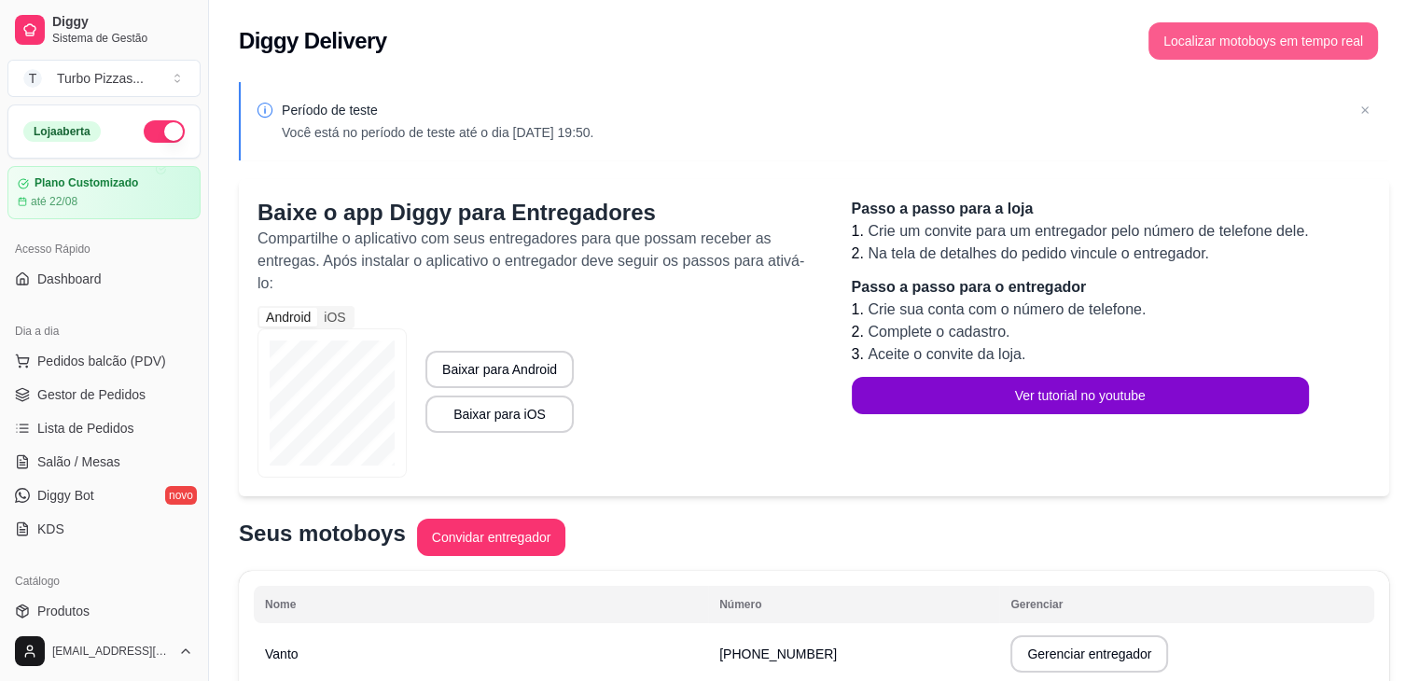
click at [1233, 41] on button "Localizar motoboys em tempo real" at bounding box center [1262, 40] width 229 height 37
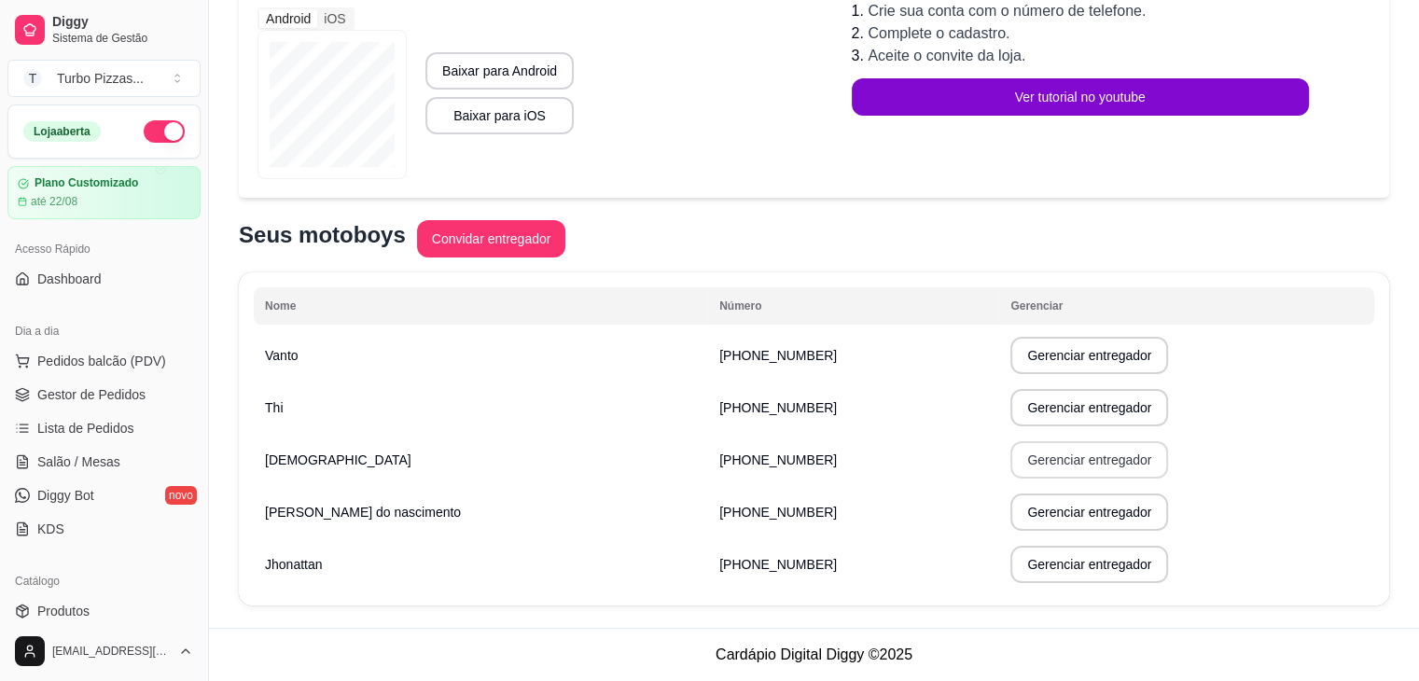
click at [1077, 469] on button "Gerenciar entregador" at bounding box center [1089, 459] width 158 height 37
select select "30"
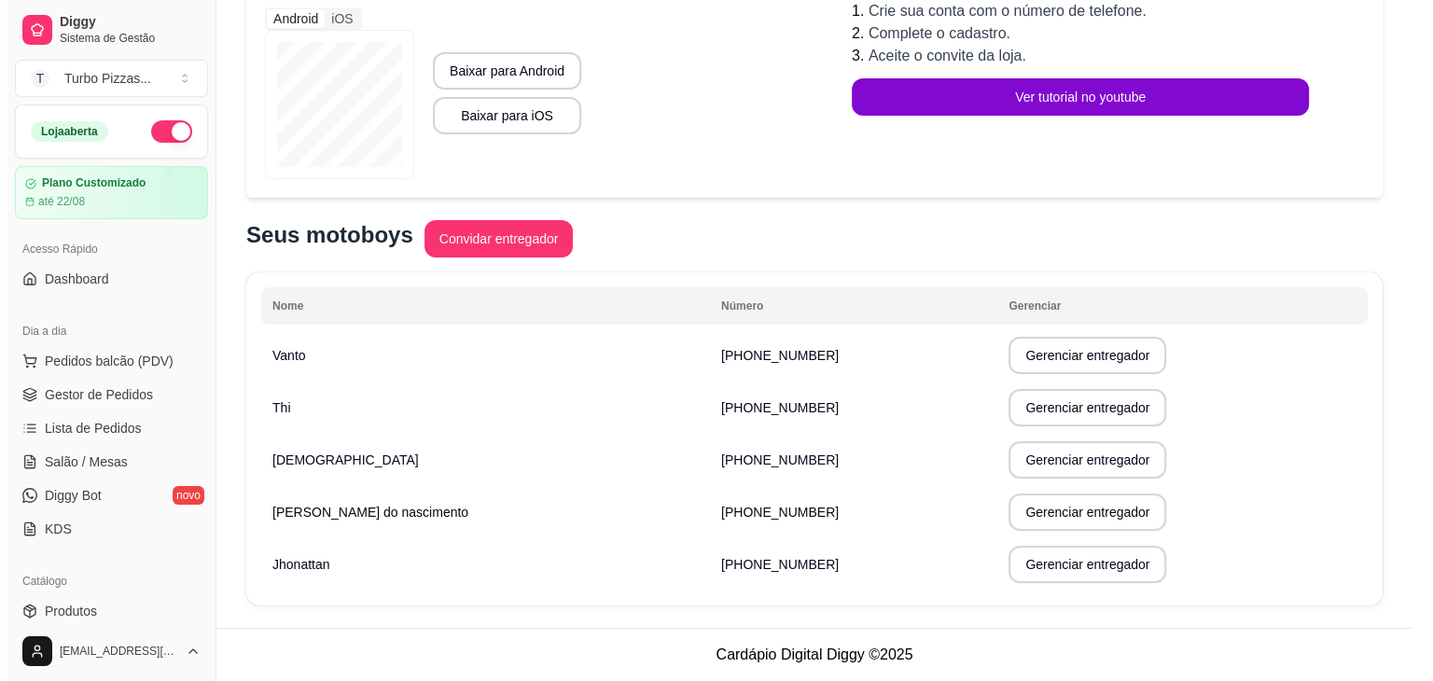
scroll to position [276, 0]
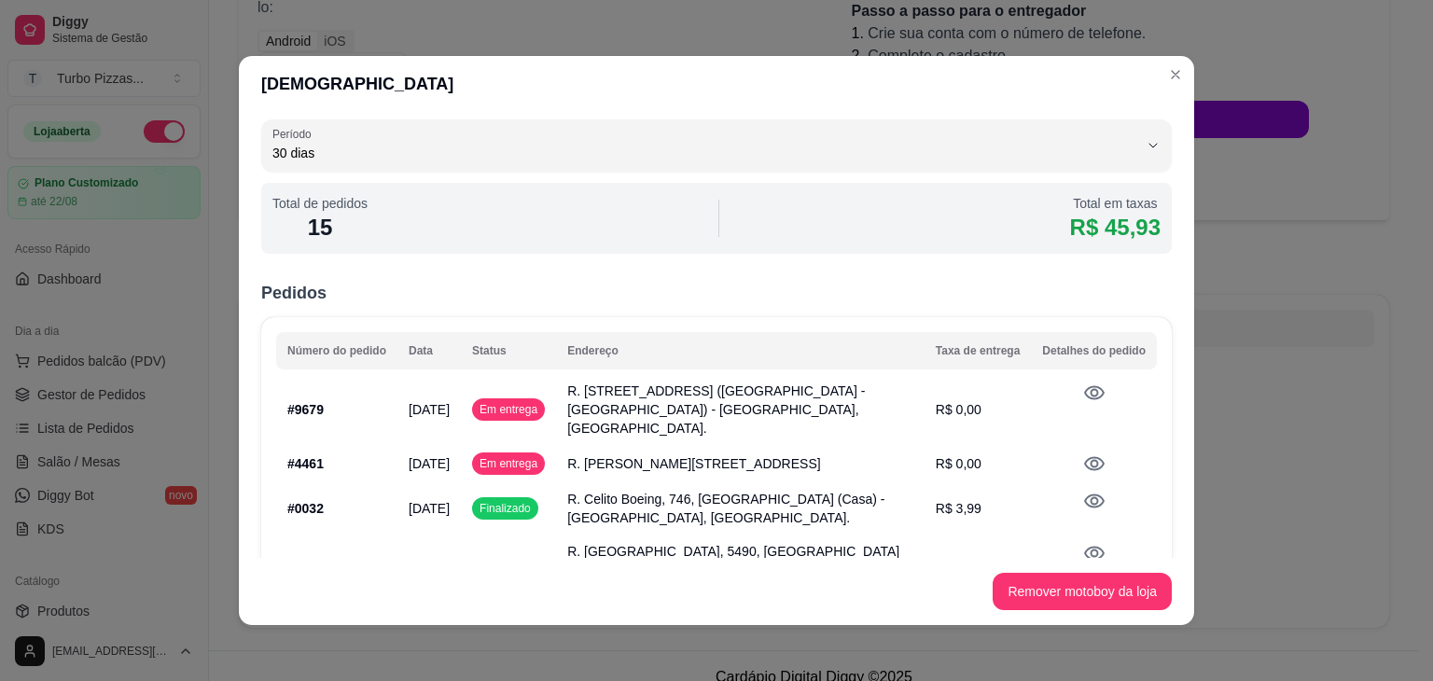
click at [1083, 392] on icon at bounding box center [1094, 393] width 22 height 22
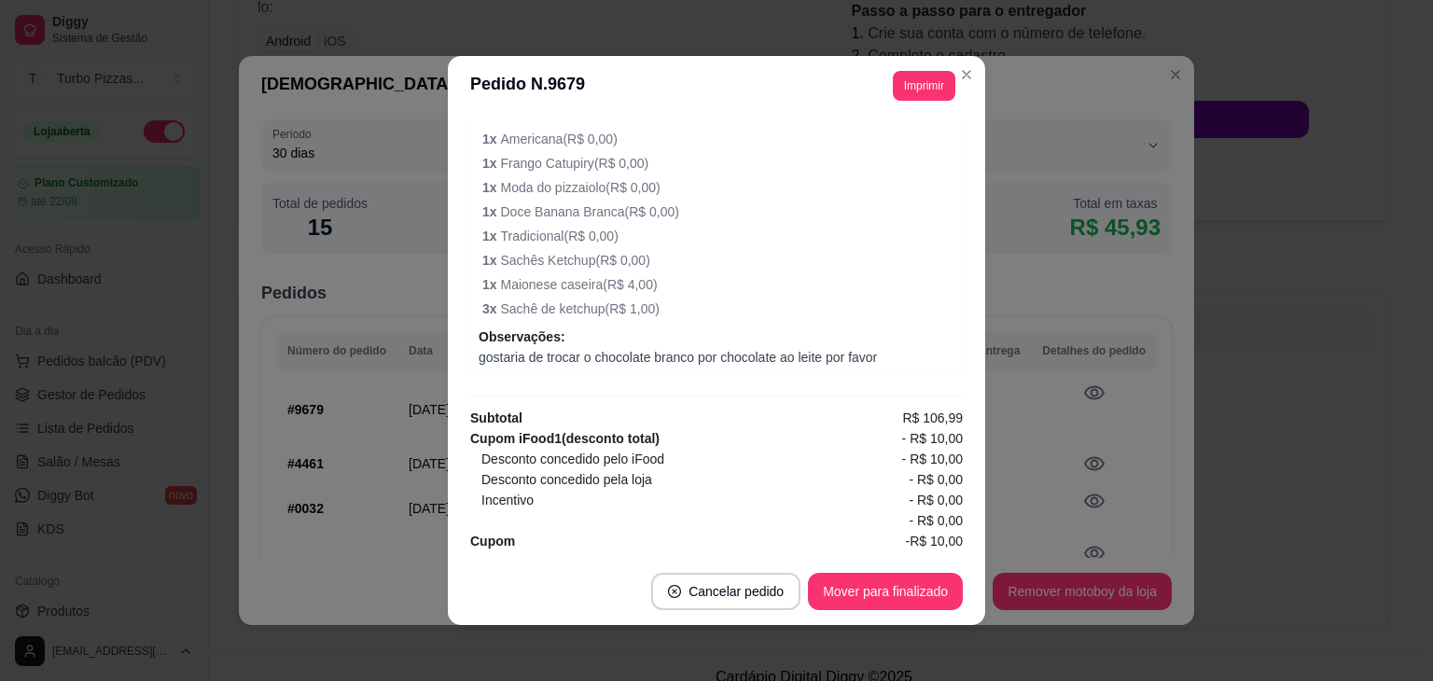
scroll to position [806, 0]
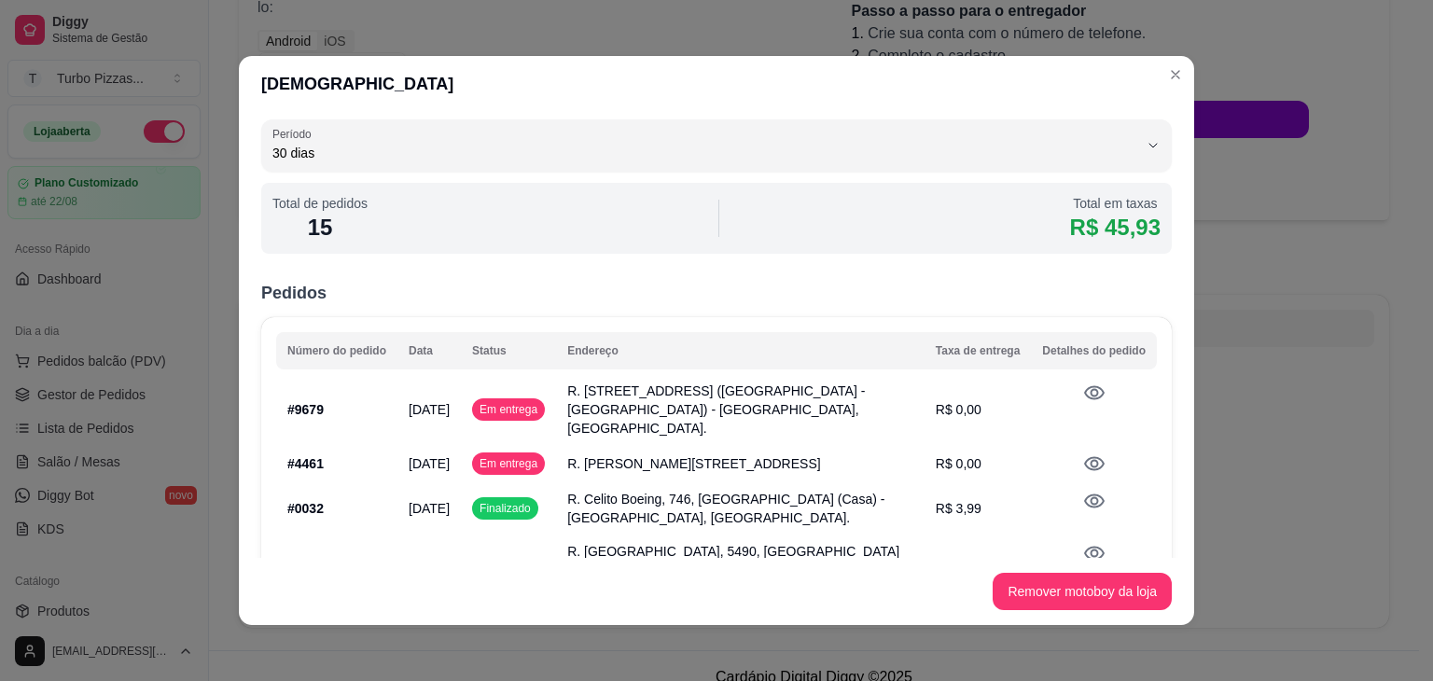
click at [1083, 452] on icon at bounding box center [1094, 463] width 22 height 22
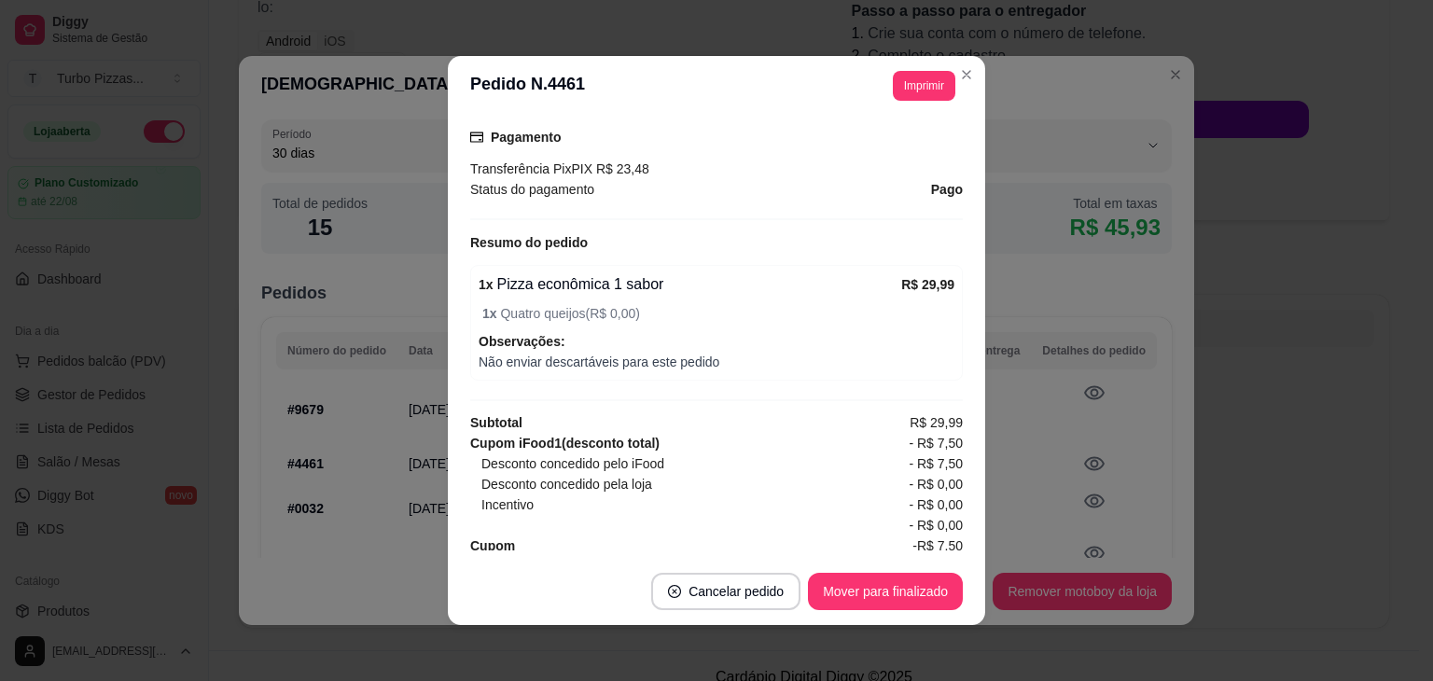
scroll to position [593, 0]
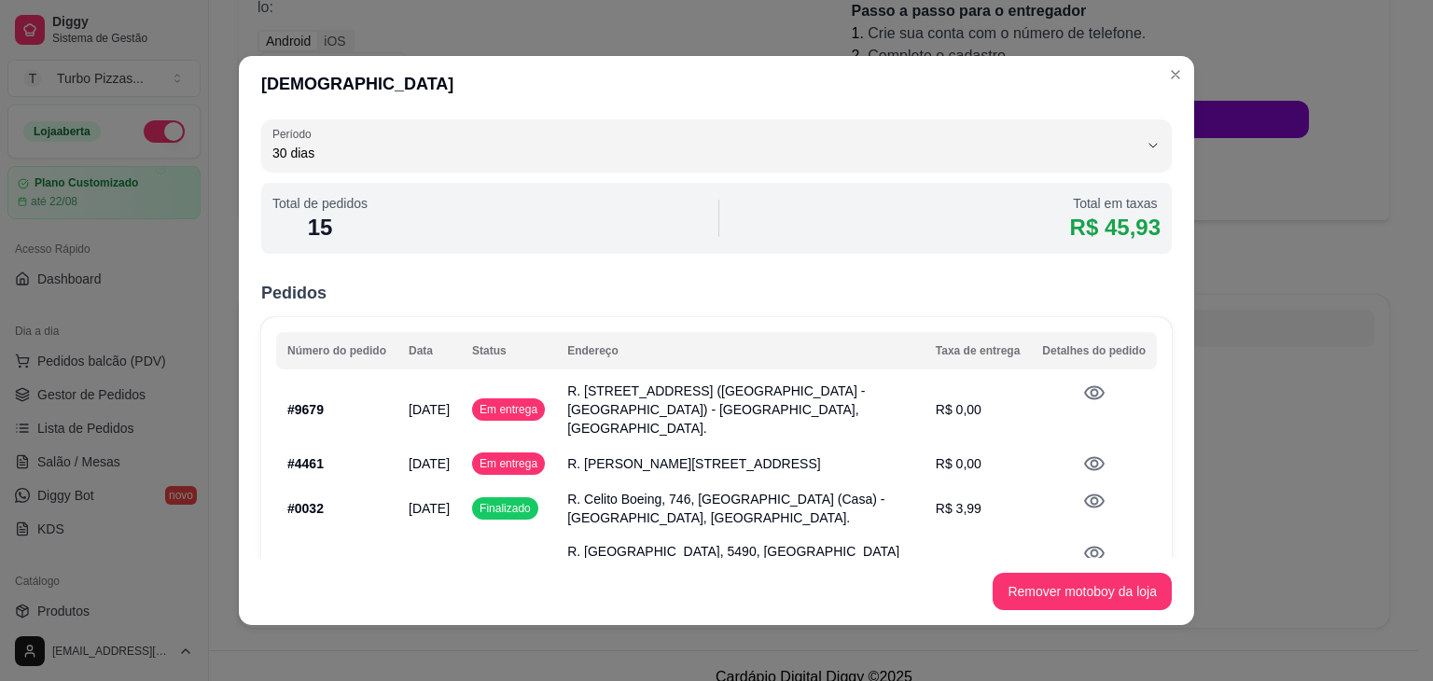
click at [1069, 508] on td at bounding box center [1094, 500] width 126 height 37
click at [1084, 494] on icon at bounding box center [1094, 501] width 21 height 14
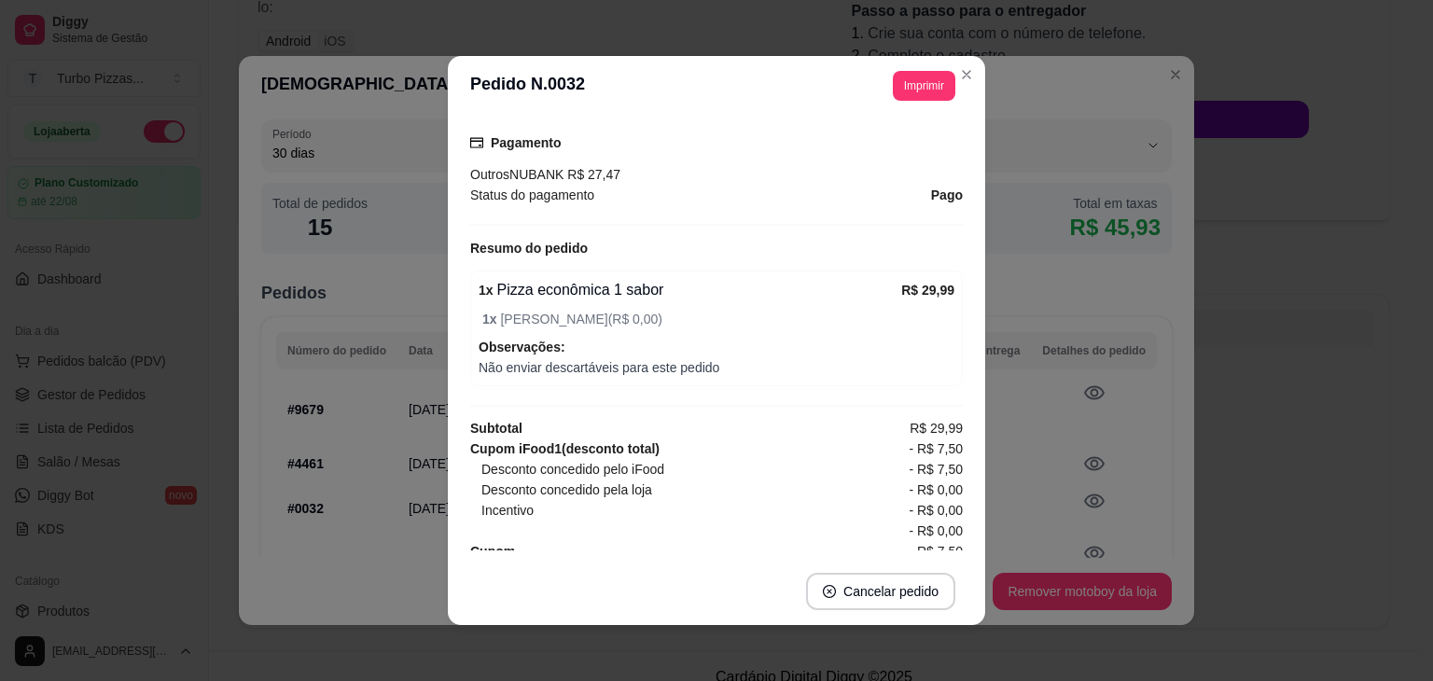
scroll to position [572, 0]
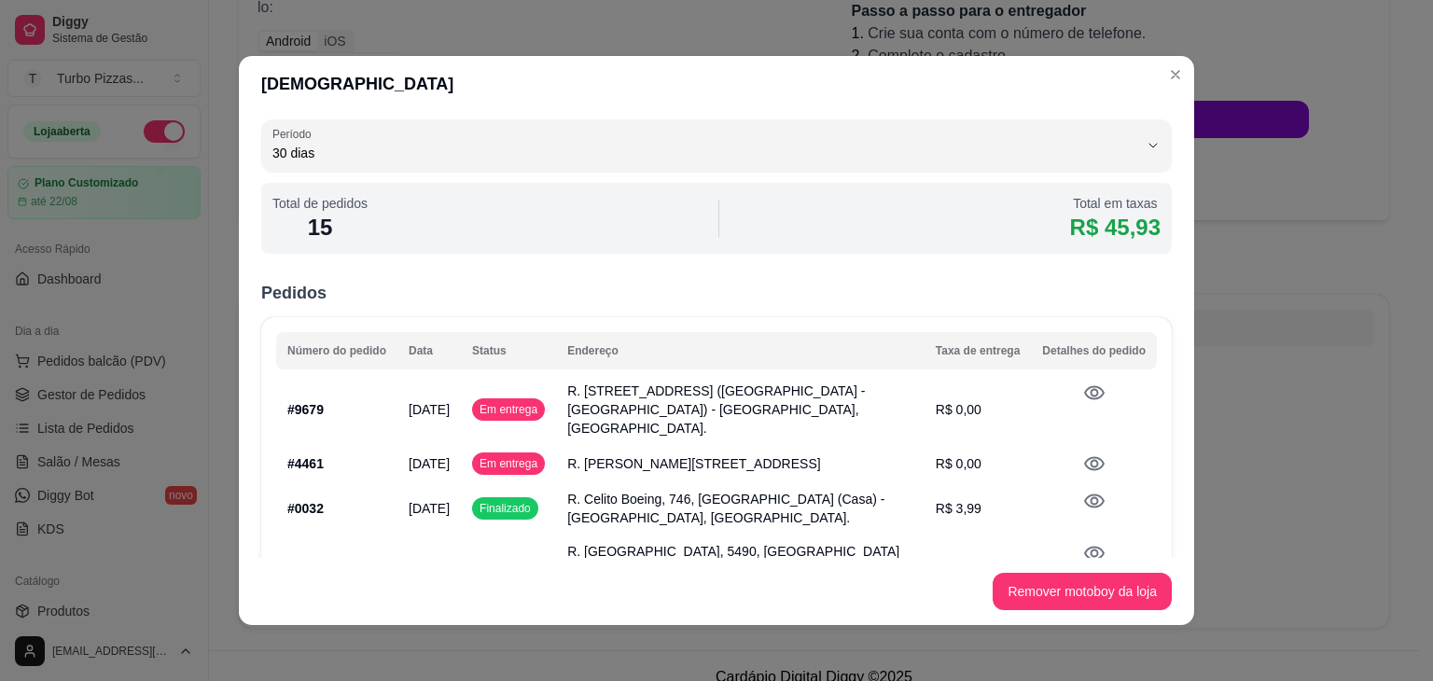
click at [1083, 391] on icon at bounding box center [1094, 393] width 22 height 22
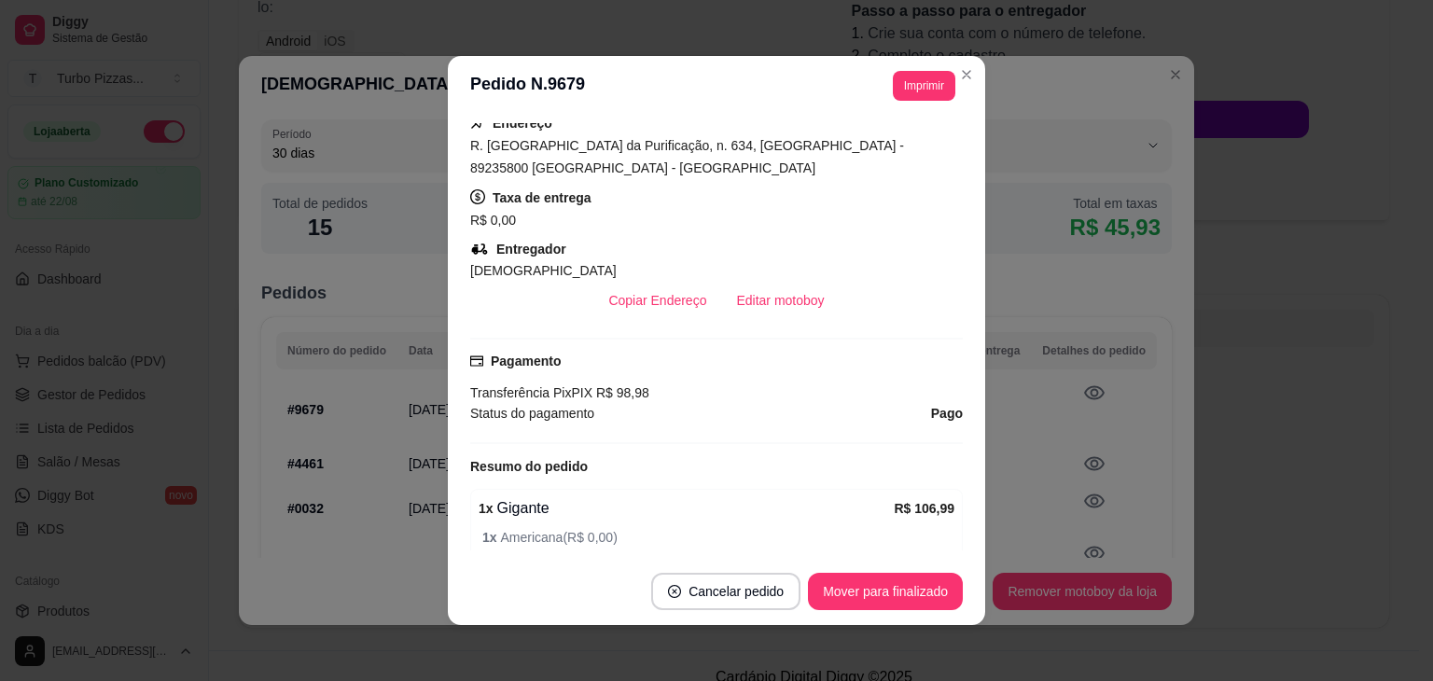
scroll to position [369, 0]
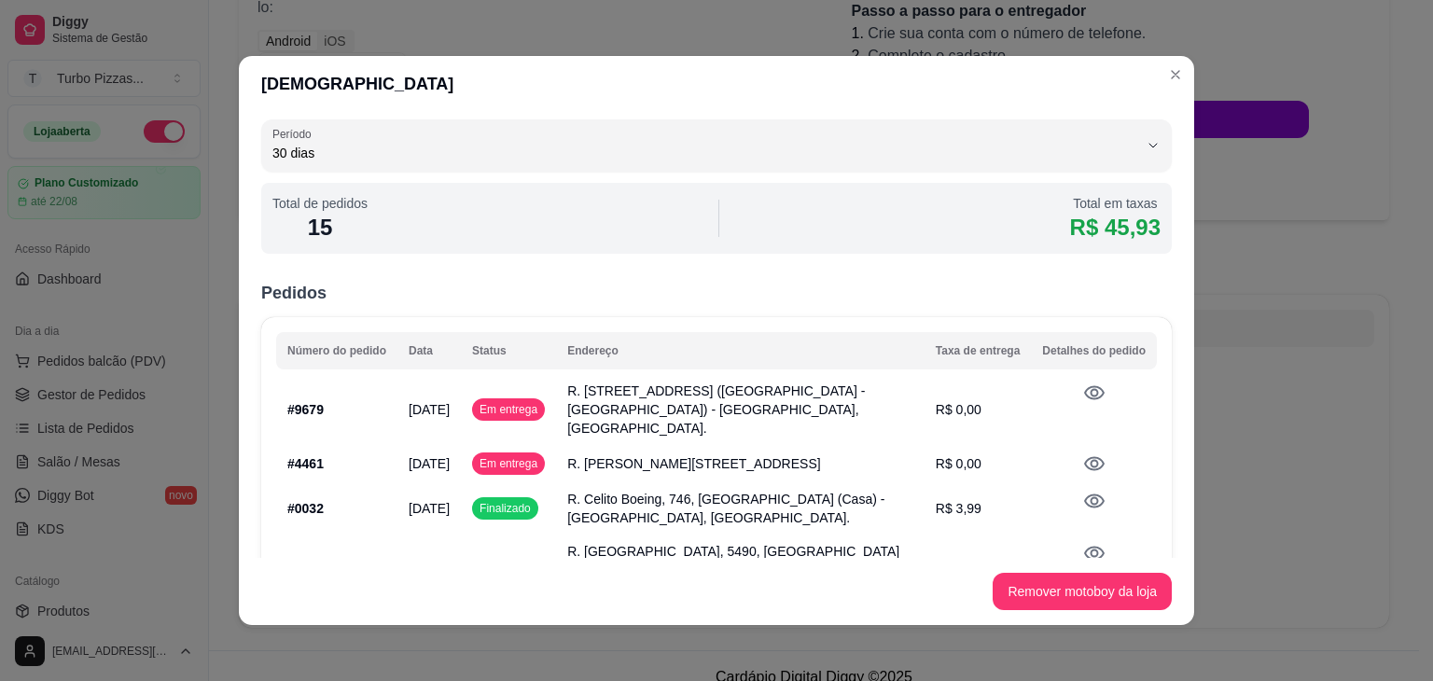
click at [1083, 452] on icon at bounding box center [1094, 463] width 22 height 22
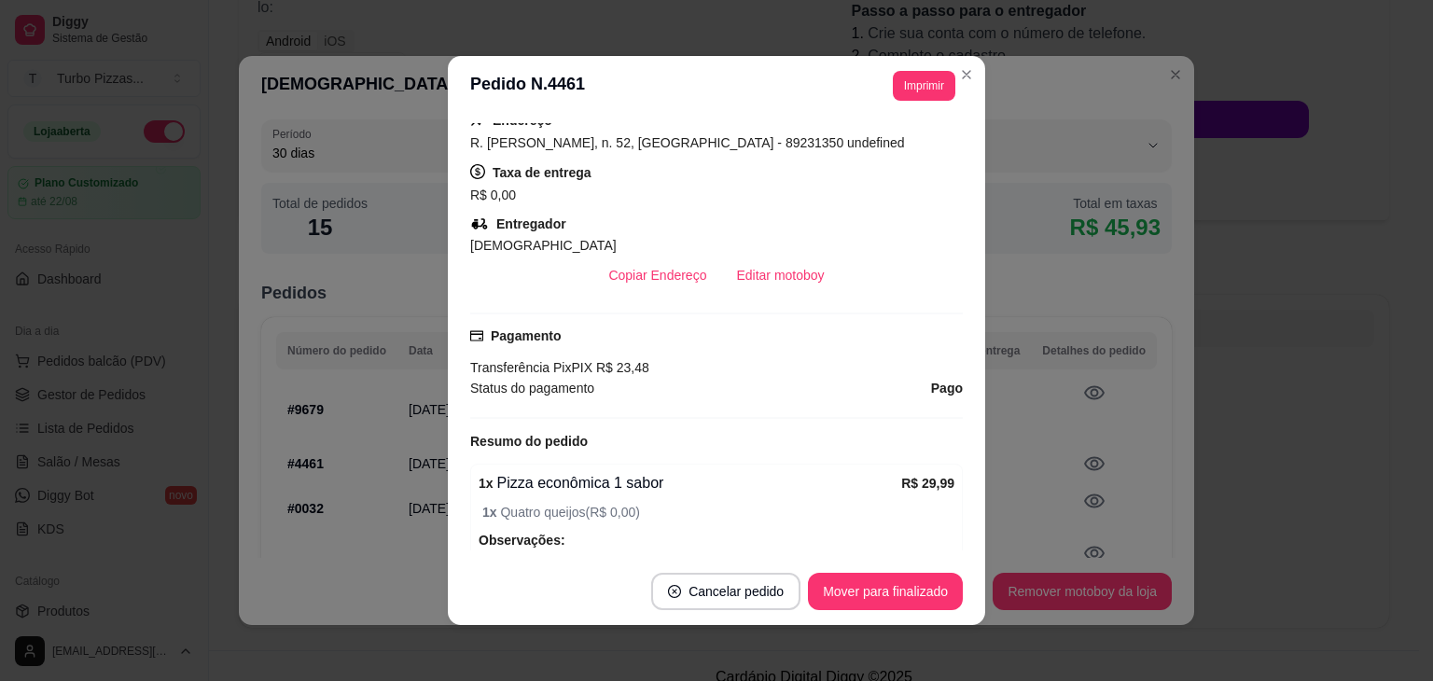
scroll to position [396, 0]
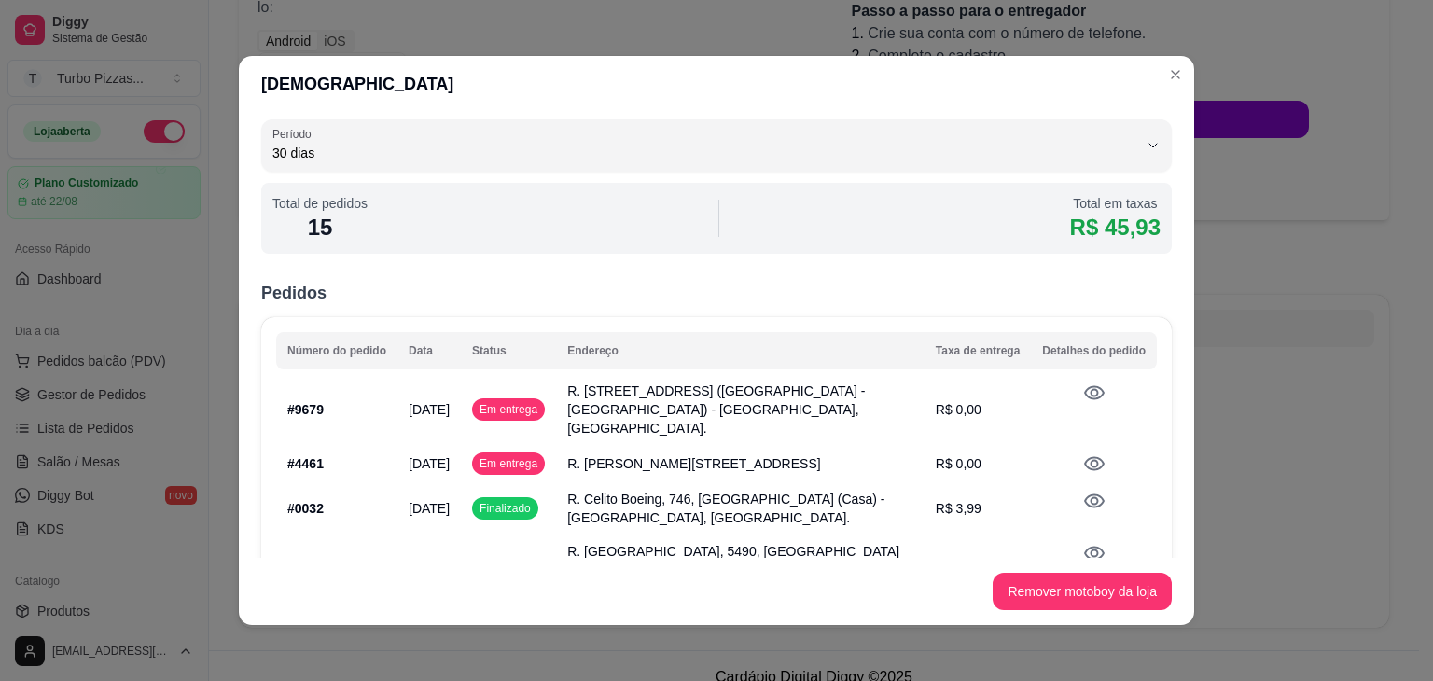
click at [1084, 503] on icon at bounding box center [1094, 501] width 21 height 14
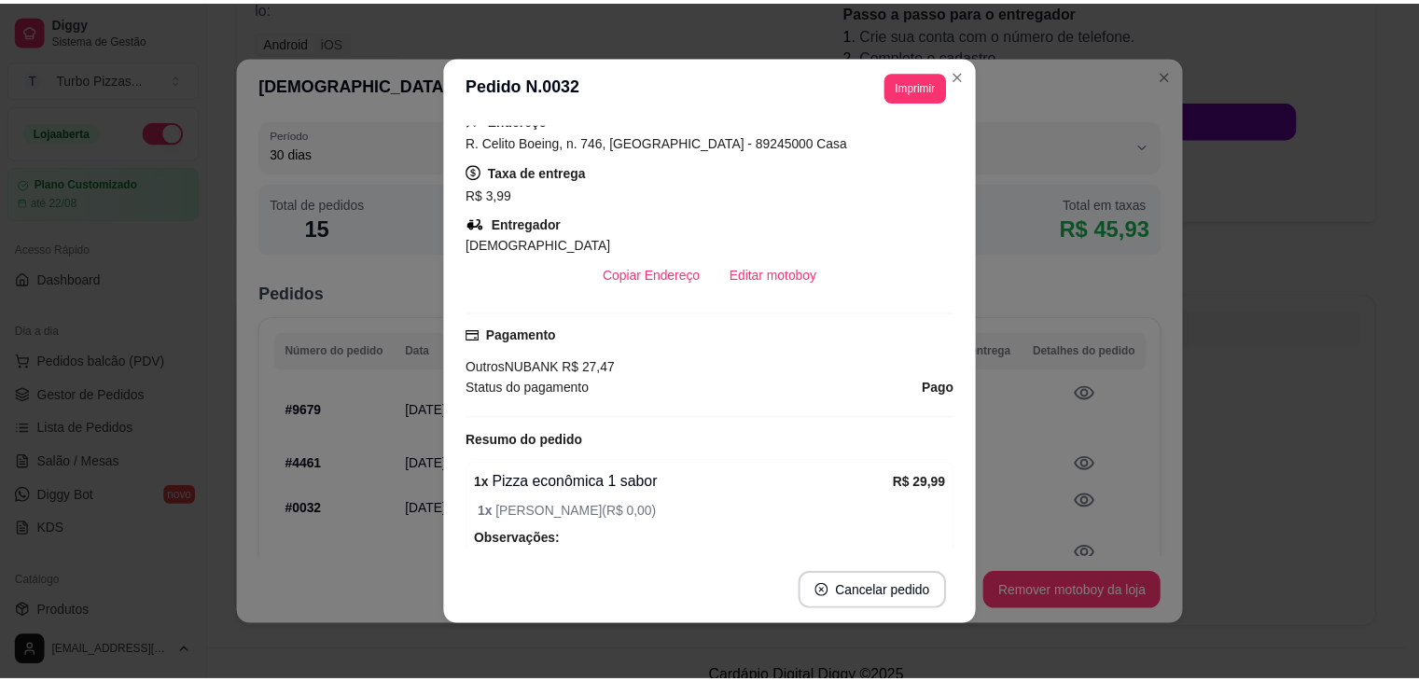
scroll to position [345, 0]
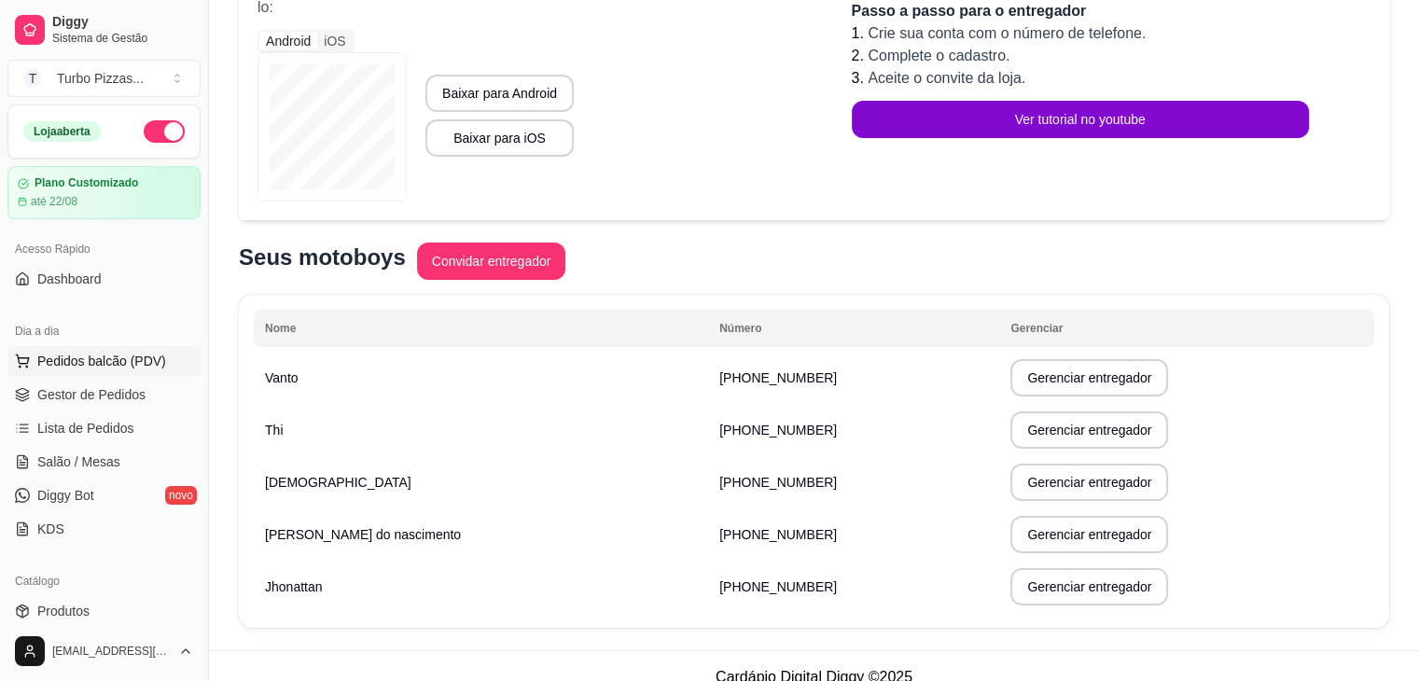
click at [71, 368] on span "Pedidos balcão (PDV)" at bounding box center [101, 361] width 129 height 19
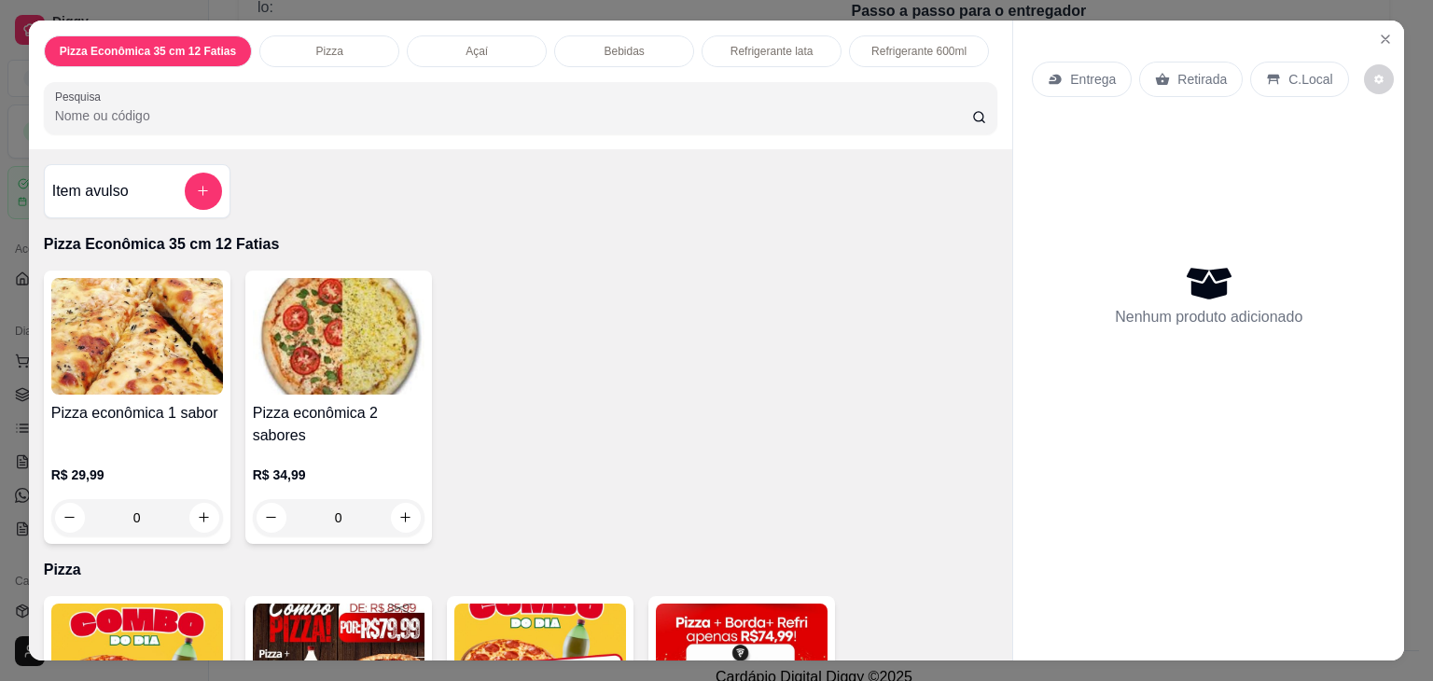
click at [79, 402] on h4 "Pizza econômica 1 sabor" at bounding box center [137, 413] width 172 height 22
click at [1379, 34] on icon "Close" at bounding box center [1385, 39] width 15 height 15
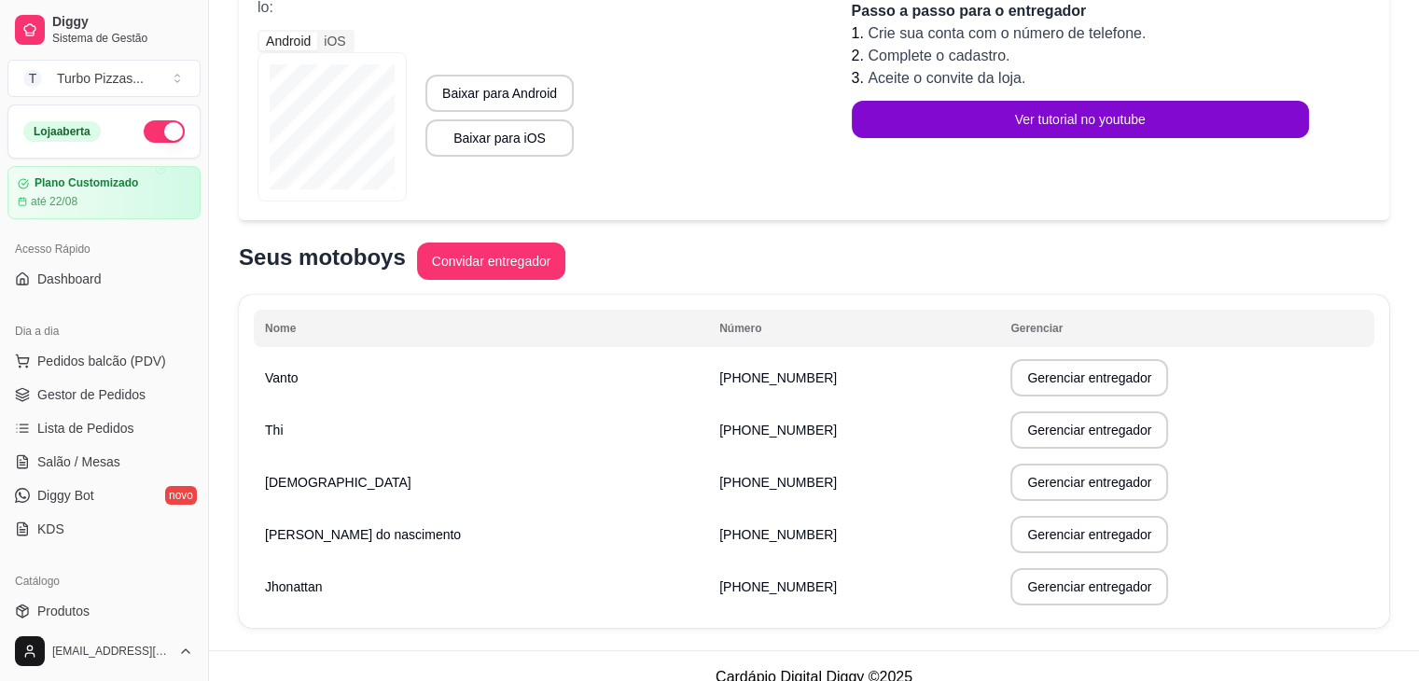
scroll to position [528, 0]
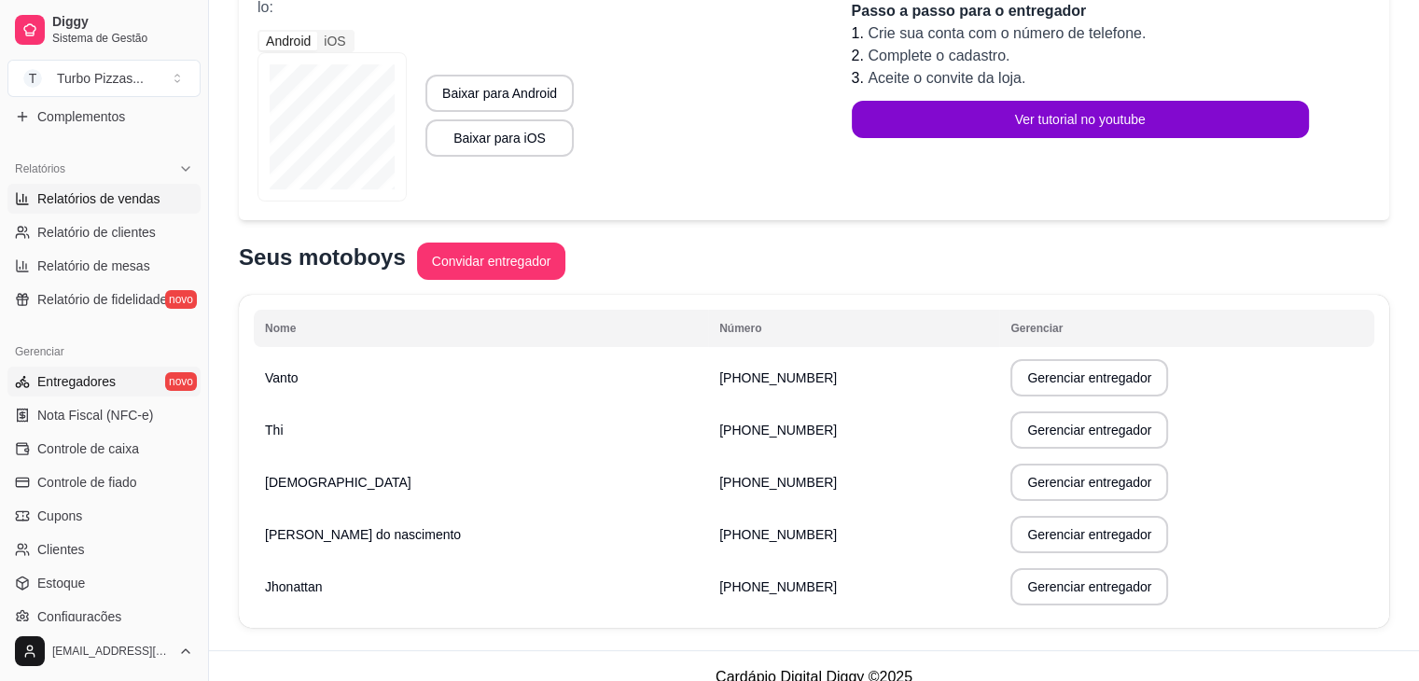
click at [112, 201] on span "Relatórios de vendas" at bounding box center [98, 198] width 123 height 19
select select "ALL"
select select "0"
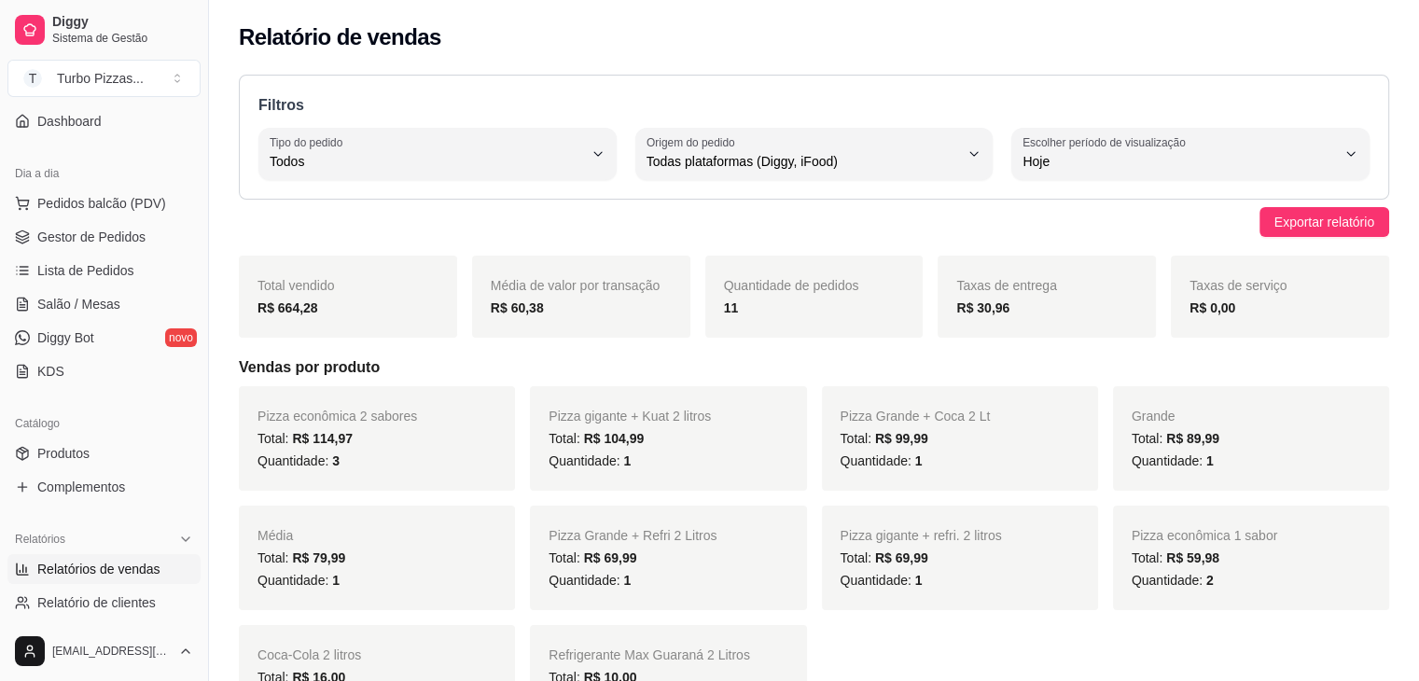
scroll to position [146, 0]
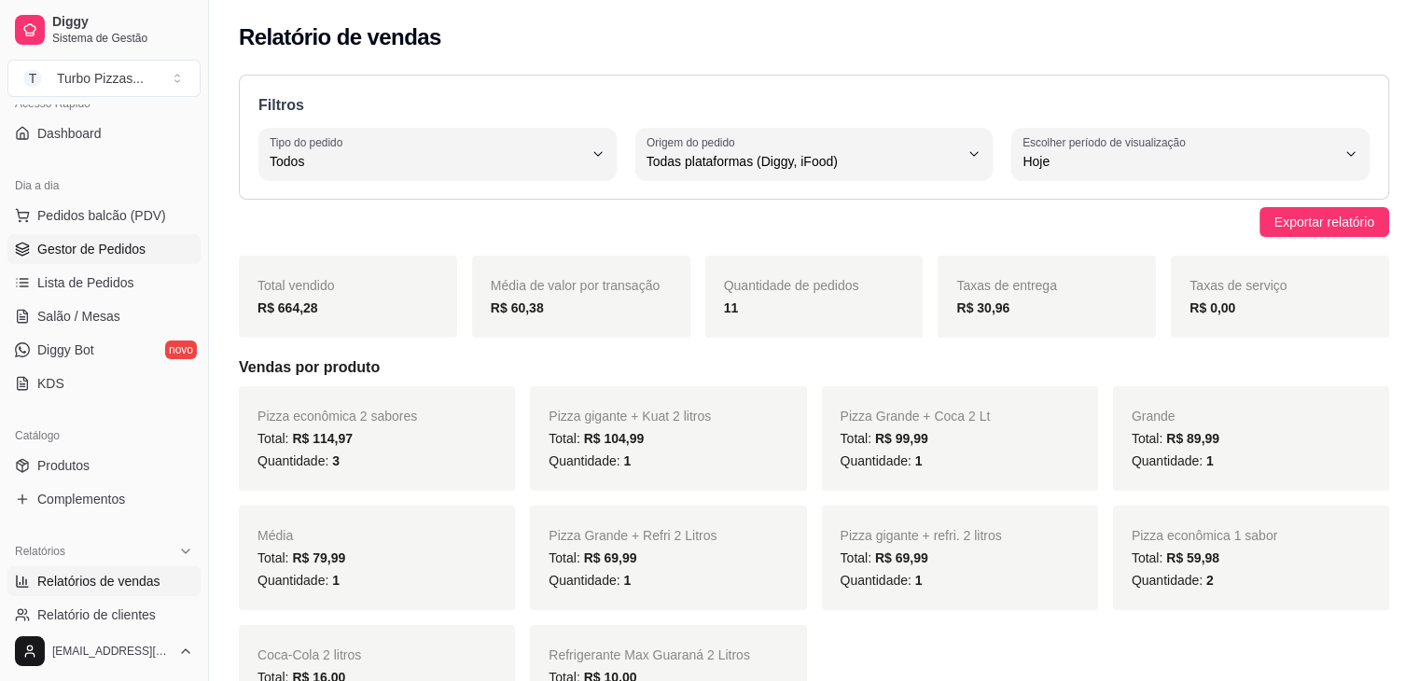
click at [99, 240] on span "Gestor de Pedidos" at bounding box center [91, 249] width 108 height 19
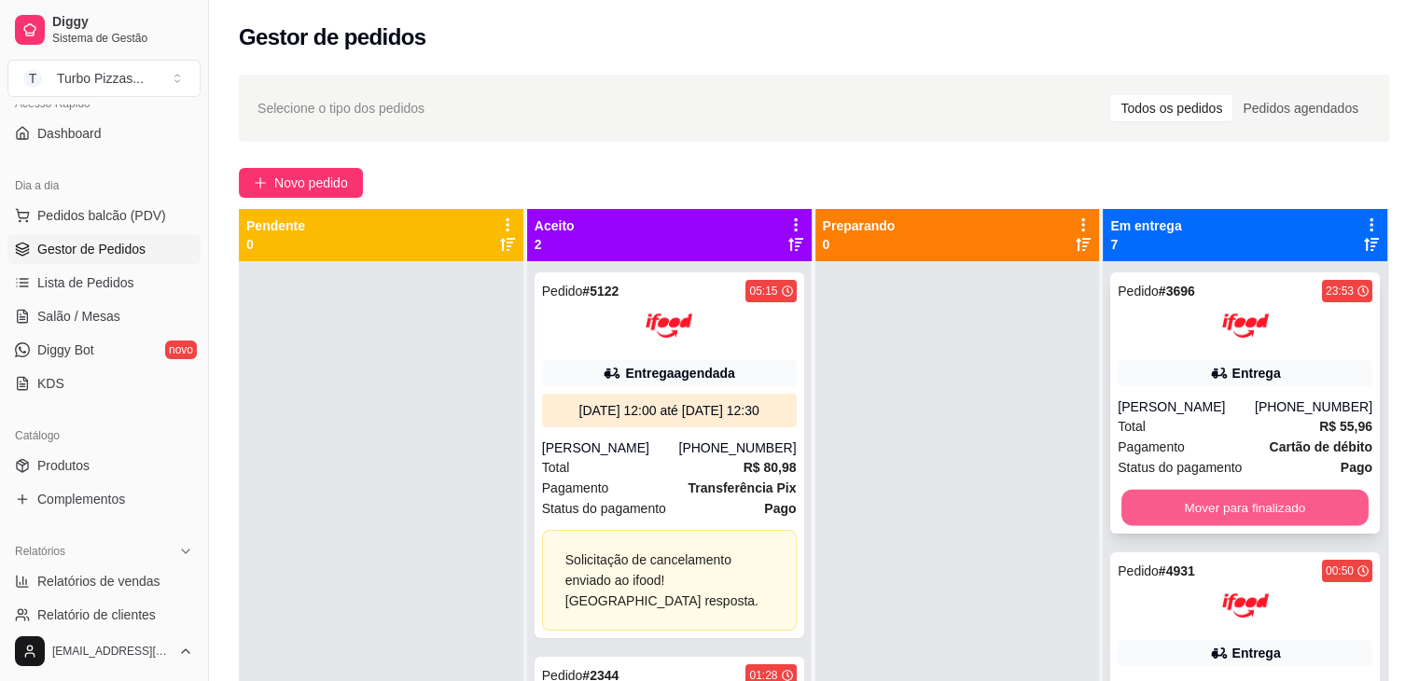
click at [1183, 506] on button "Mover para finalizado" at bounding box center [1244, 508] width 247 height 36
click at [1183, 506] on button "Mover para finalizado" at bounding box center [1245, 507] width 255 height 37
click at [1212, 512] on button "Mover para finalizado" at bounding box center [1244, 508] width 247 height 36
click at [1210, 512] on button "Mover para finalizado" at bounding box center [1244, 508] width 247 height 36
click at [1210, 512] on button "Mover para finalizado" at bounding box center [1245, 507] width 255 height 37
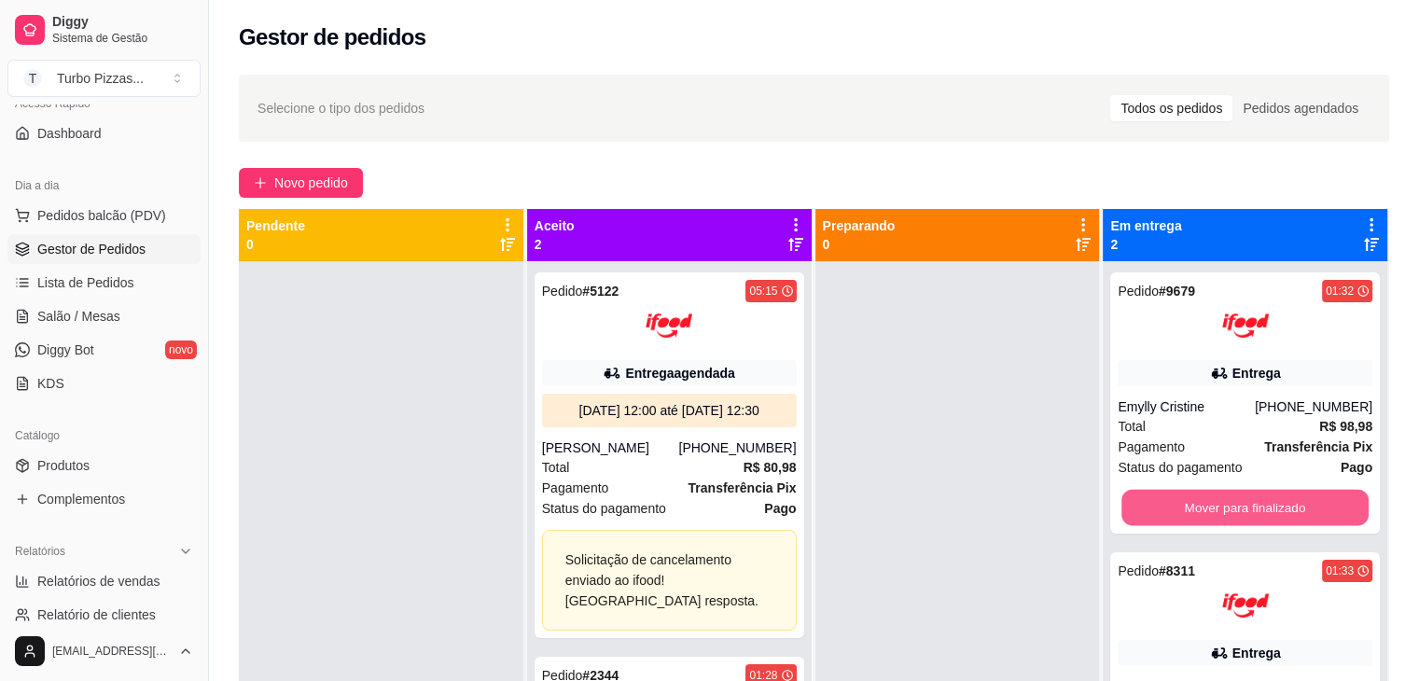
click at [1210, 512] on button "Mover para finalizado" at bounding box center [1244, 508] width 247 height 36
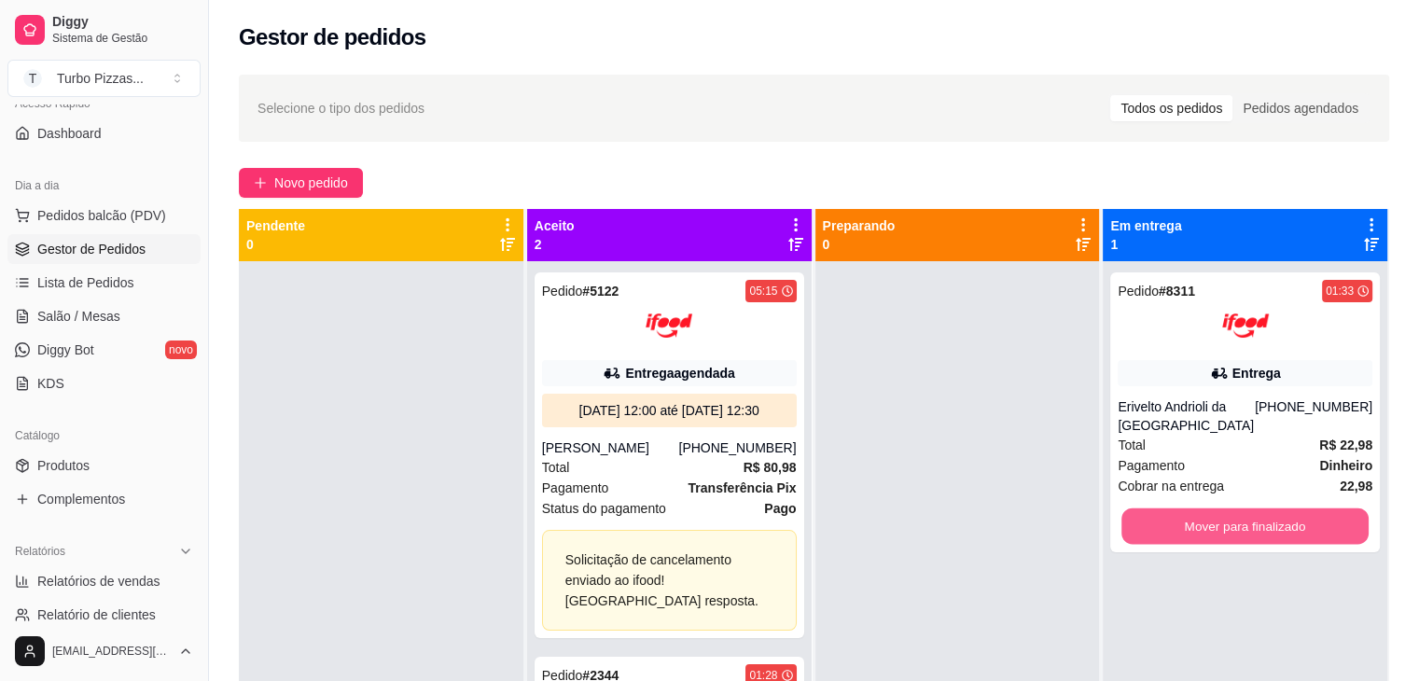
click at [1210, 512] on button "Mover para finalizado" at bounding box center [1244, 526] width 247 height 36
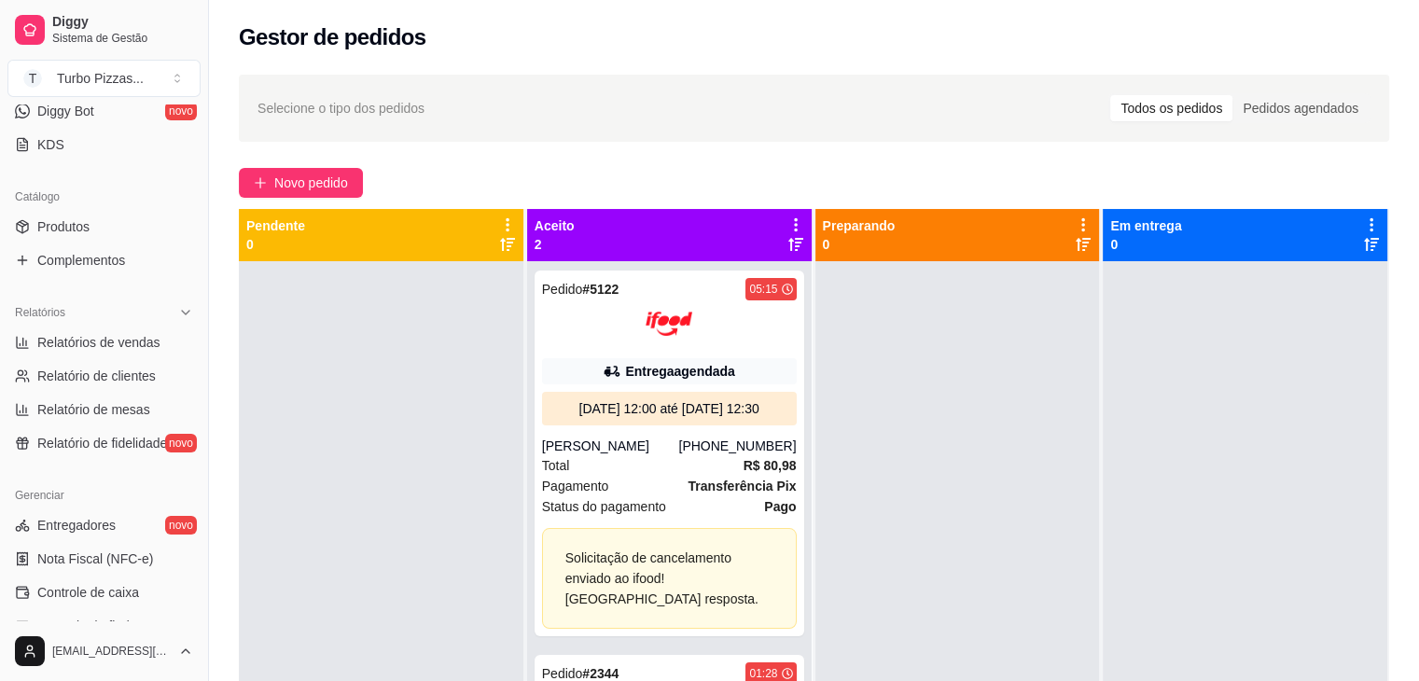
scroll to position [364, 0]
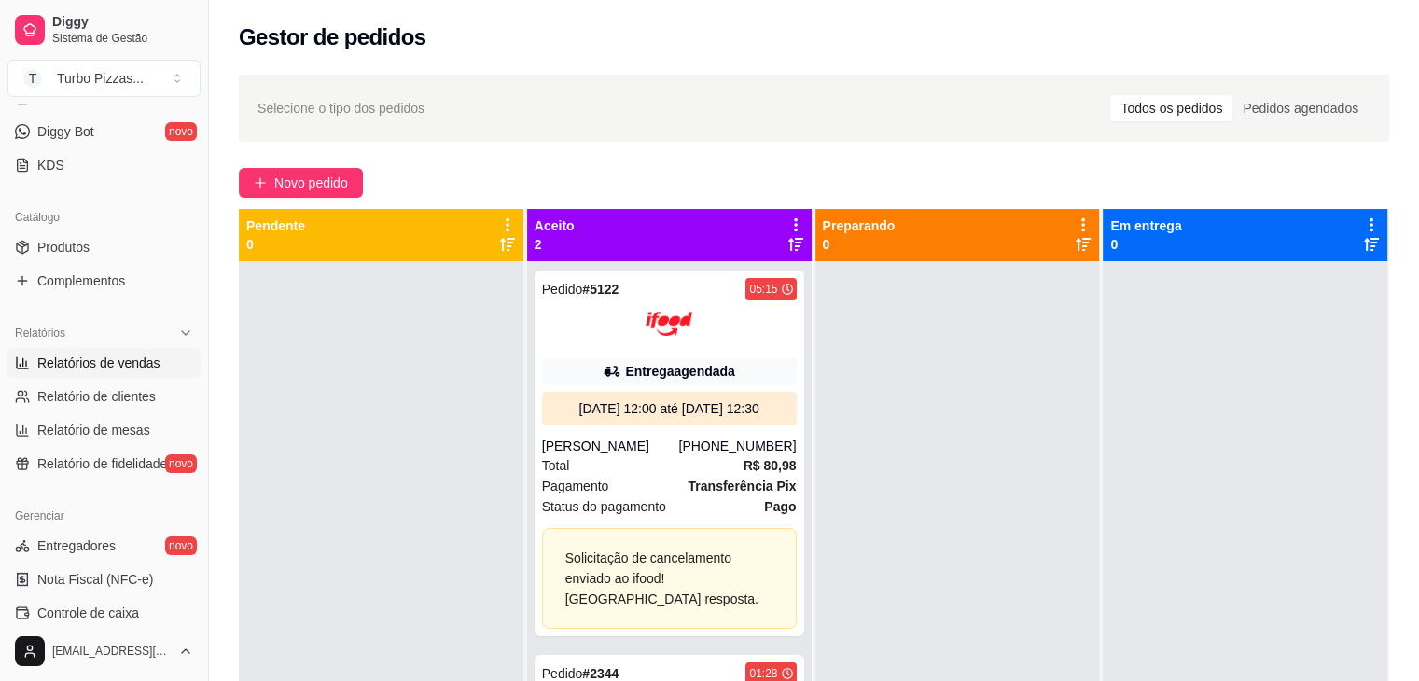
click at [128, 360] on span "Relatórios de vendas" at bounding box center [98, 363] width 123 height 19
select select "ALL"
select select "0"
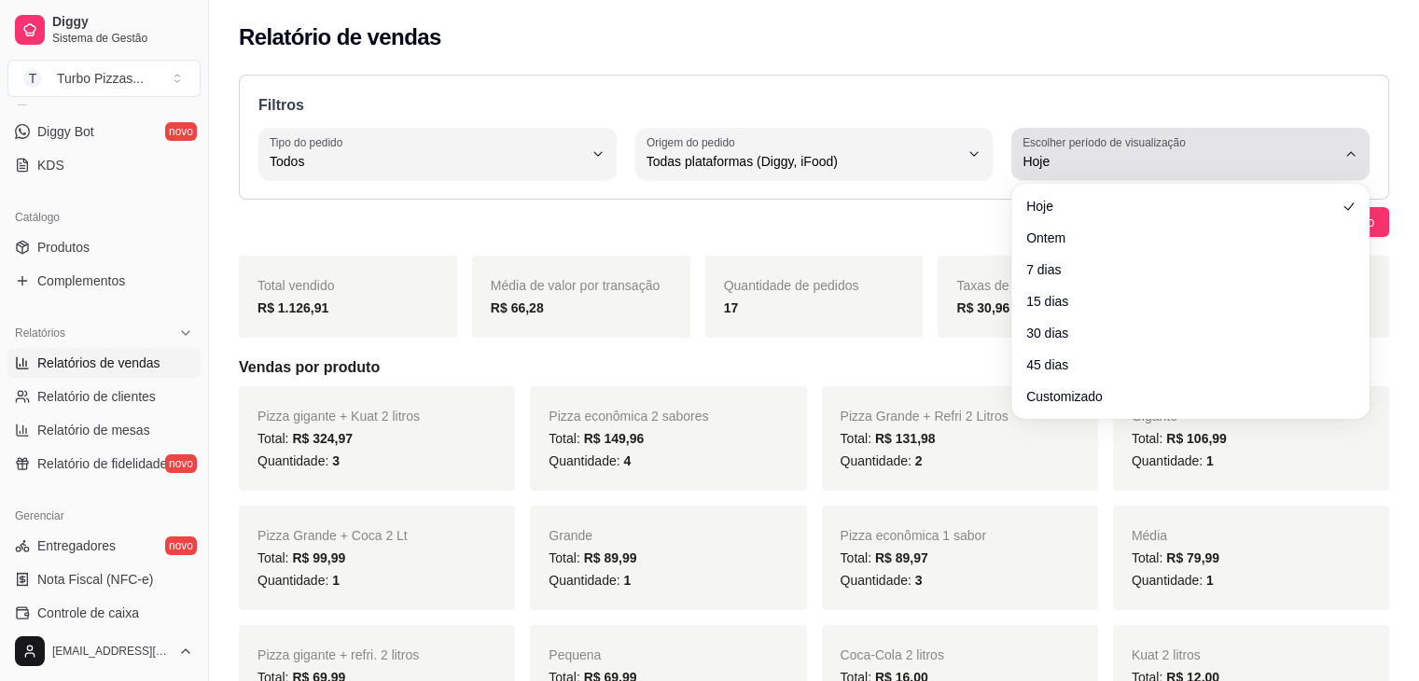
click at [1119, 170] on span "Hoje" at bounding box center [1178, 161] width 313 height 19
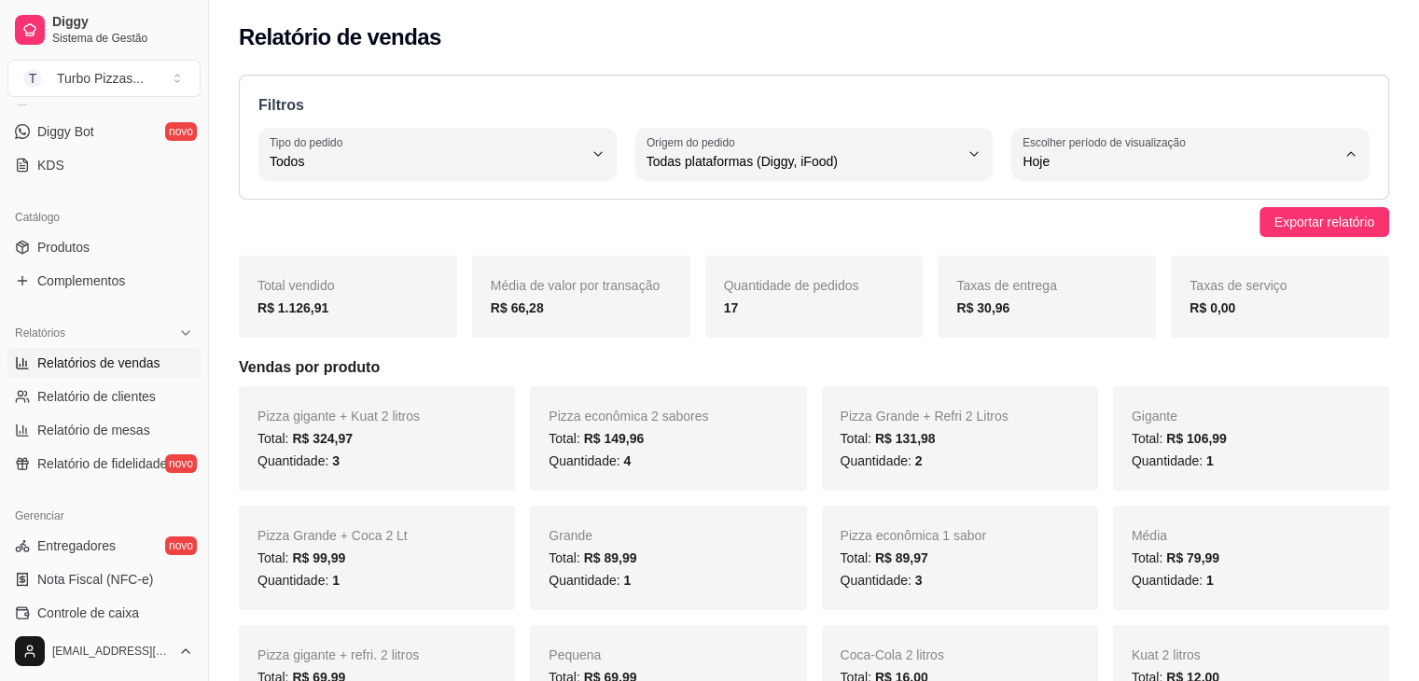
click at [1074, 393] on span "Customizado" at bounding box center [1181, 388] width 297 height 18
type input "-1"
select select "-1"
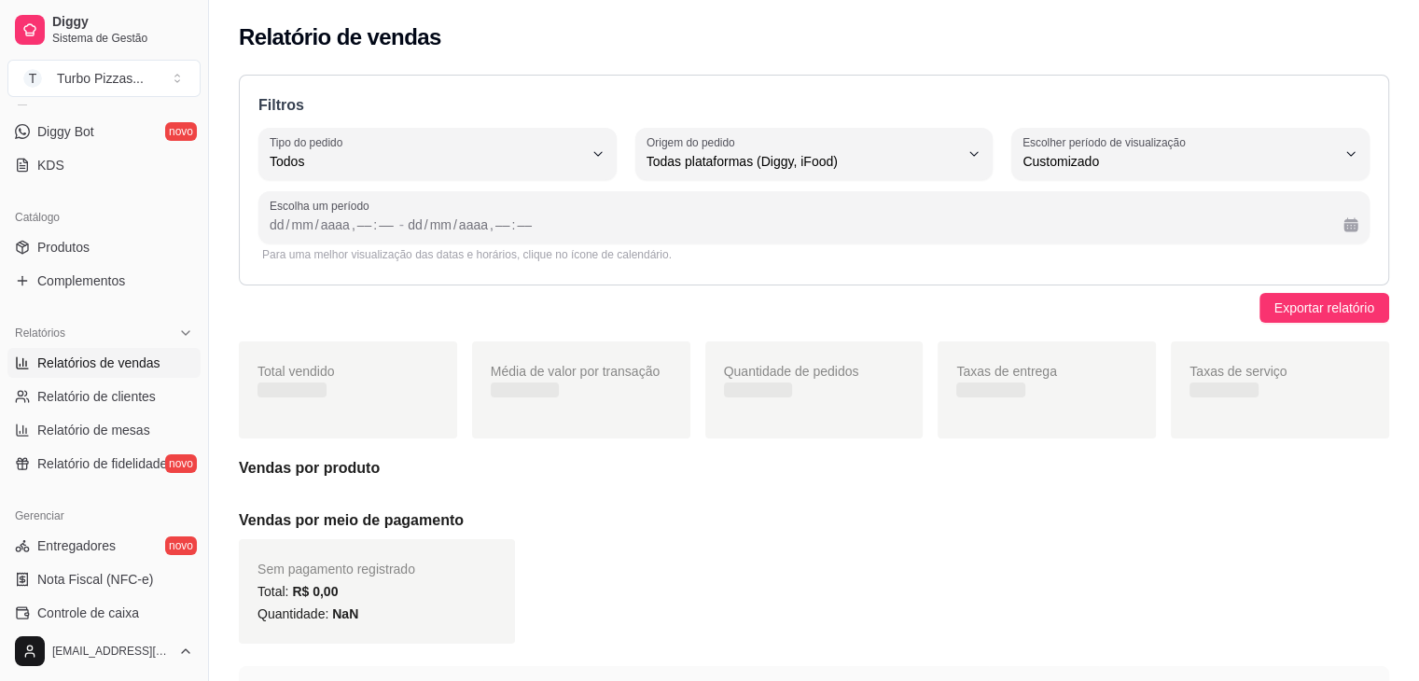
scroll to position [18, 0]
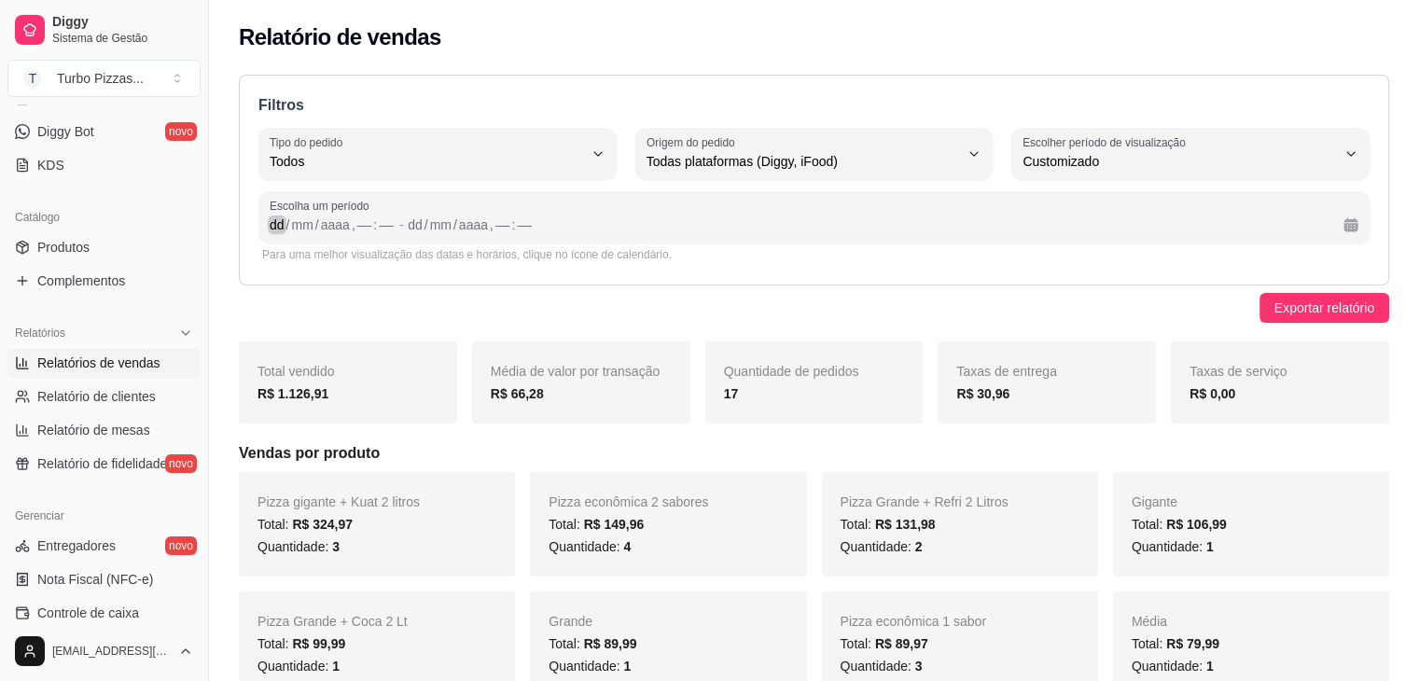
click at [278, 224] on div "dd" at bounding box center [277, 224] width 19 height 19
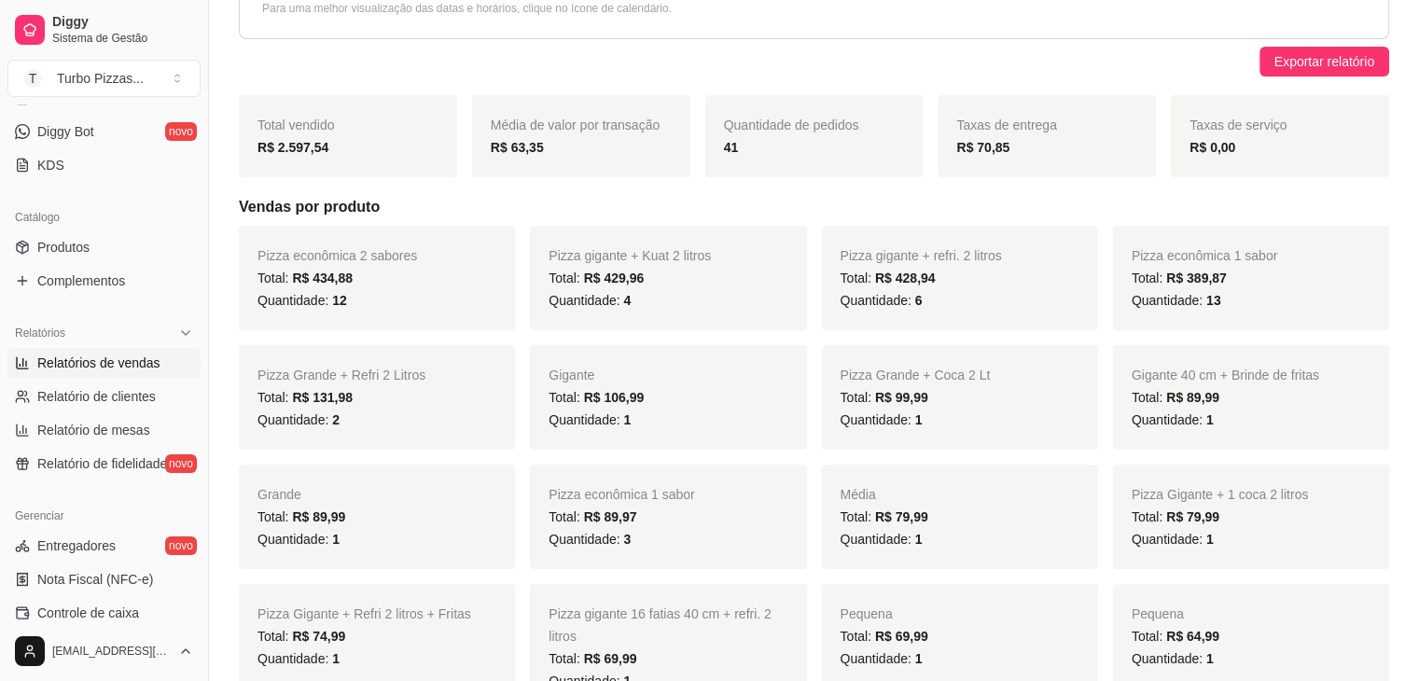
scroll to position [352, 0]
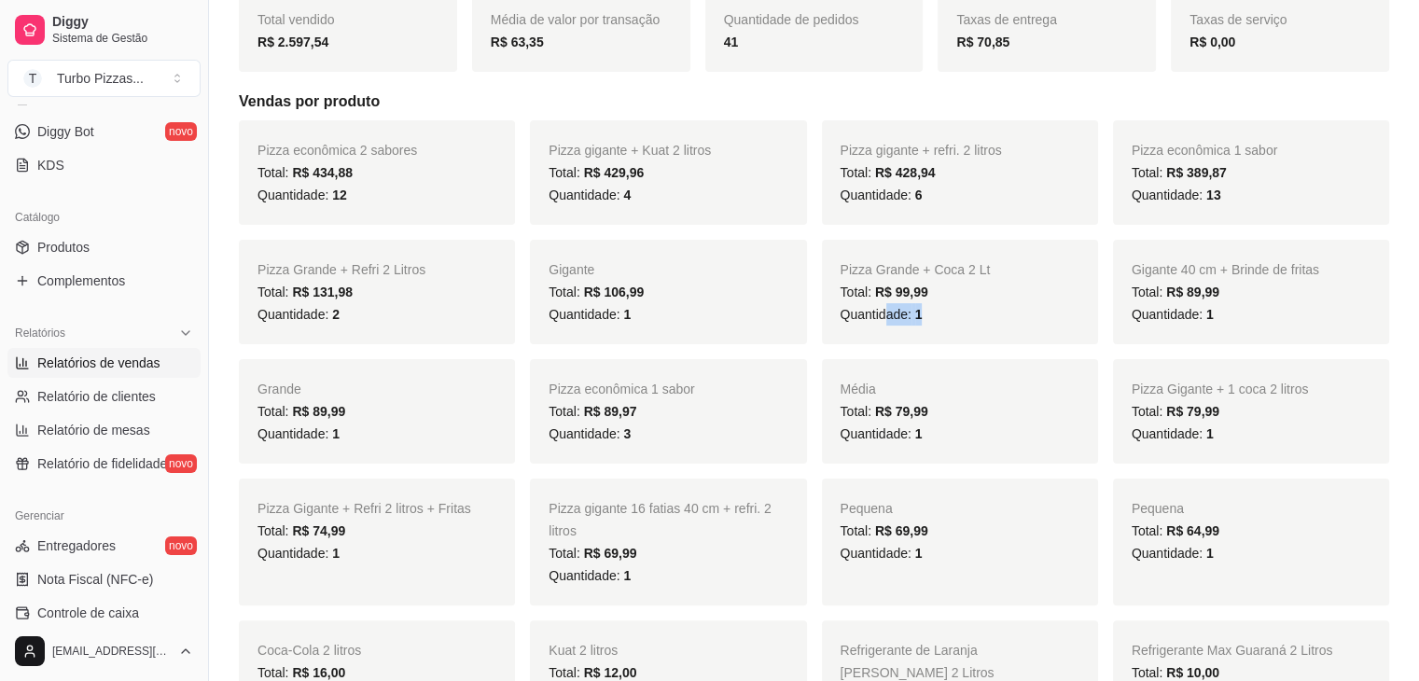
drag, startPoint x: 968, startPoint y: 322, endPoint x: 885, endPoint y: 318, distance: 83.1
click at [885, 318] on div "Quantidade: 1" at bounding box center [960, 314] width 239 height 22
drag, startPoint x: 1231, startPoint y: 317, endPoint x: 1166, endPoint y: 322, distance: 65.5
click at [1166, 322] on div "Quantidade: 1" at bounding box center [1251, 314] width 239 height 22
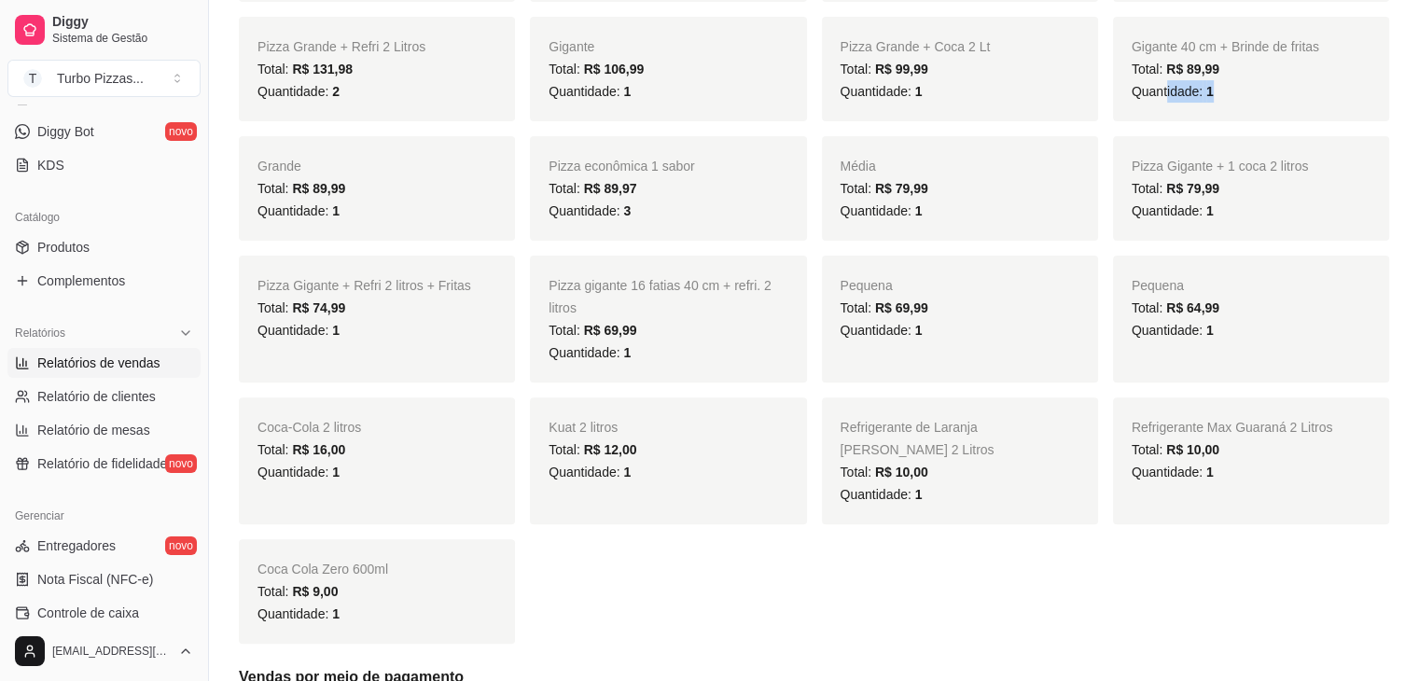
scroll to position [604, 0]
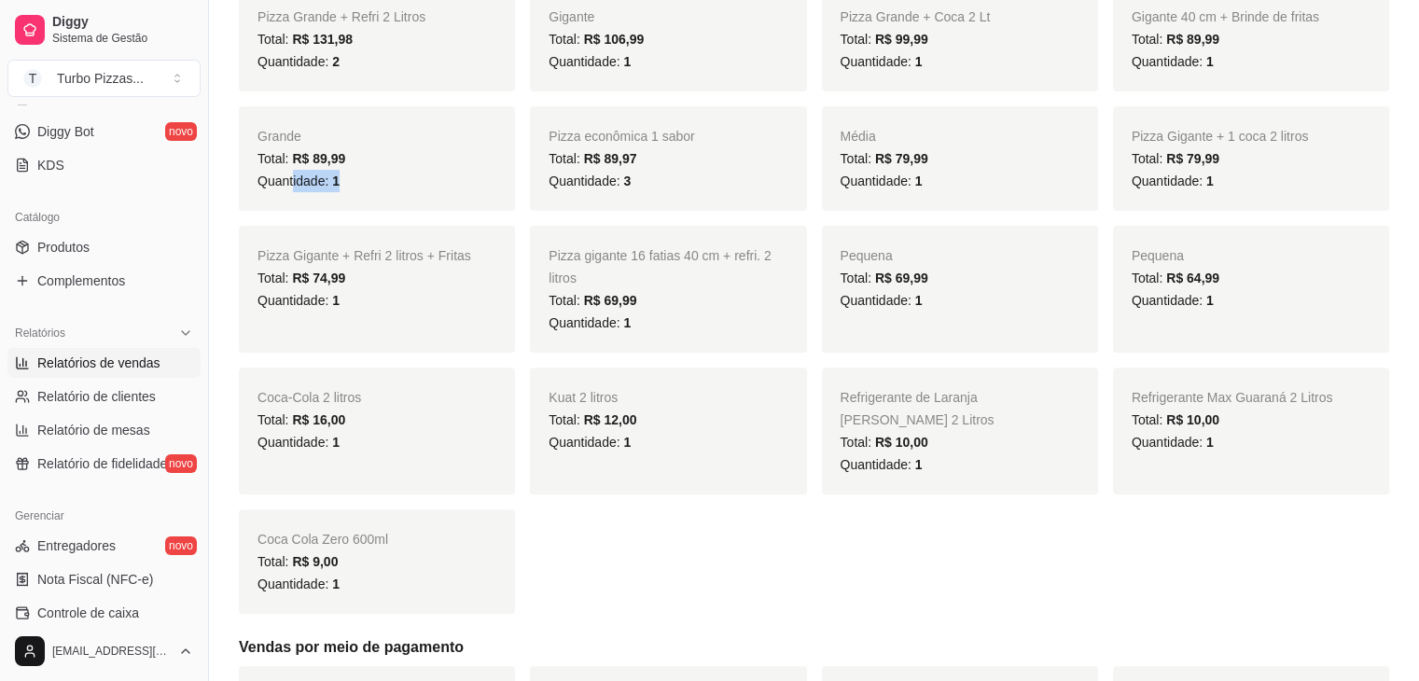
drag, startPoint x: 389, startPoint y: 183, endPoint x: 287, endPoint y: 188, distance: 101.8
click at [291, 185] on div "Quantidade: 1" at bounding box center [376, 181] width 239 height 22
drag, startPoint x: 657, startPoint y: 188, endPoint x: 563, endPoint y: 188, distance: 93.3
click at [563, 188] on div "Quantidade: 3" at bounding box center [668, 181] width 239 height 22
drag, startPoint x: 955, startPoint y: 183, endPoint x: 852, endPoint y: 188, distance: 103.7
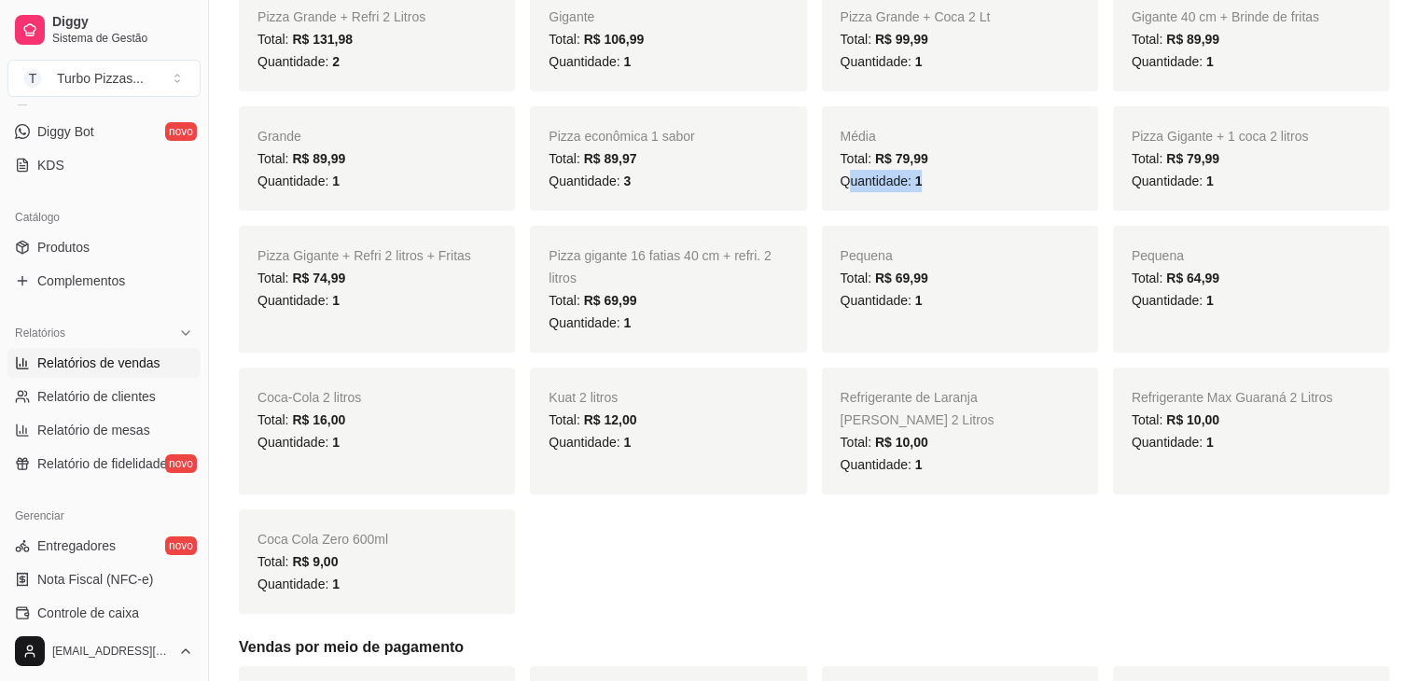
click at [852, 188] on div "Quantidade: 1" at bounding box center [960, 181] width 239 height 22
drag, startPoint x: 1217, startPoint y: 304, endPoint x: 1093, endPoint y: 304, distance: 124.1
click at [1113, 311] on div "Pequena Total: R$ 64,99 Quantidade: 1" at bounding box center [1251, 289] width 276 height 127
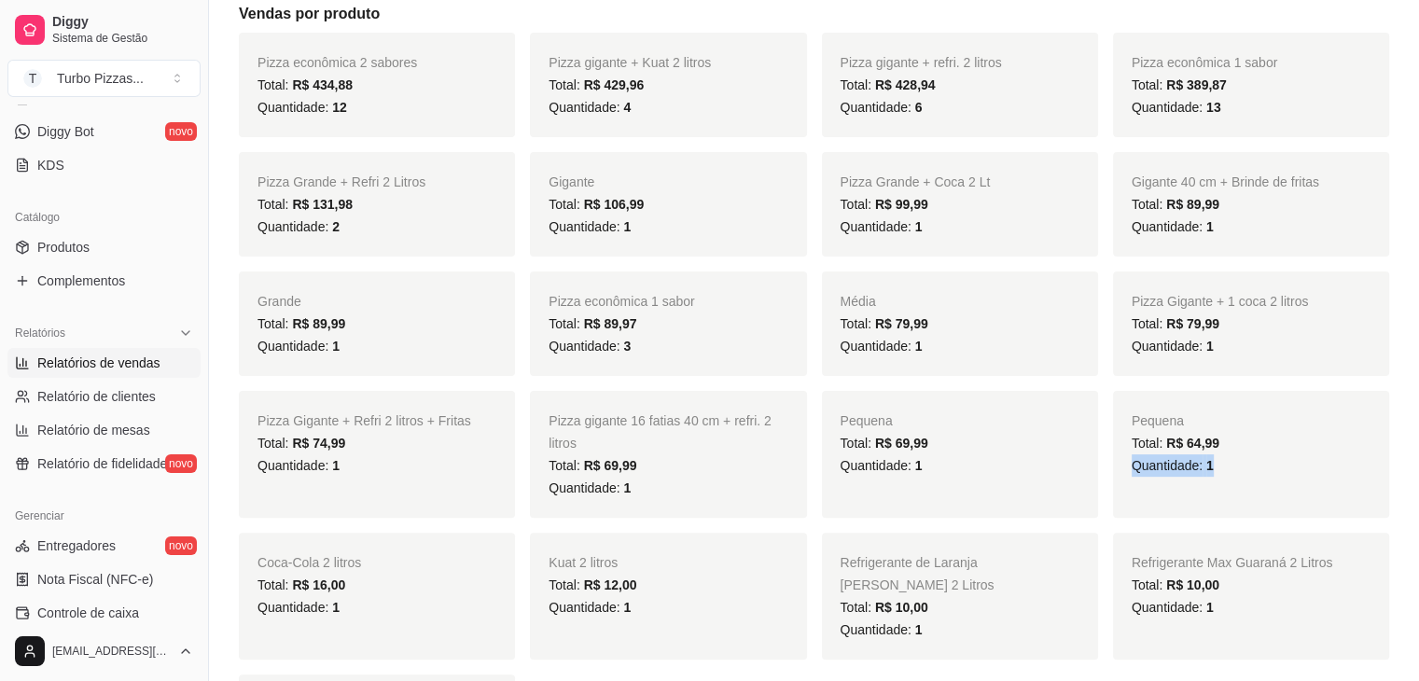
scroll to position [528, 0]
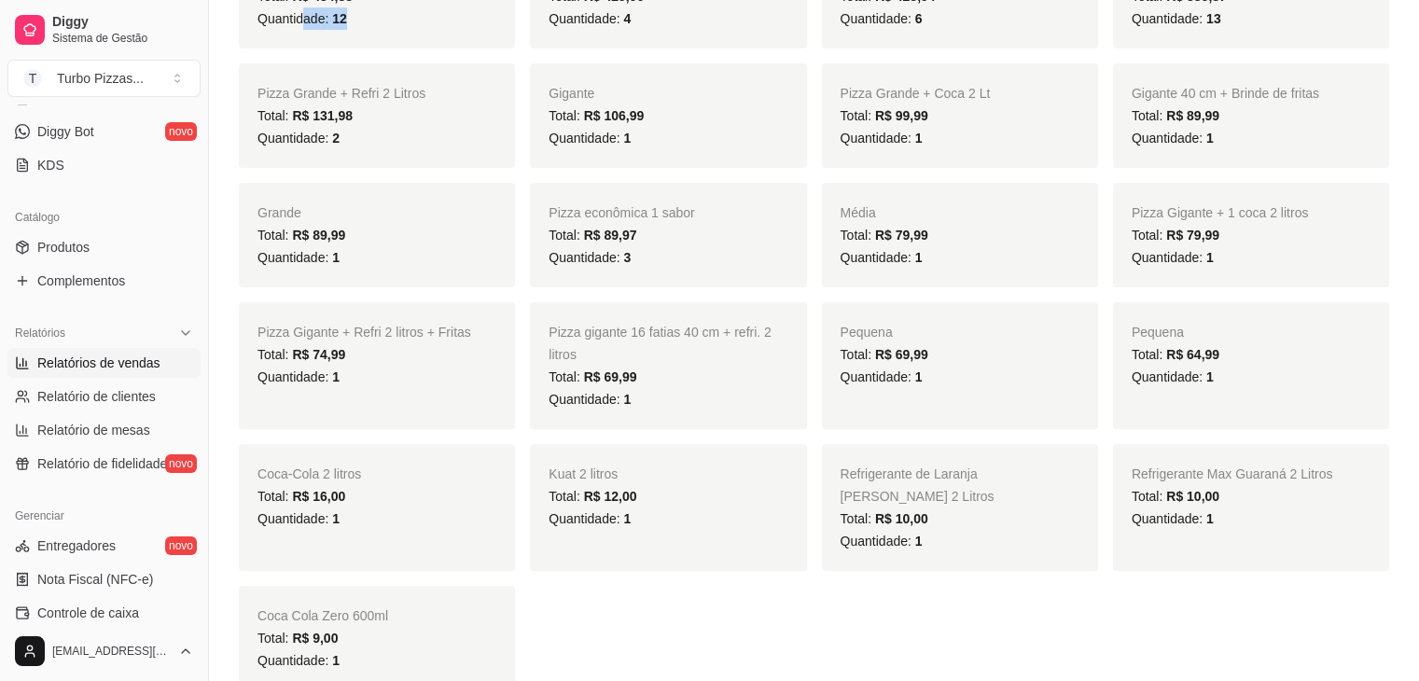
drag, startPoint x: 394, startPoint y: 29, endPoint x: 304, endPoint y: 27, distance: 89.6
drag, startPoint x: 1242, startPoint y: 21, endPoint x: 1173, endPoint y: 32, distance: 69.9
drag, startPoint x: 308, startPoint y: 150, endPoint x: 254, endPoint y: 153, distance: 54.2
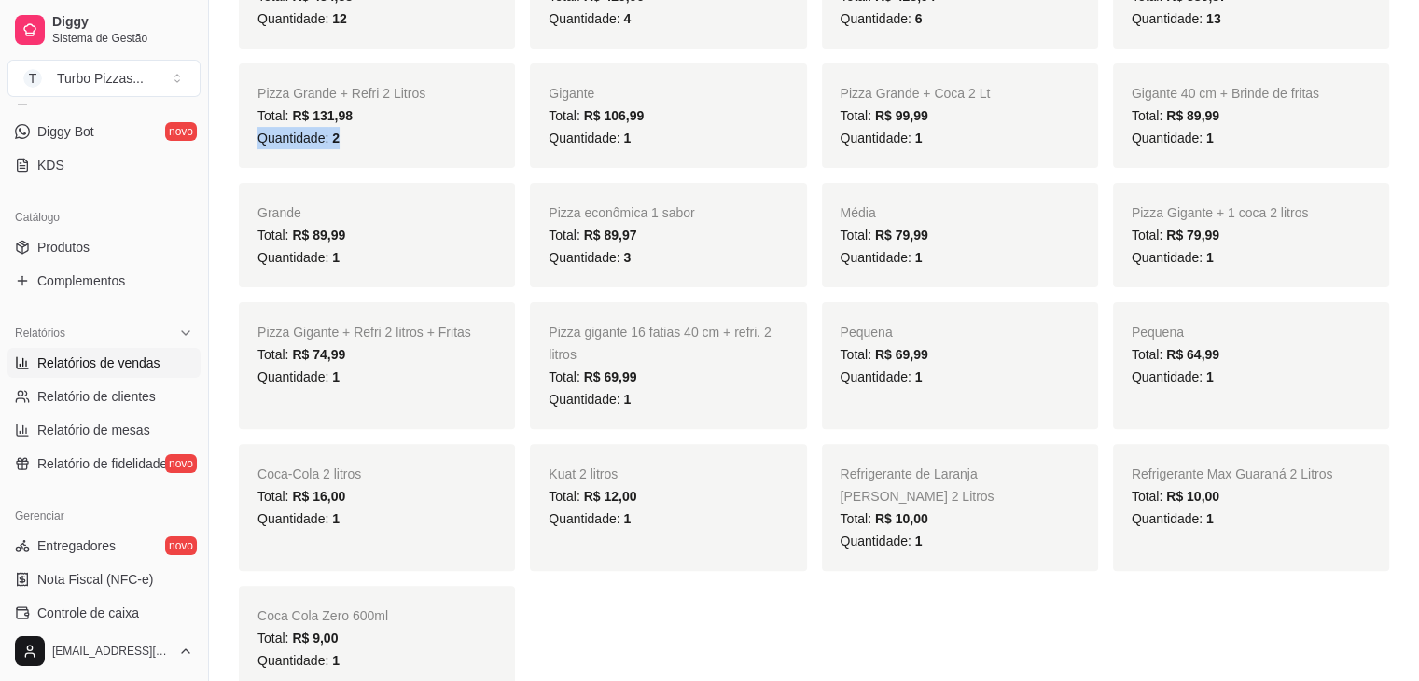
click at [250, 152] on div "Pizza Grande + Refri 2 Litros Total: R$ 131,98 Quantidade: 2" at bounding box center [377, 115] width 276 height 104
drag, startPoint x: 644, startPoint y: 146, endPoint x: 574, endPoint y: 147, distance: 70.0
click at [574, 147] on div "Quantidade: 1" at bounding box center [668, 138] width 239 height 22
click at [67, 579] on span "Nota Fiscal (NFC-e)" at bounding box center [95, 579] width 116 height 19
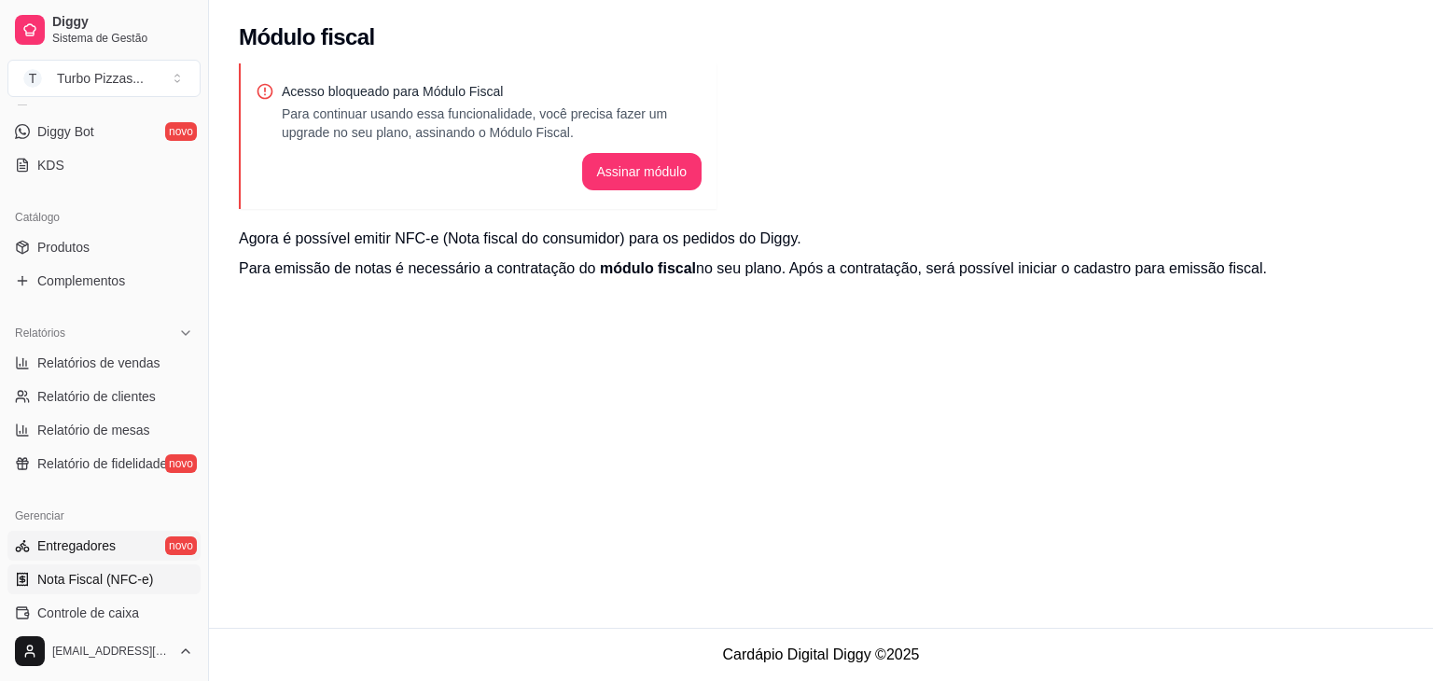
click at [86, 553] on link "Entregadores novo" at bounding box center [103, 546] width 193 height 30
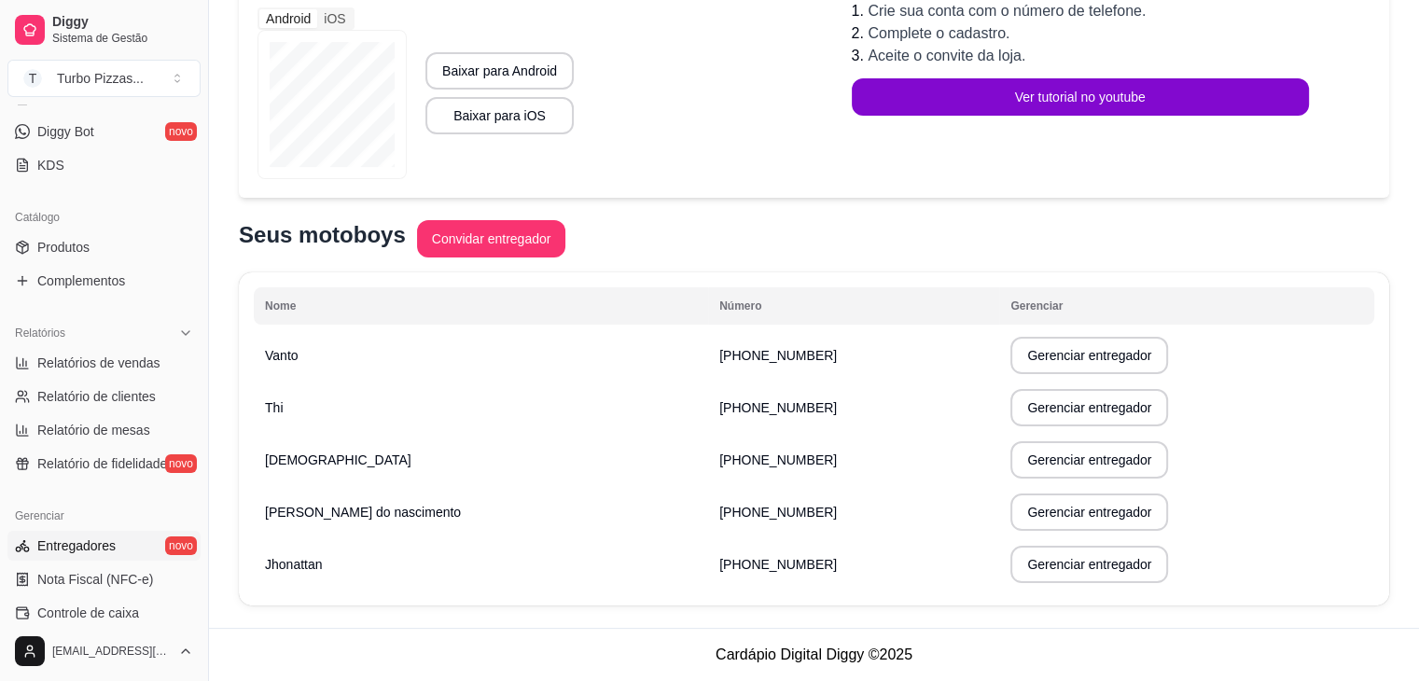
scroll to position [299, 0]
click at [1063, 564] on button "Gerenciar entregador" at bounding box center [1089, 564] width 158 height 37
select select "30"
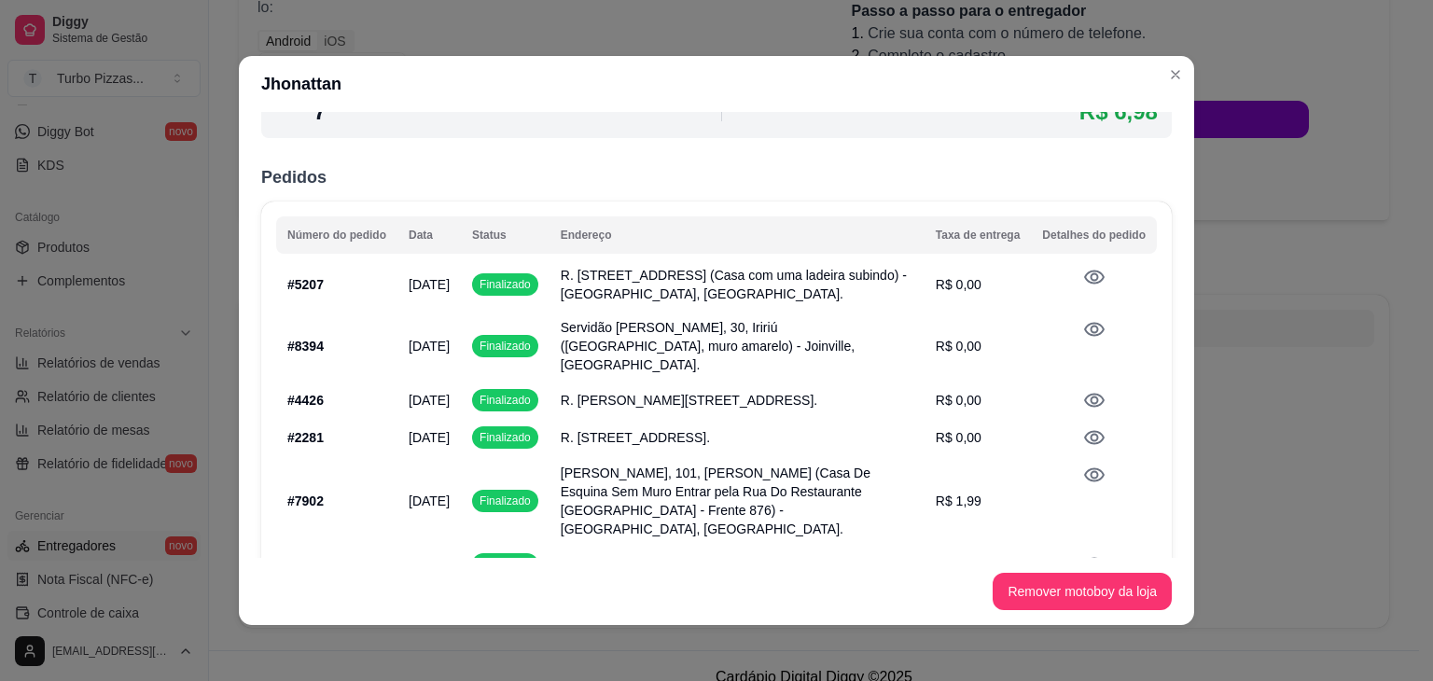
scroll to position [117, 0]
click at [1083, 323] on icon at bounding box center [1094, 328] width 22 height 22
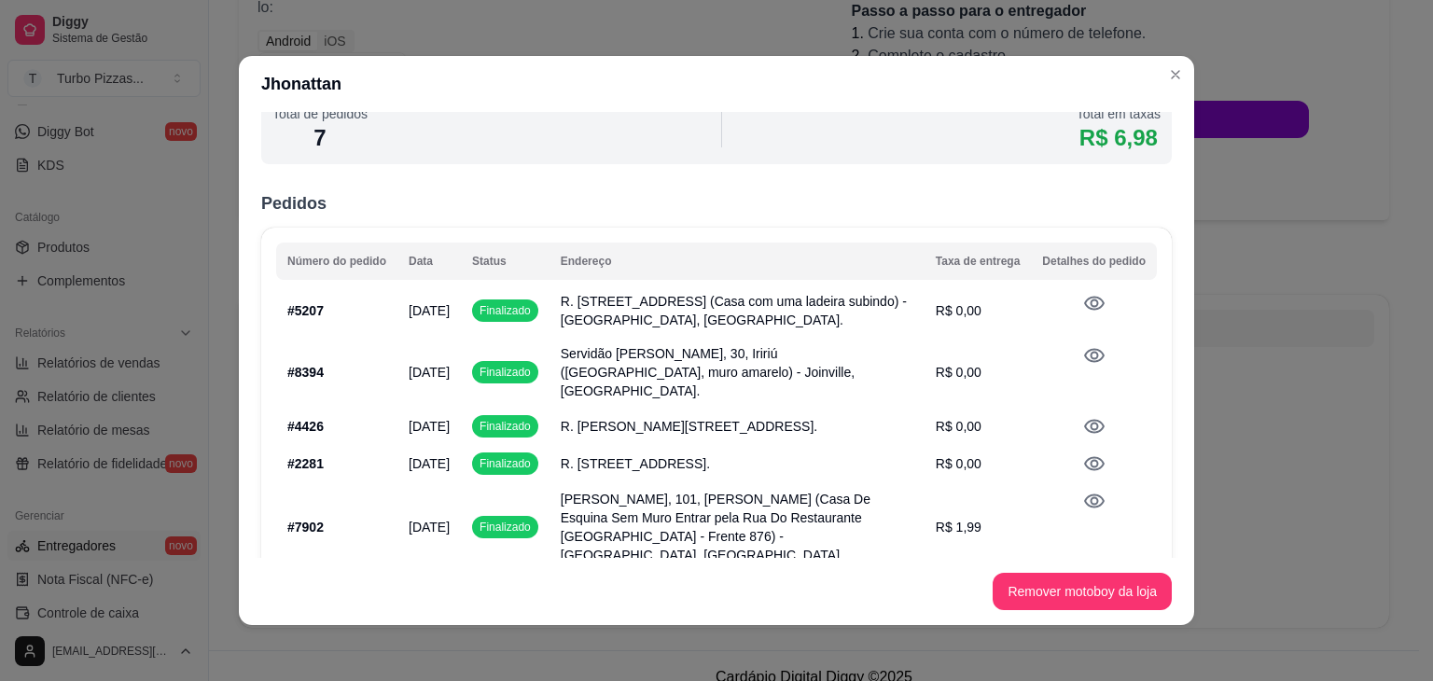
scroll to position [102, 0]
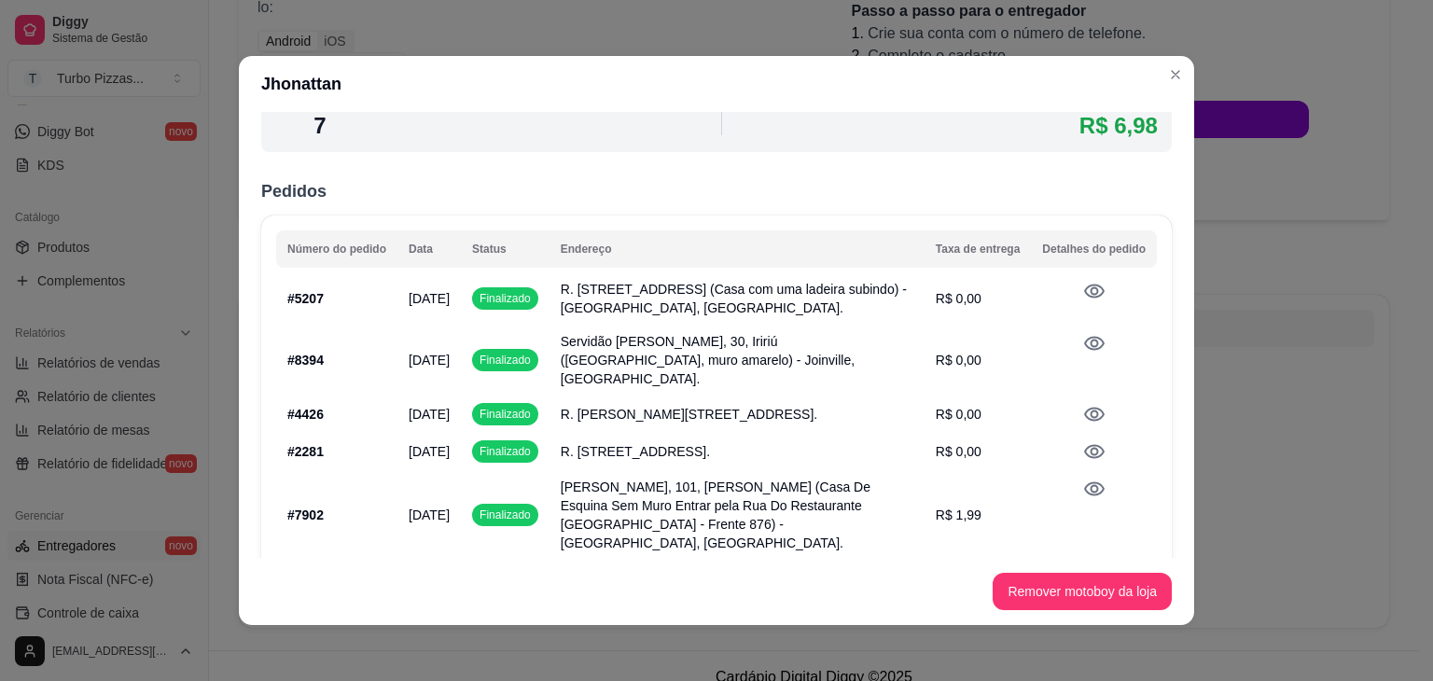
click at [1164, 357] on div "30 Período 1 dia 7 dias 15 dias 30 dias Customizado Período 30 dias Total de pe…" at bounding box center [716, 335] width 955 height 446
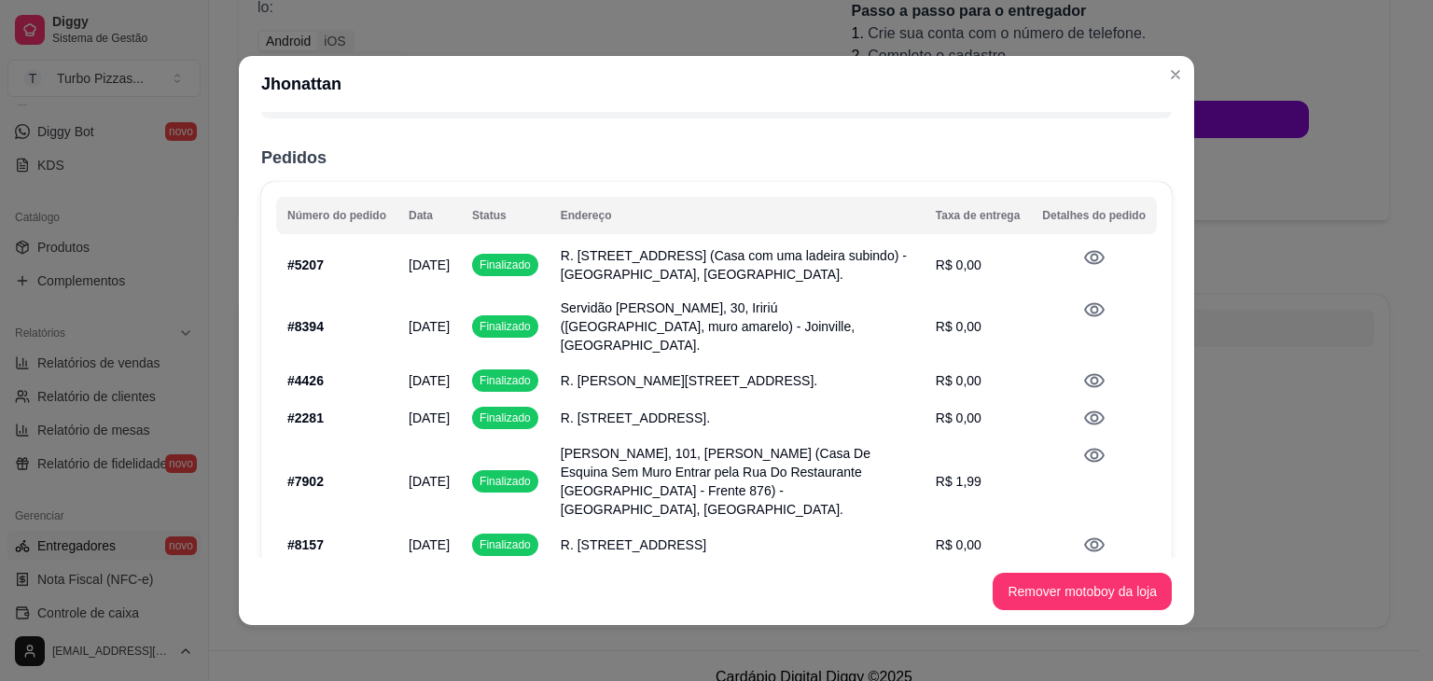
scroll to position [133, 0]
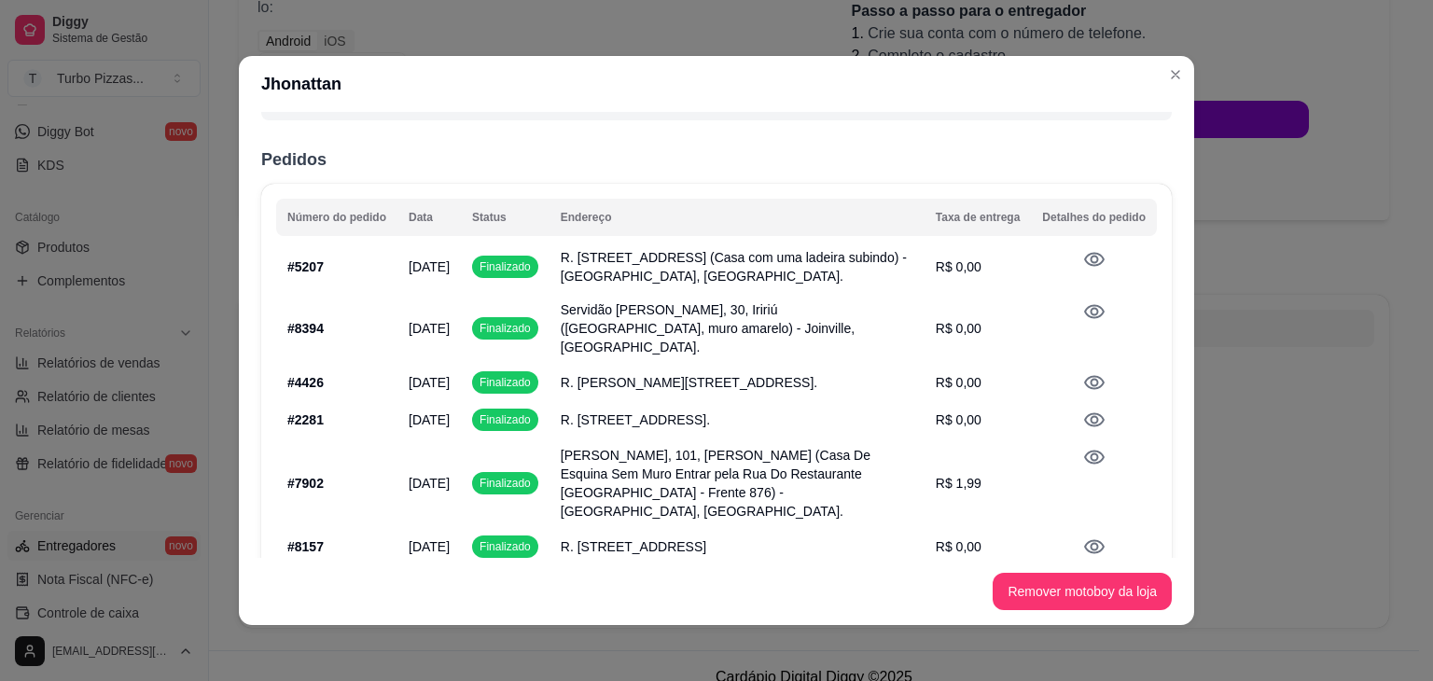
click at [813, 371] on td "R. [PERSON_NAME][STREET_ADDRESS]." at bounding box center [736, 382] width 375 height 37
click at [1084, 376] on icon at bounding box center [1094, 383] width 21 height 14
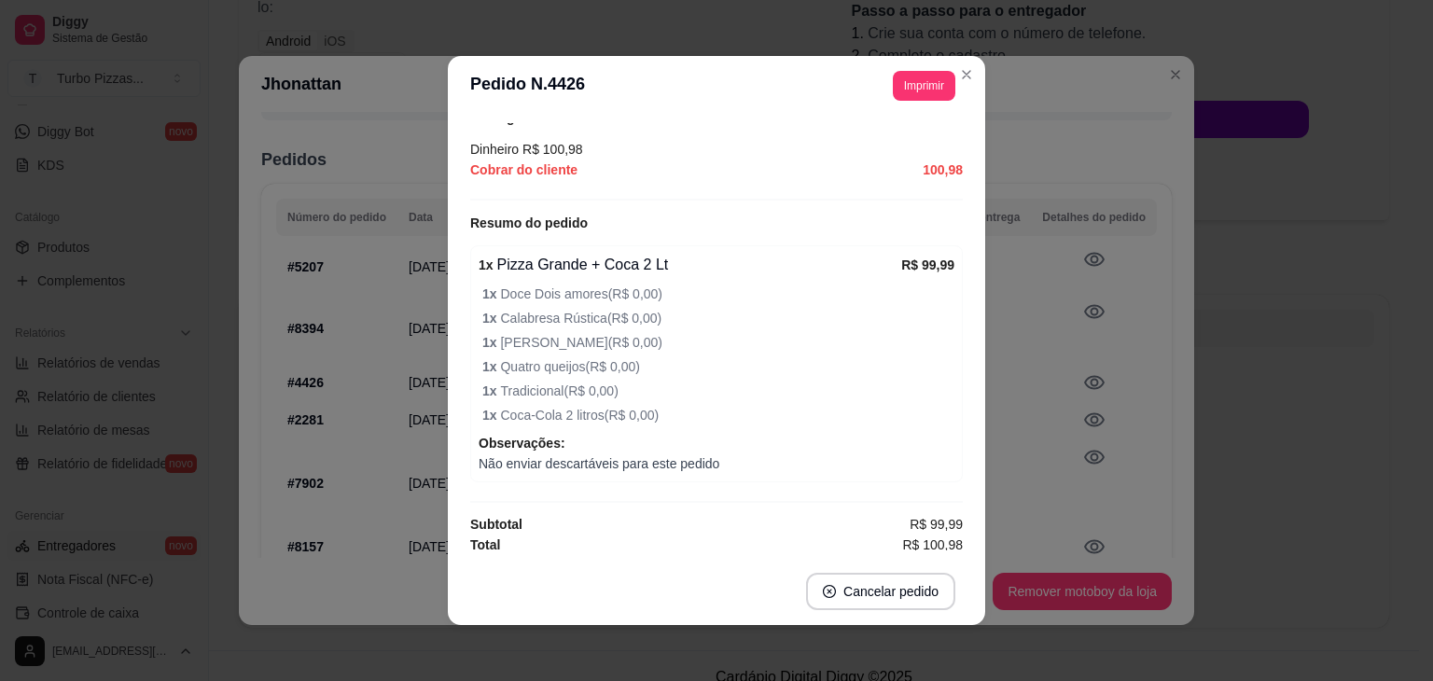
scroll to position [570, 0]
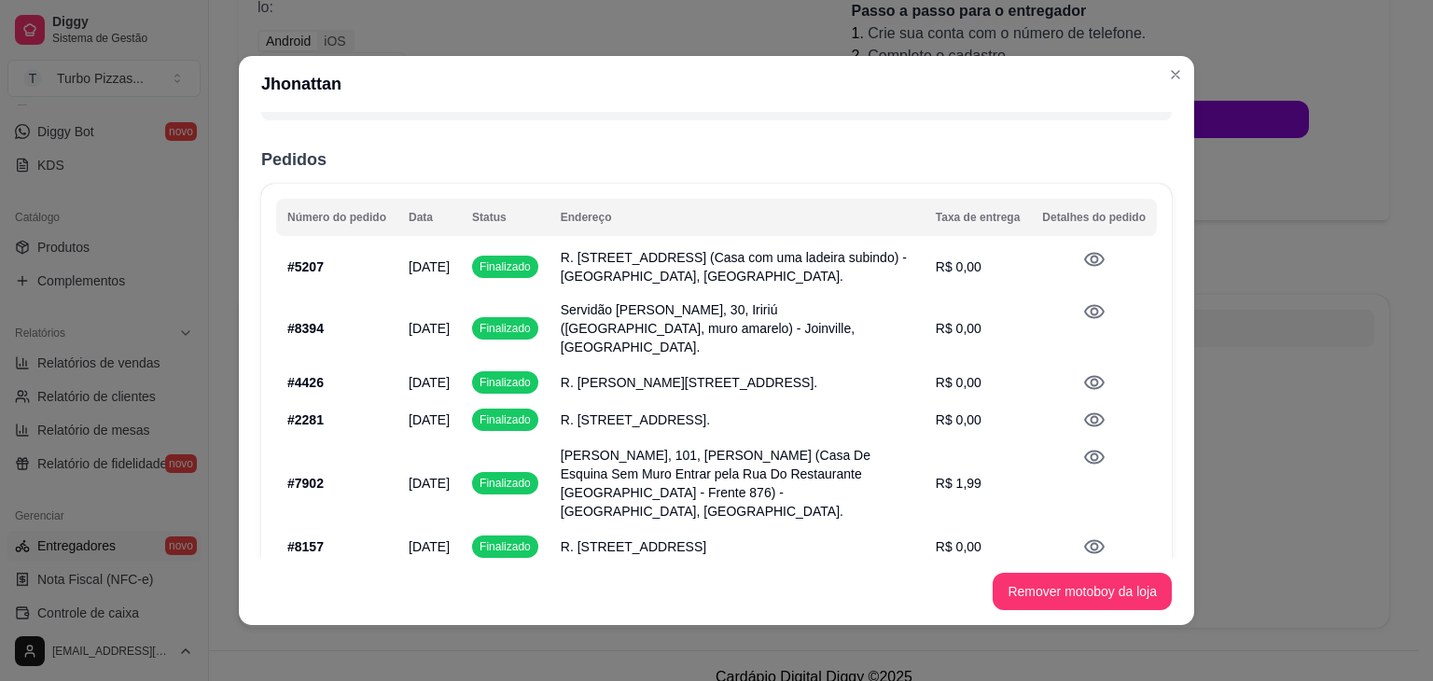
drag, startPoint x: 1299, startPoint y: 296, endPoint x: 1180, endPoint y: 325, distance: 122.0
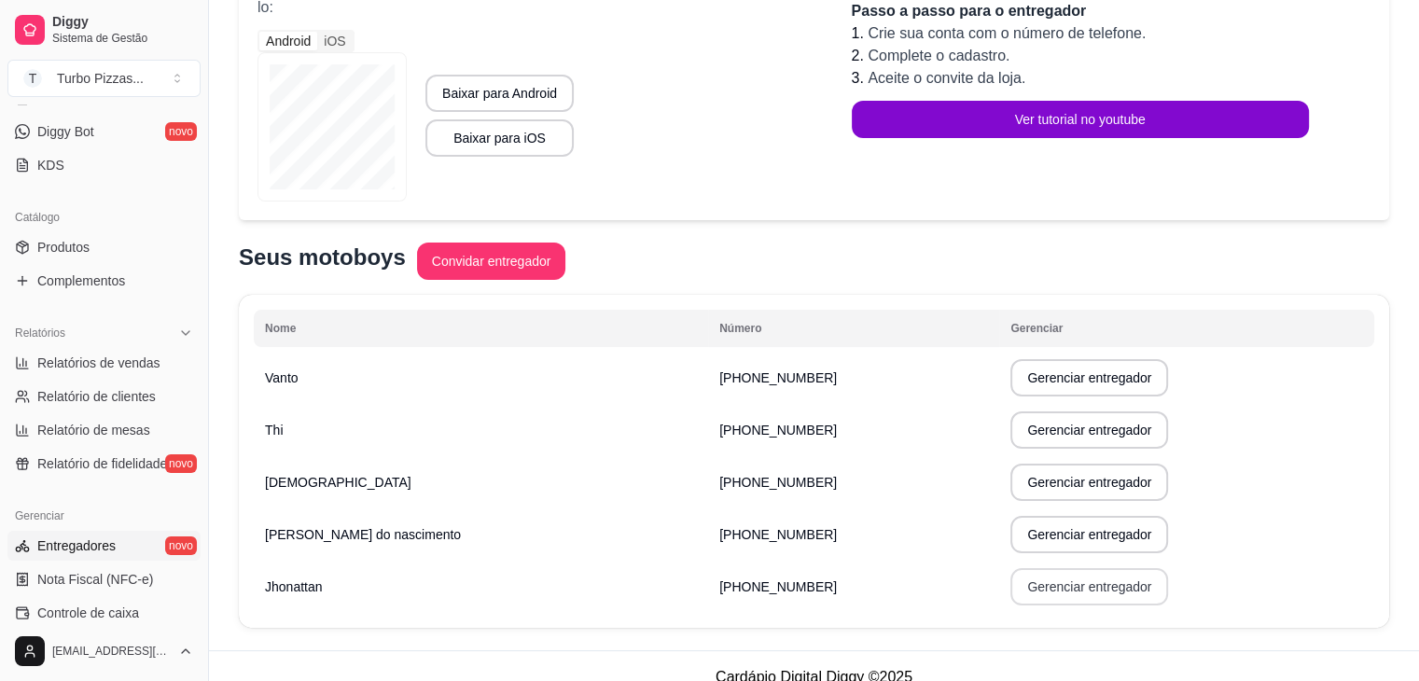
click at [1053, 594] on button "Gerenciar entregador" at bounding box center [1089, 586] width 158 height 37
select select "30"
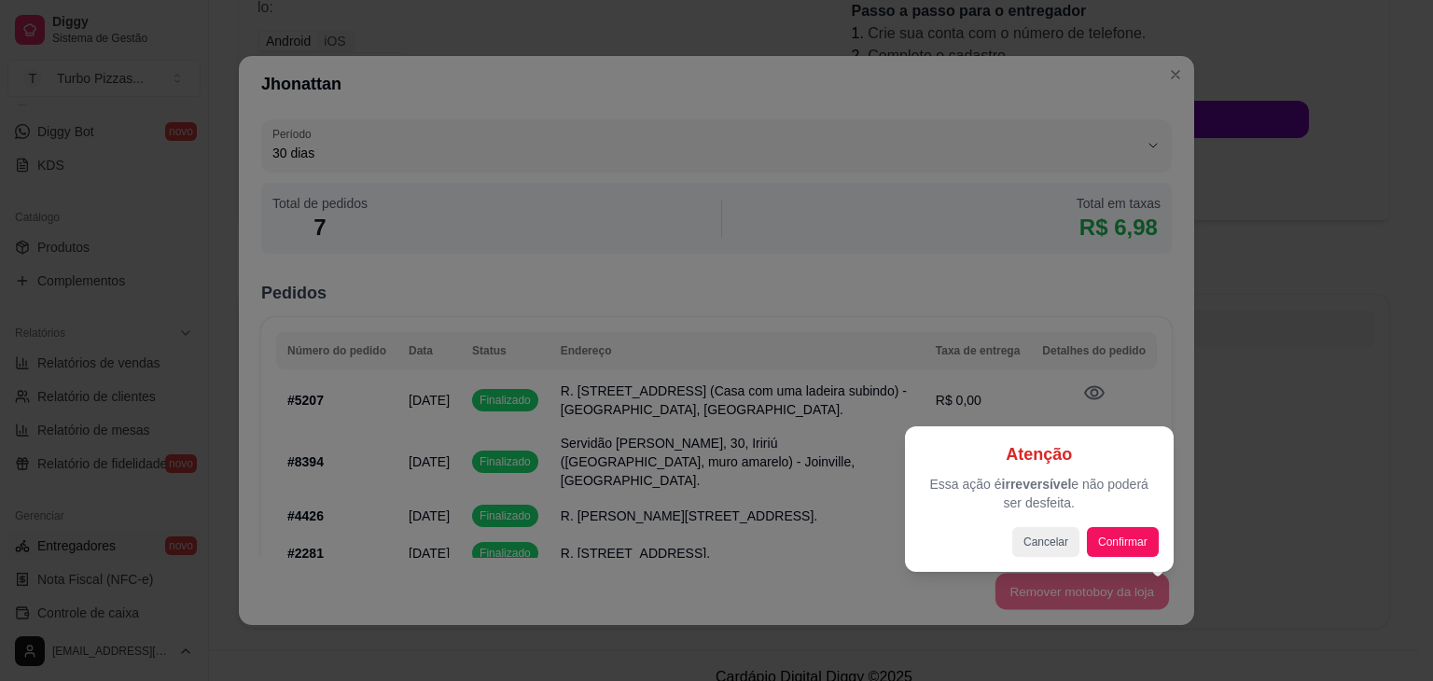
click at [1271, 465] on div at bounding box center [716, 340] width 1433 height 681
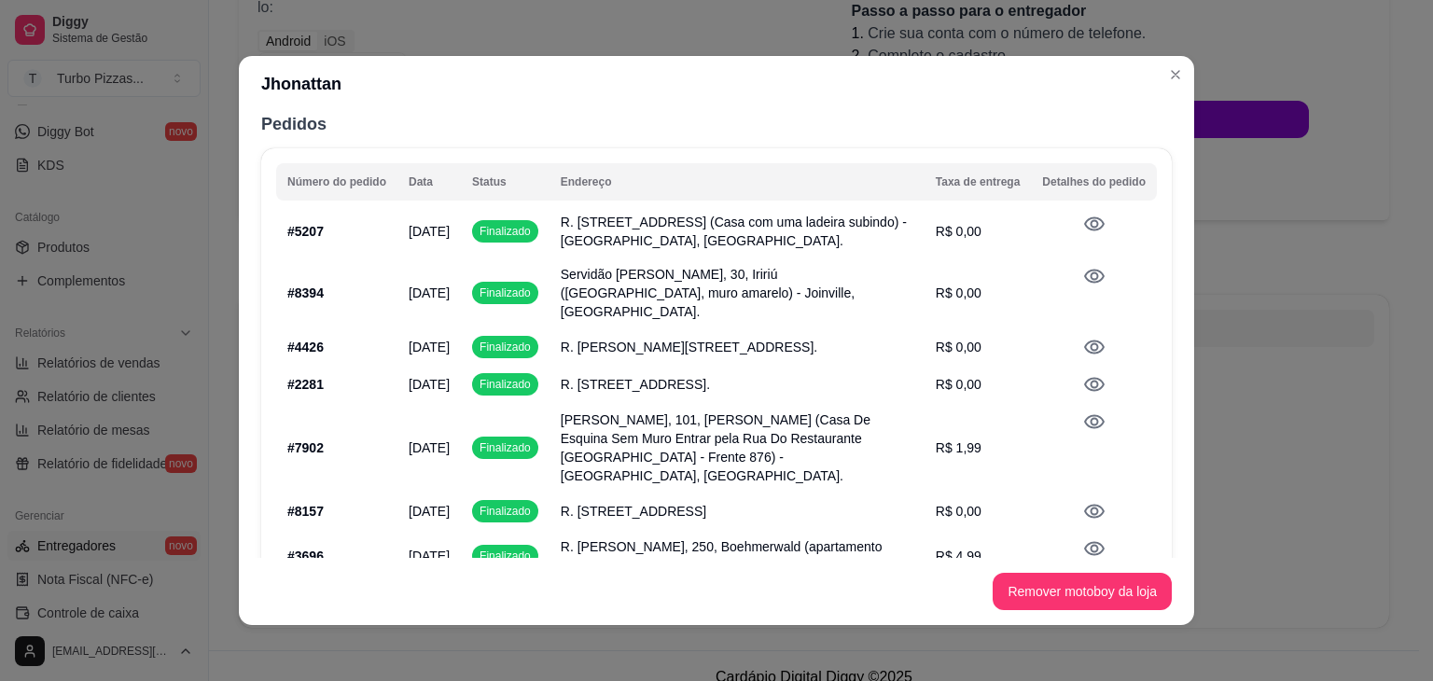
scroll to position [171, 0]
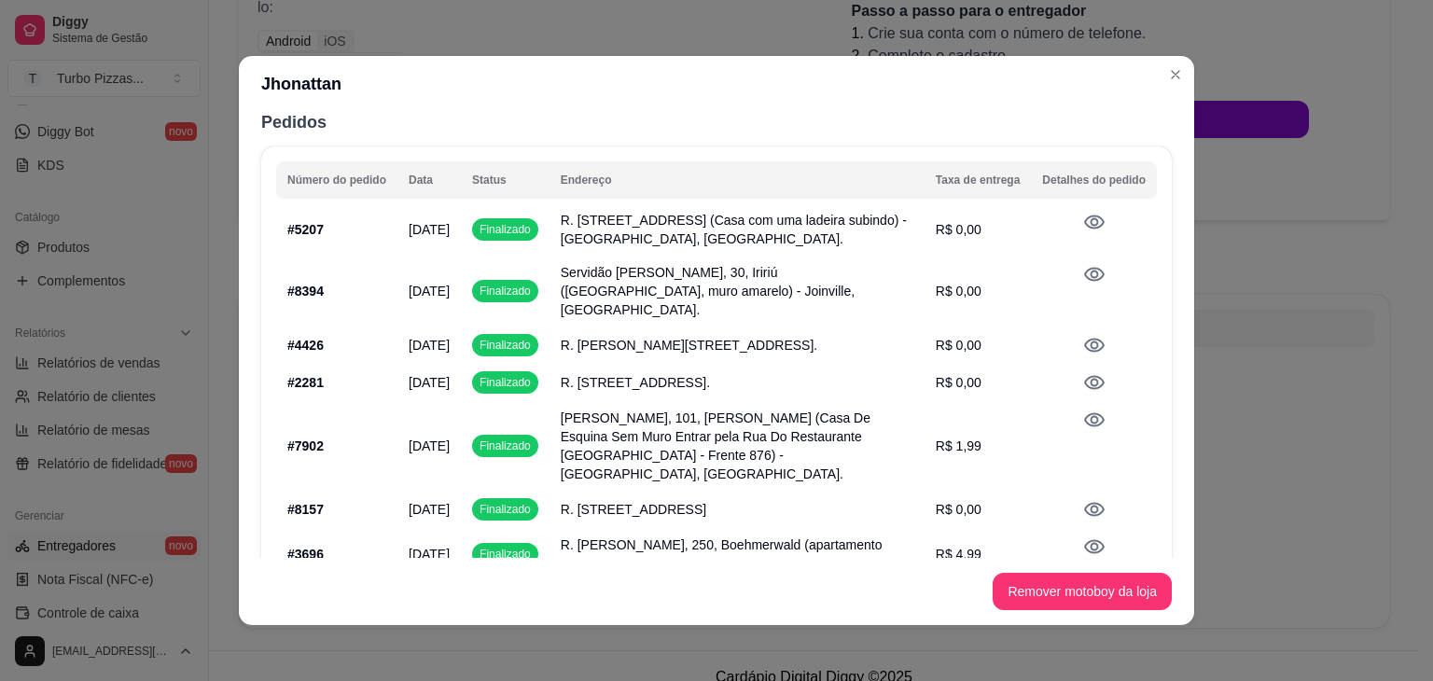
click at [1083, 334] on icon at bounding box center [1094, 345] width 22 height 22
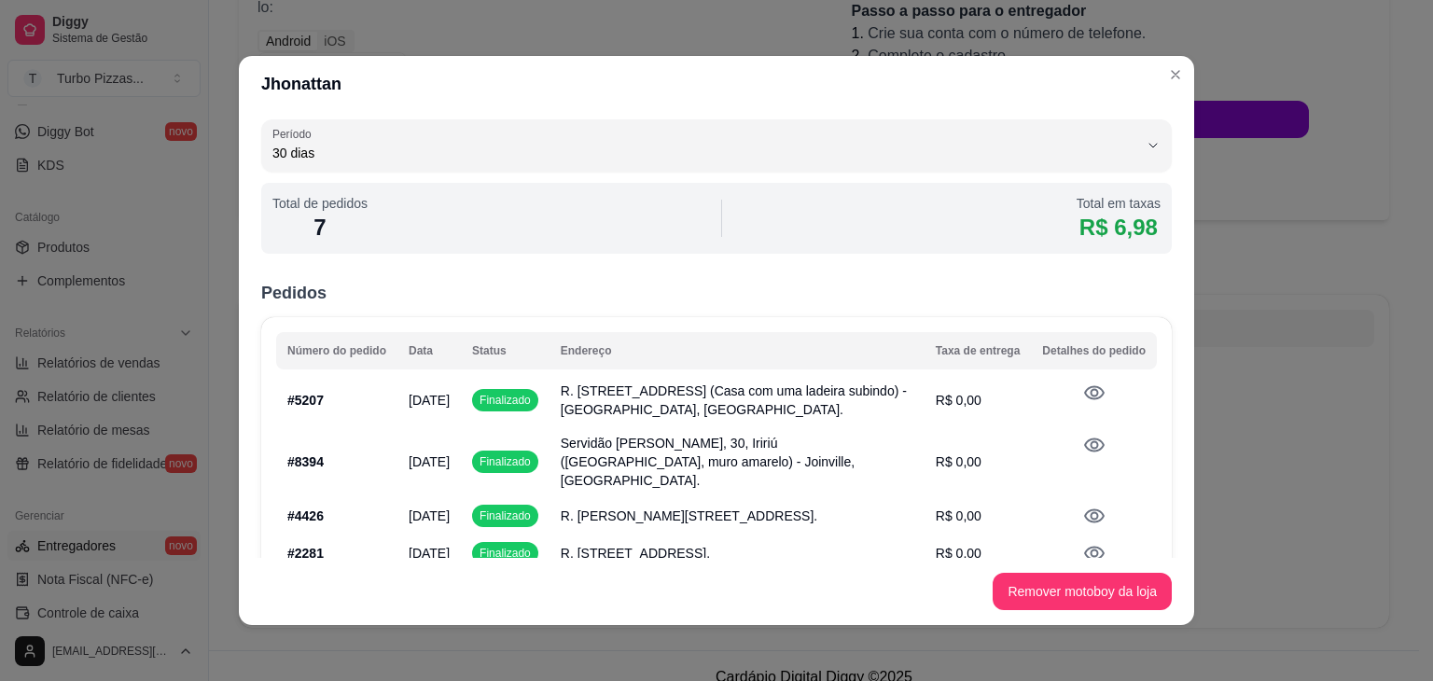
scroll to position [0, 0]
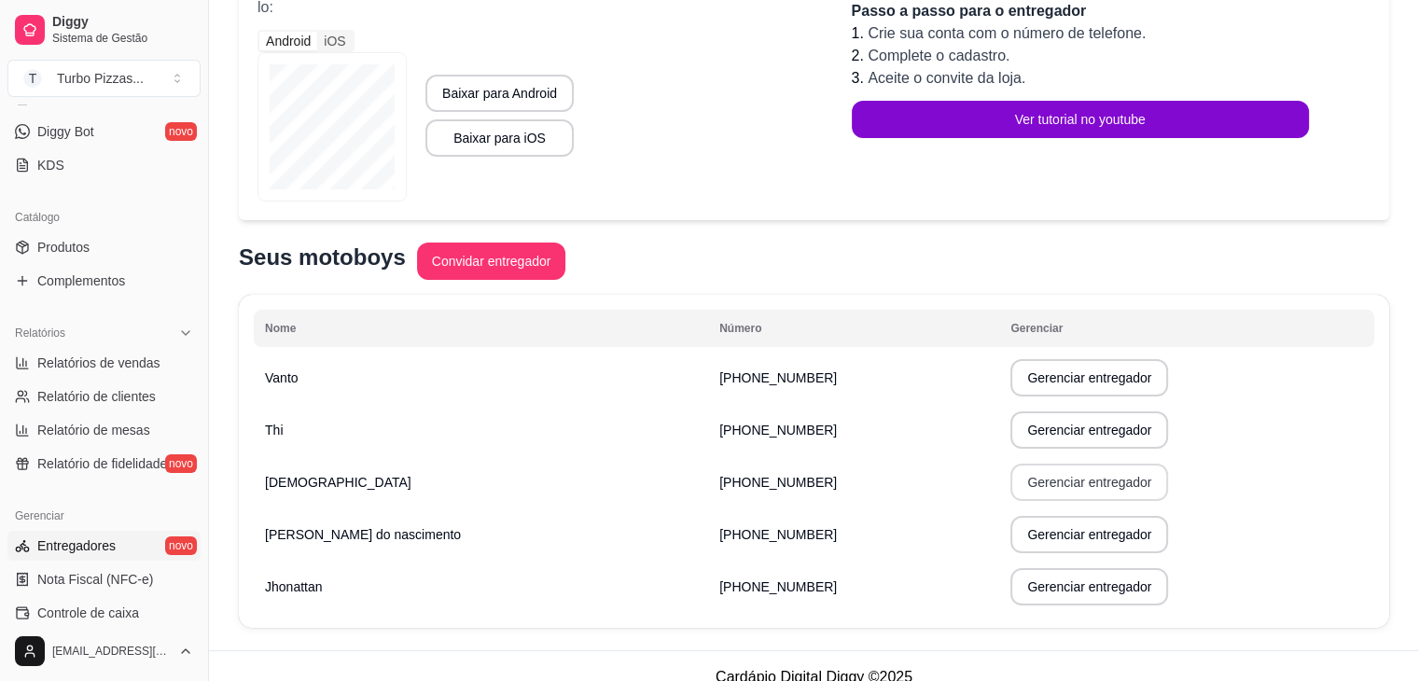
click at [1099, 485] on button "Gerenciar entregador" at bounding box center [1089, 482] width 158 height 37
select select "30"
click at [1035, 481] on button "Gerenciar entregador" at bounding box center [1089, 483] width 153 height 36
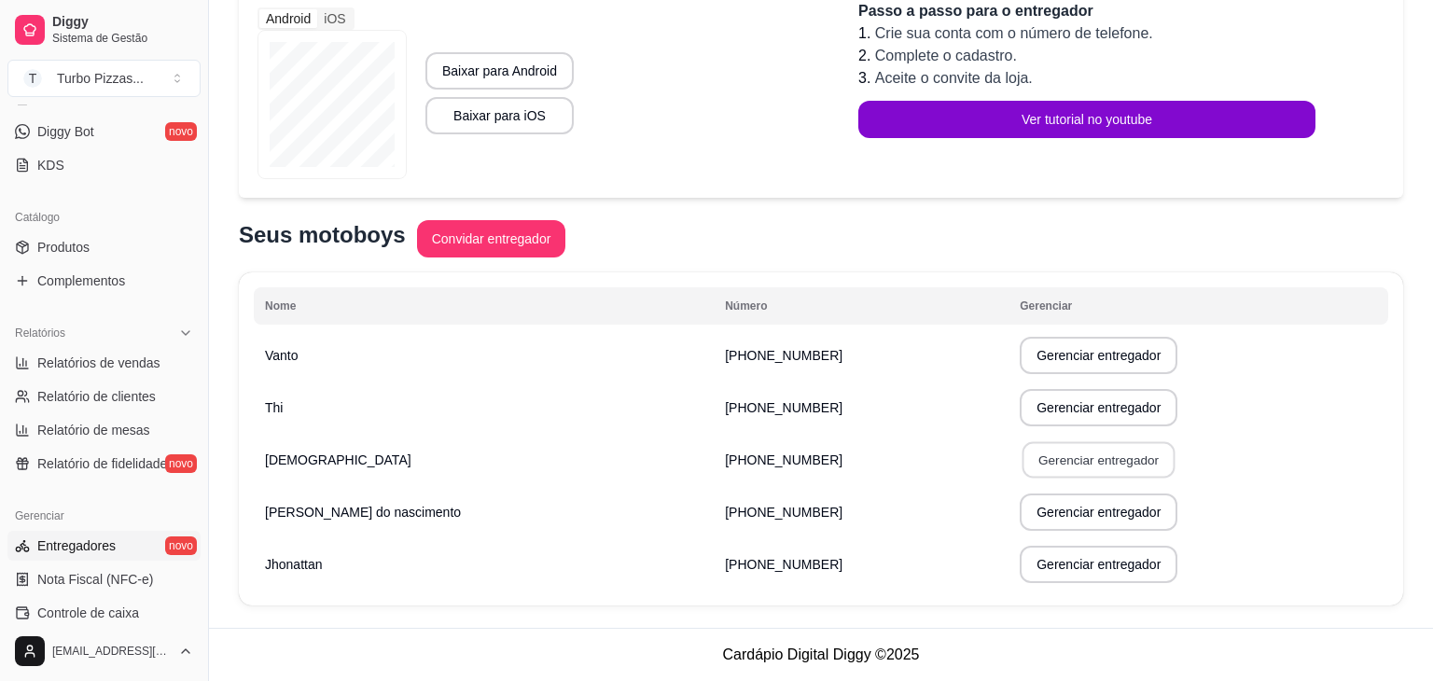
select select "30"
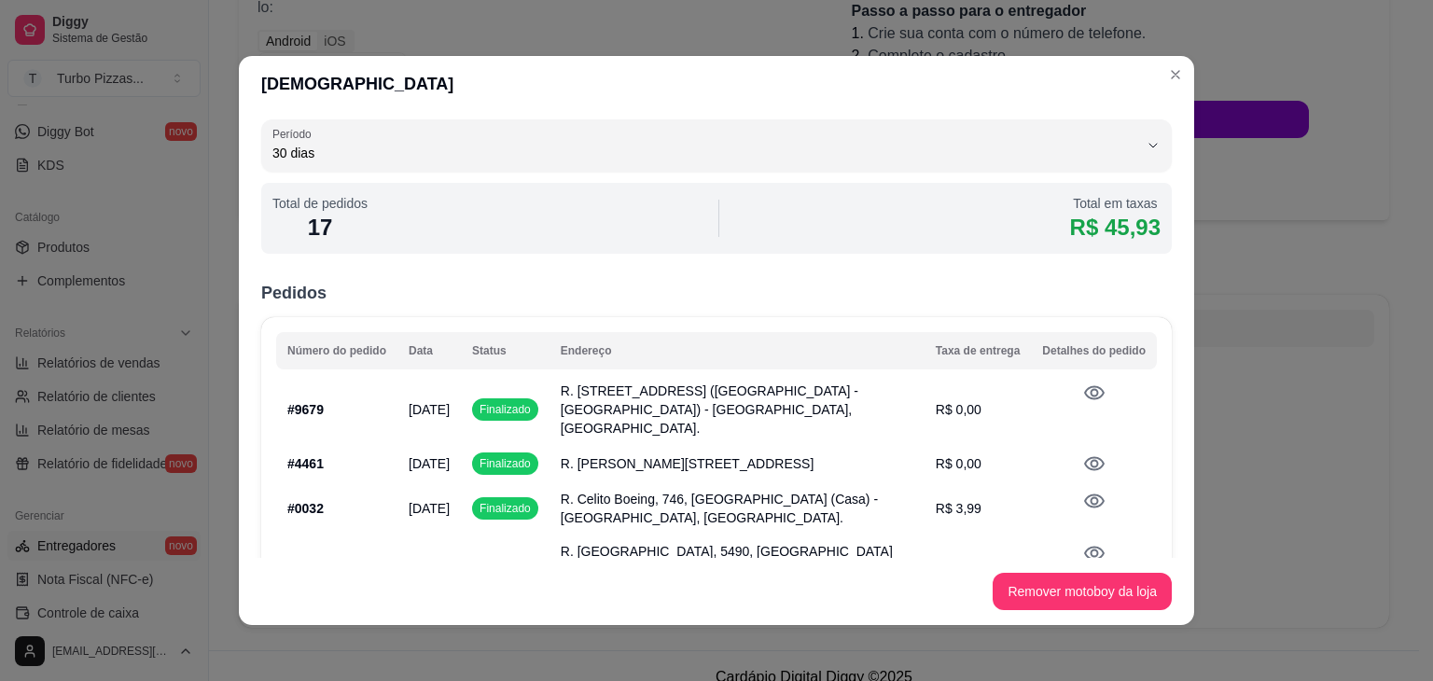
click at [1083, 396] on icon at bounding box center [1094, 393] width 22 height 22
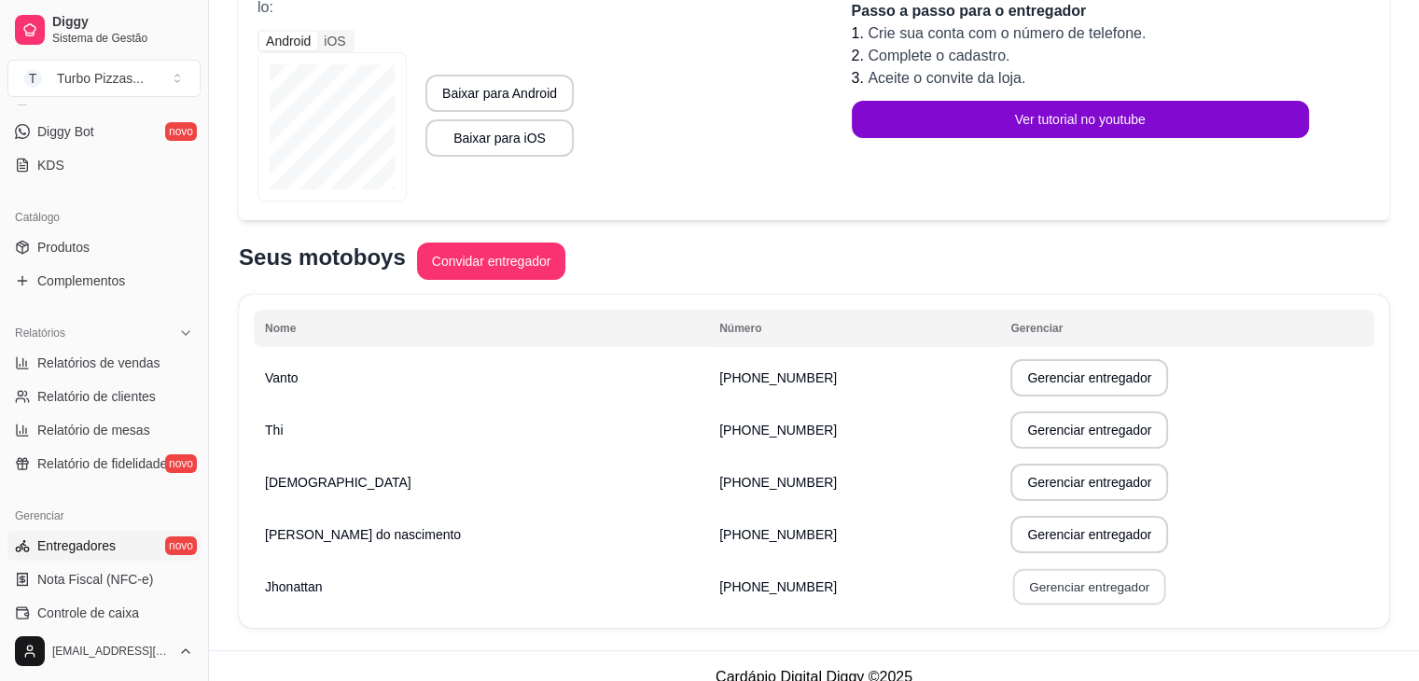
click at [1052, 589] on button "Gerenciar entregador" at bounding box center [1089, 587] width 153 height 36
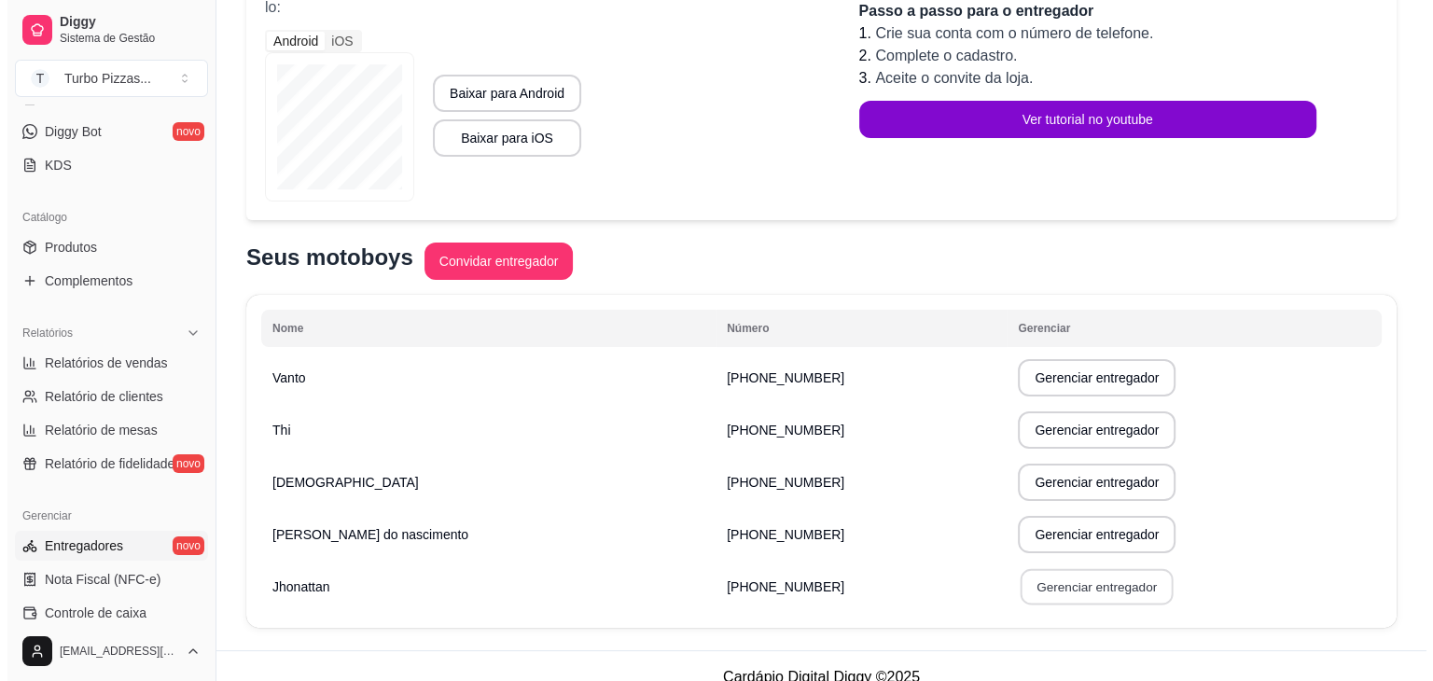
select select "30"
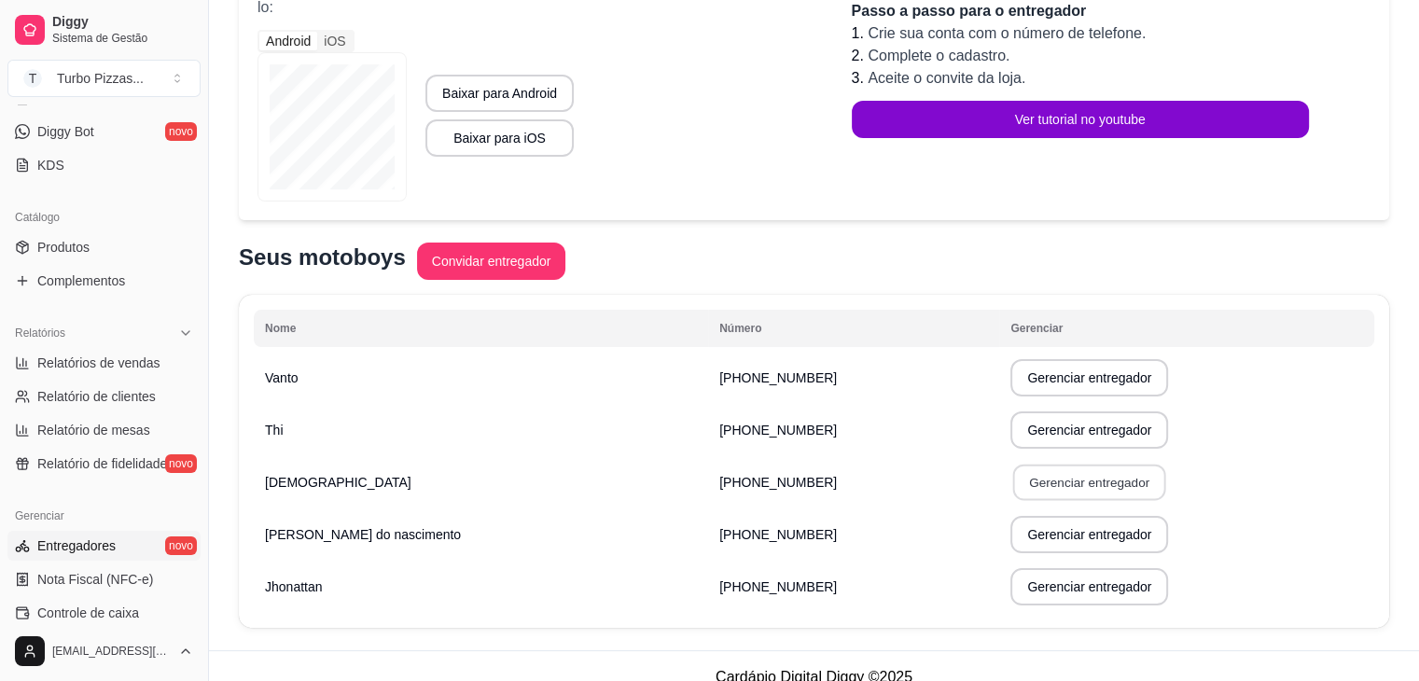
click at [1105, 480] on button "Gerenciar entregador" at bounding box center [1089, 483] width 153 height 36
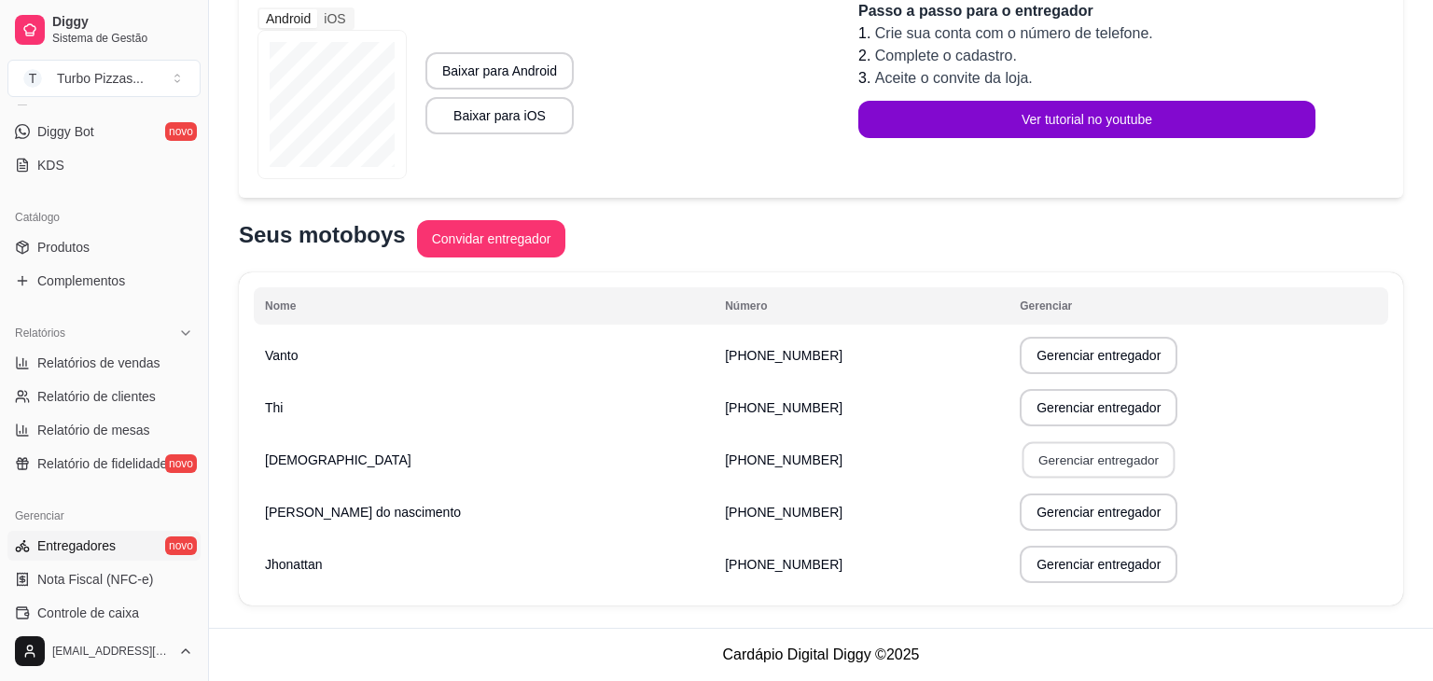
select select "30"
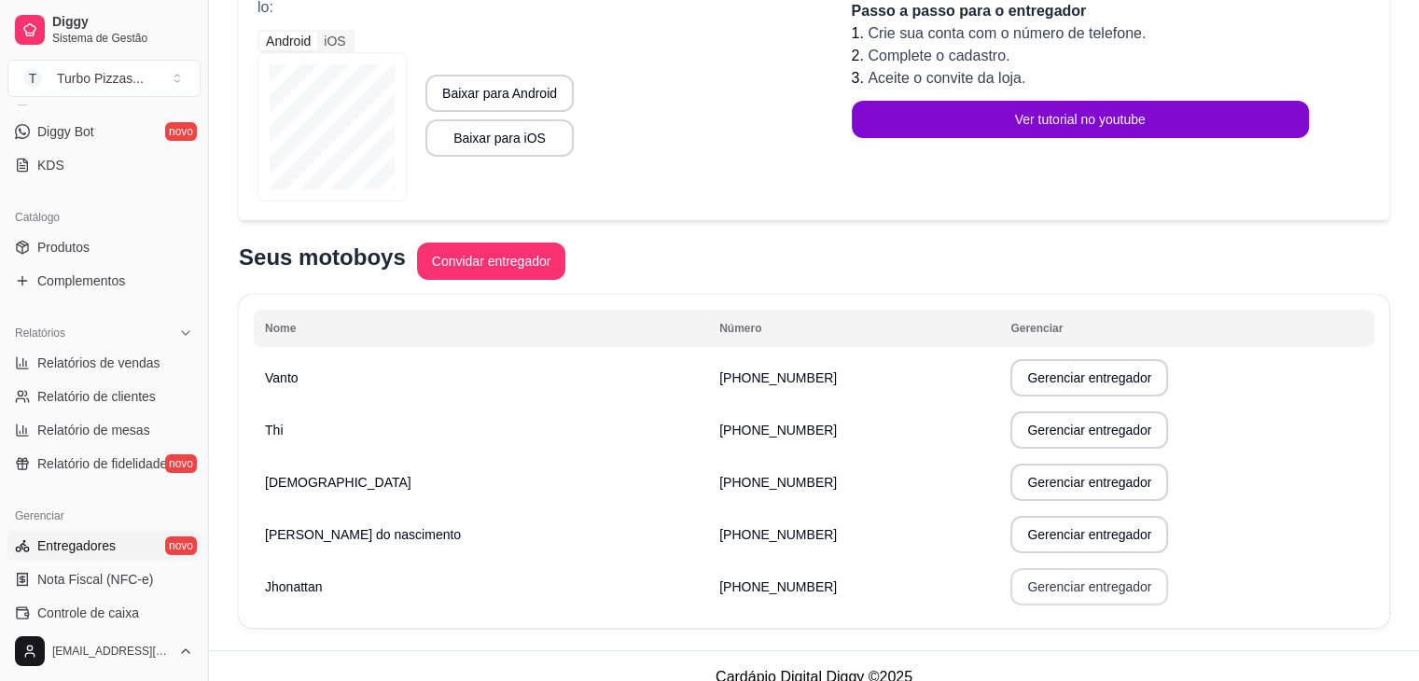
click at [1037, 585] on button "Gerenciar entregador" at bounding box center [1089, 586] width 158 height 37
select select "30"
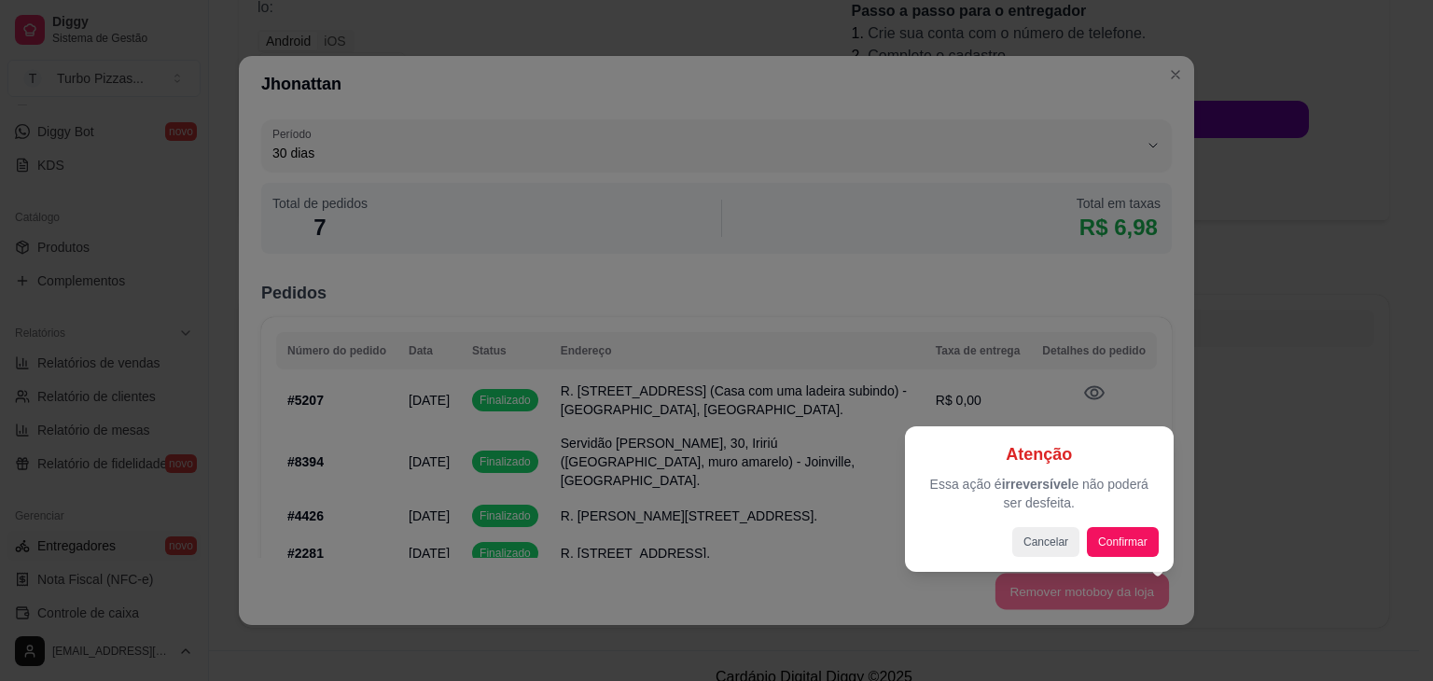
click at [1070, 333] on div at bounding box center [716, 340] width 1433 height 681
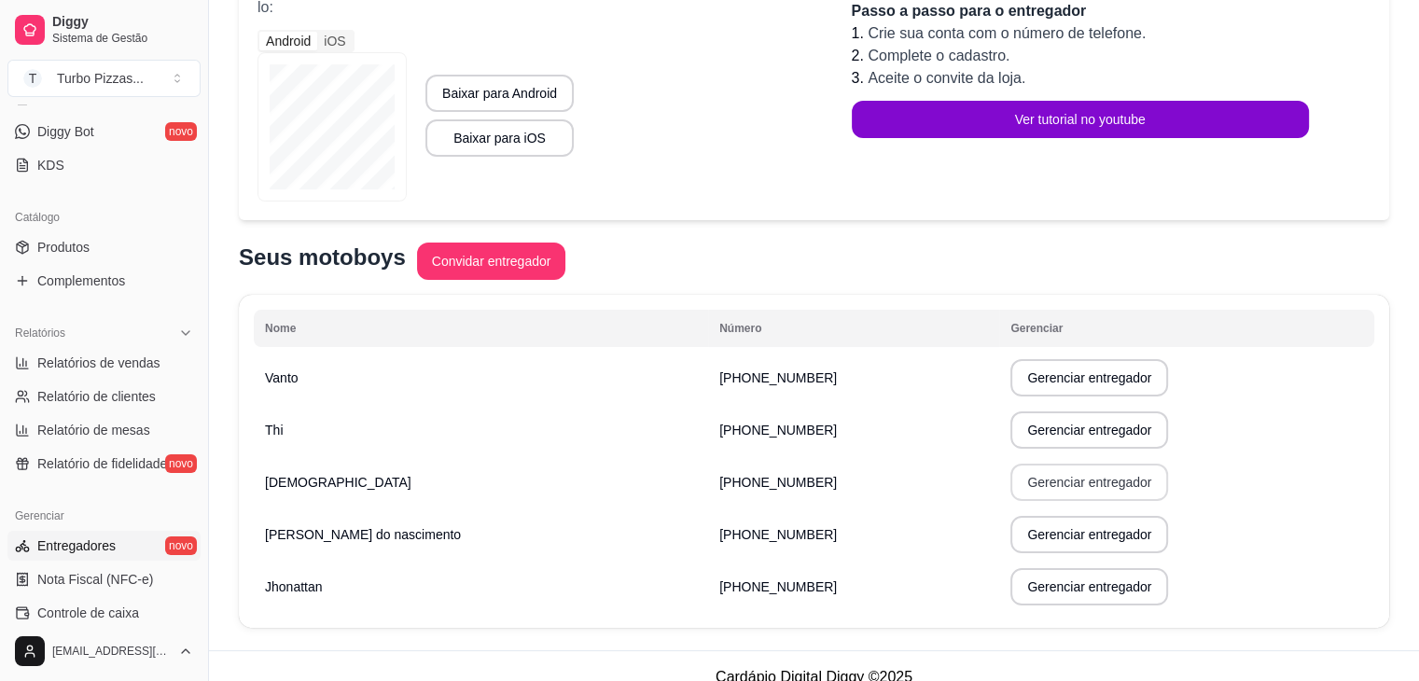
click at [1072, 477] on button "Gerenciar entregador" at bounding box center [1089, 482] width 158 height 37
select select "30"
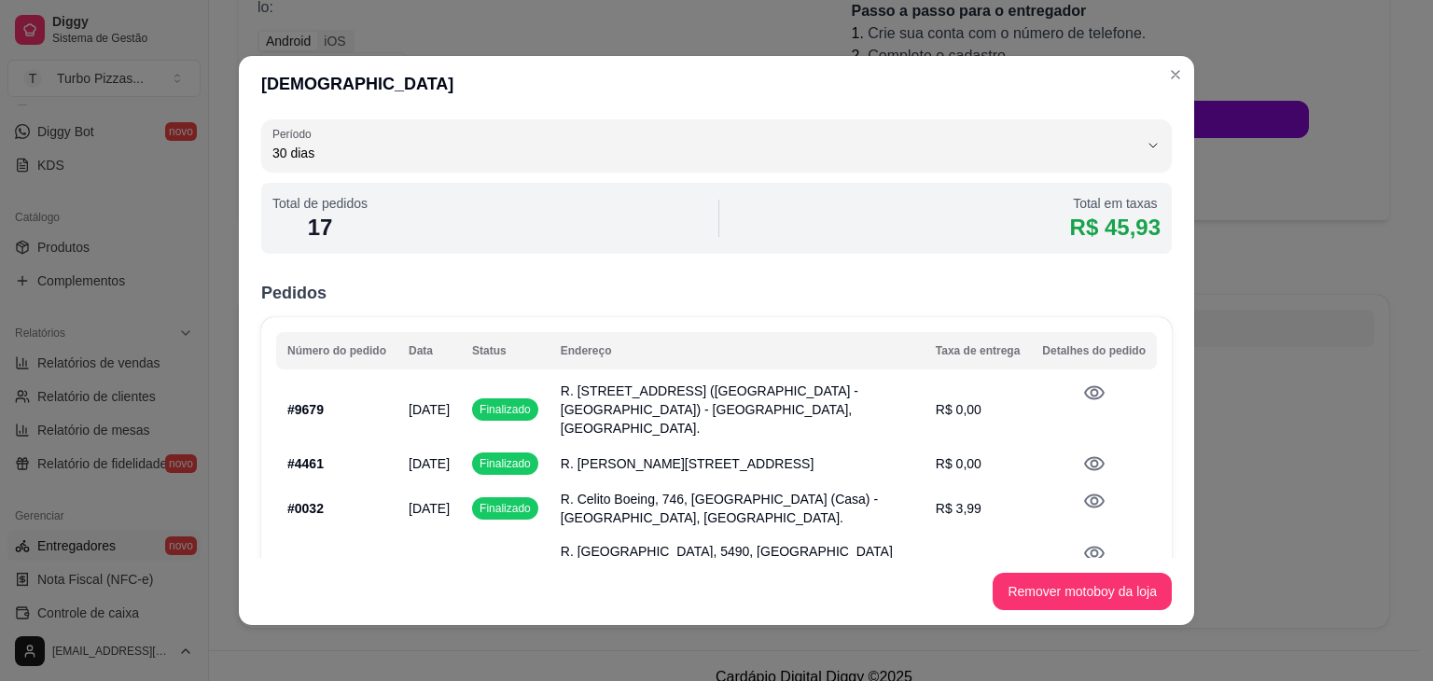
click at [1084, 393] on icon at bounding box center [1094, 393] width 21 height 14
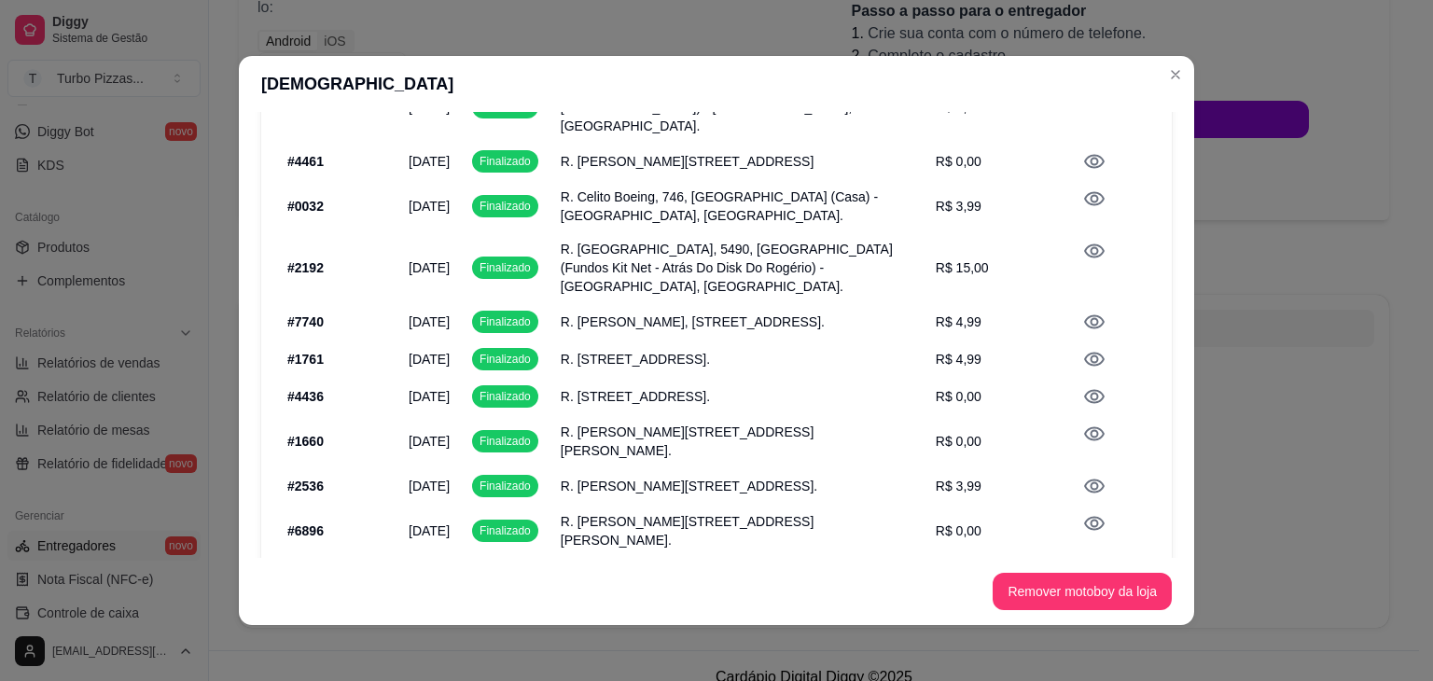
scroll to position [304, 0]
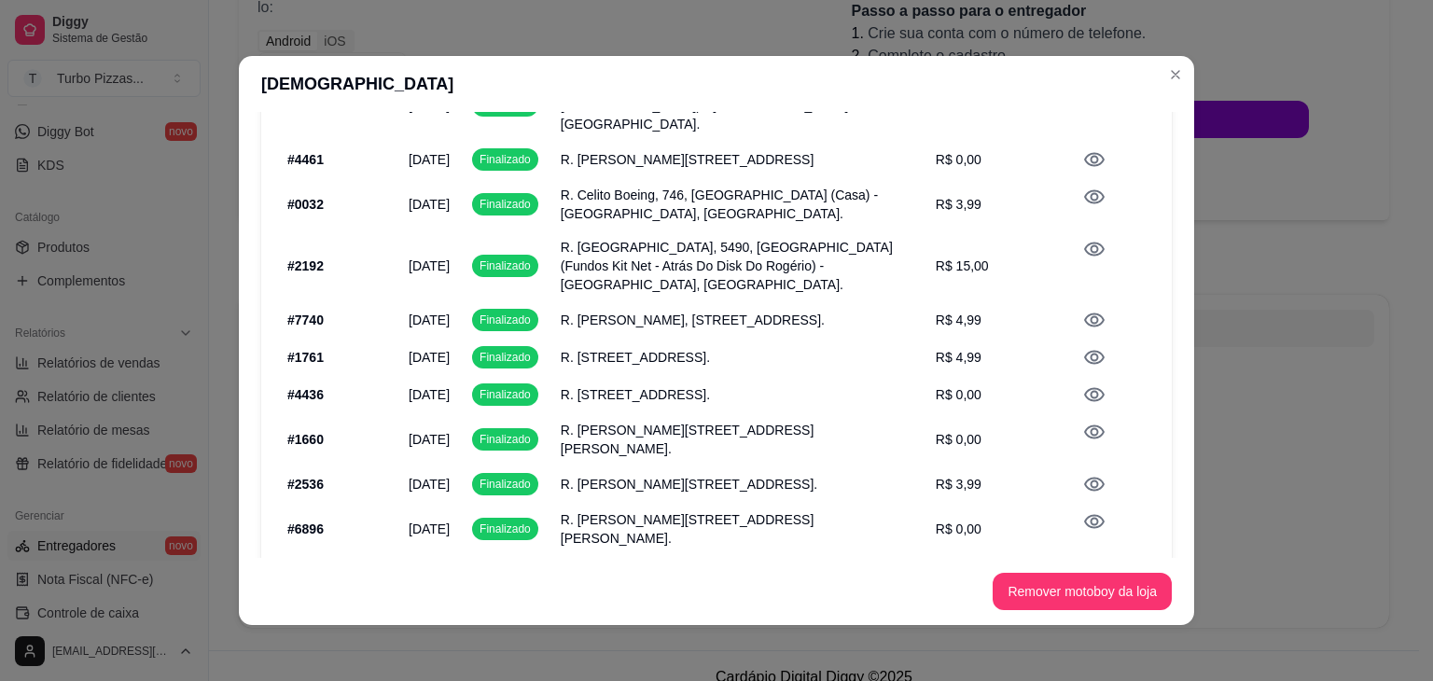
click at [1083, 348] on icon at bounding box center [1094, 357] width 22 height 22
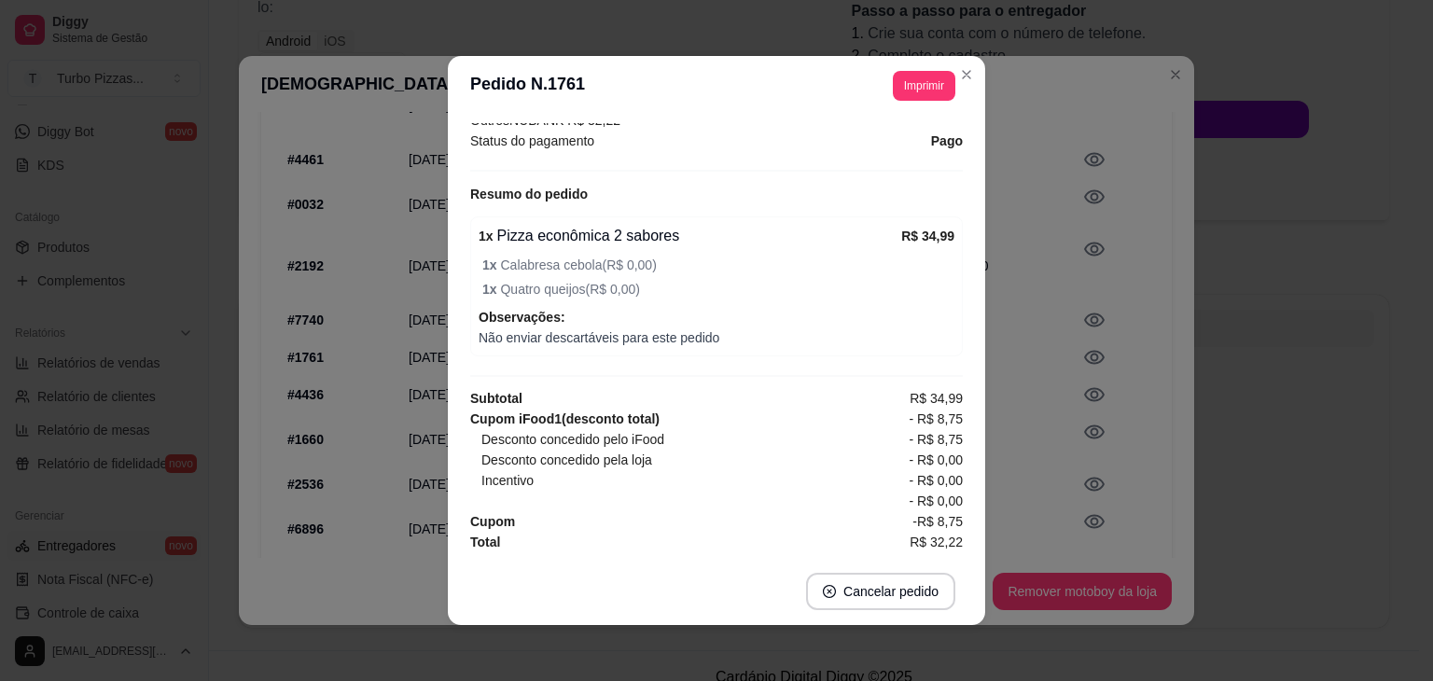
scroll to position [0, 0]
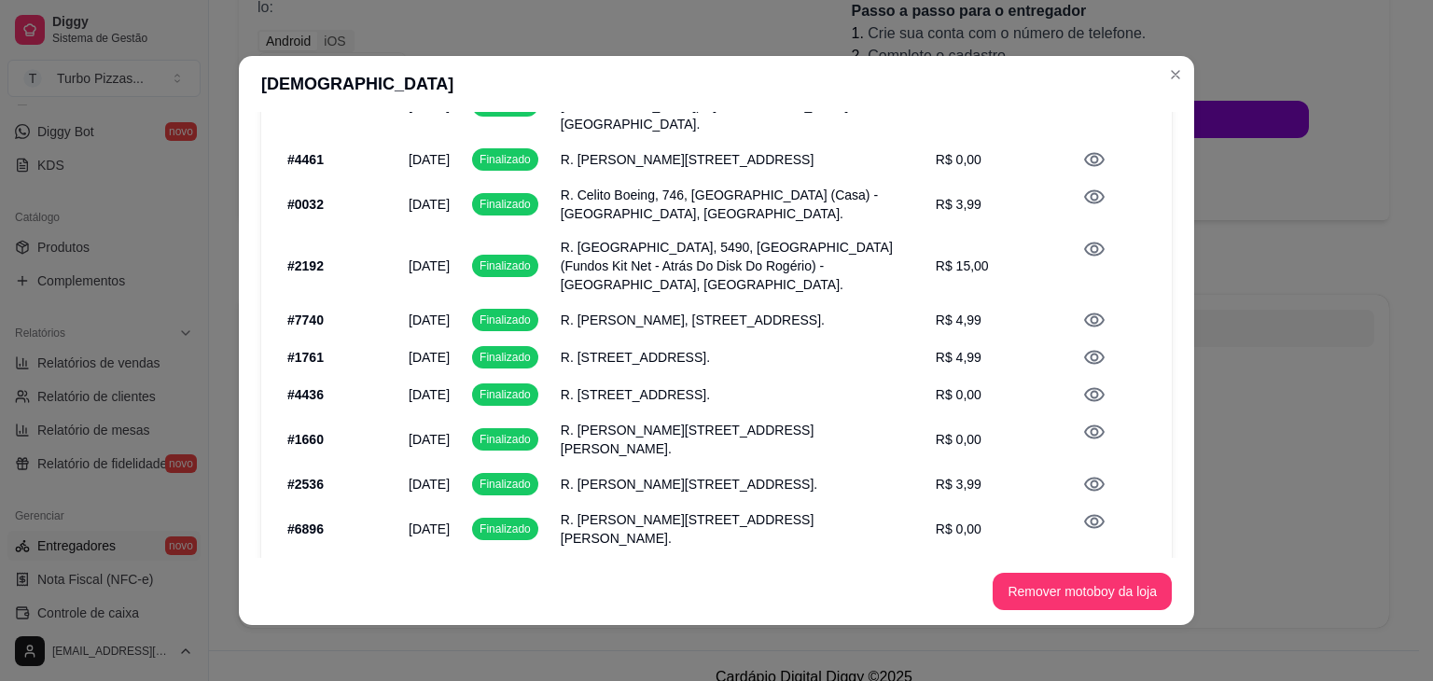
click at [1084, 388] on icon at bounding box center [1094, 395] width 21 height 14
click at [1084, 439] on icon at bounding box center [1094, 432] width 21 height 14
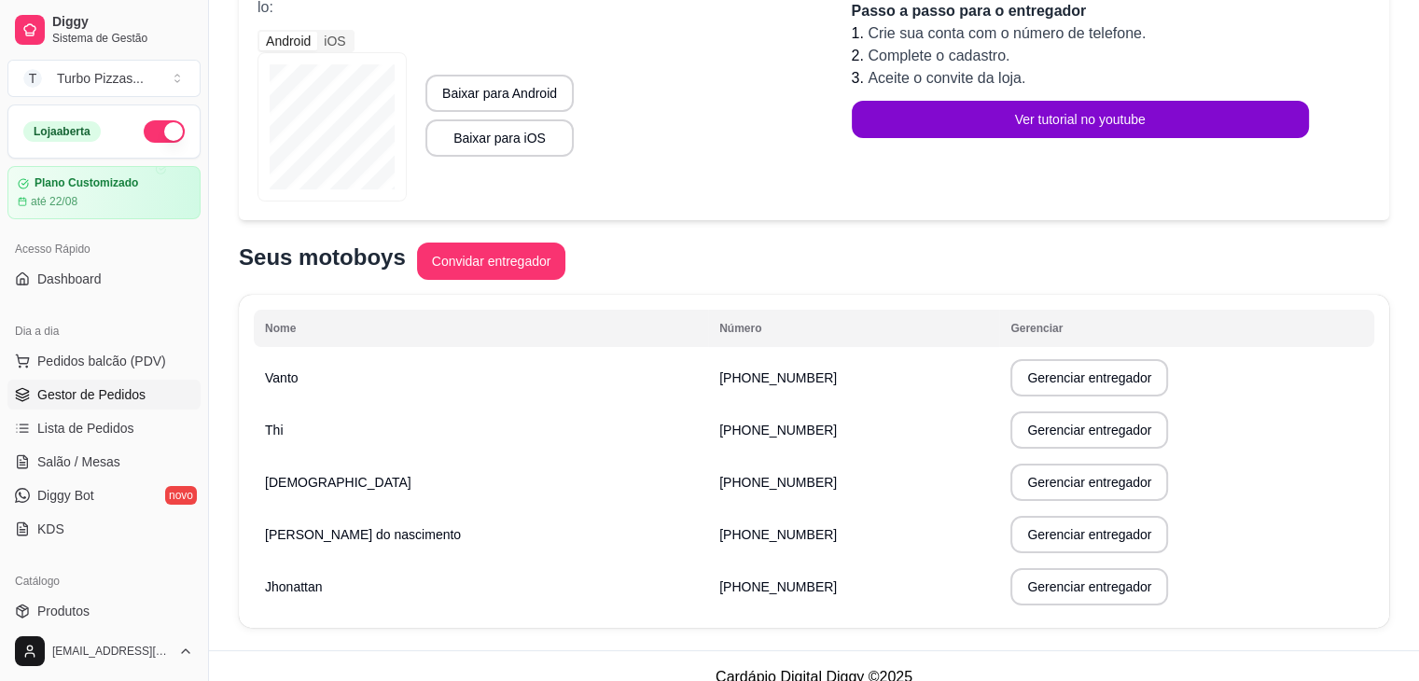
click at [114, 389] on span "Gestor de Pedidos" at bounding box center [91, 394] width 108 height 19
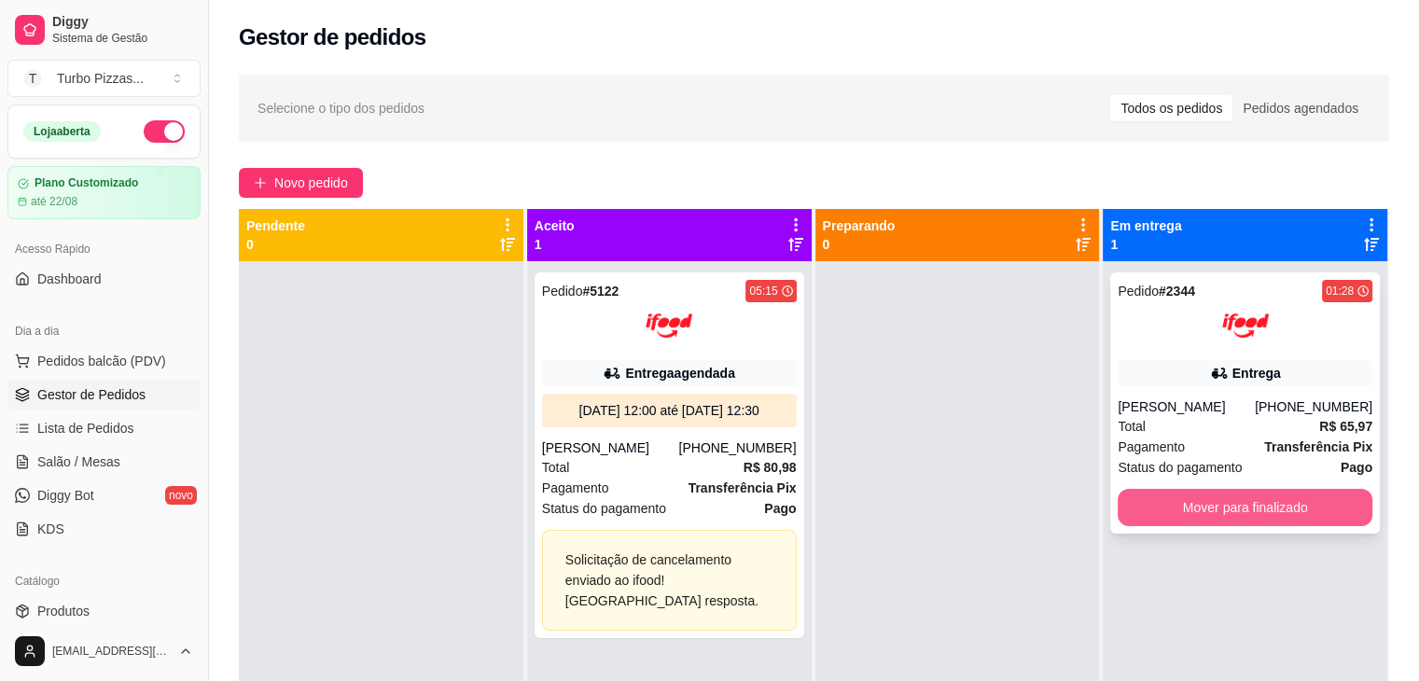
click at [1237, 495] on button "Mover para finalizado" at bounding box center [1245, 507] width 255 height 37
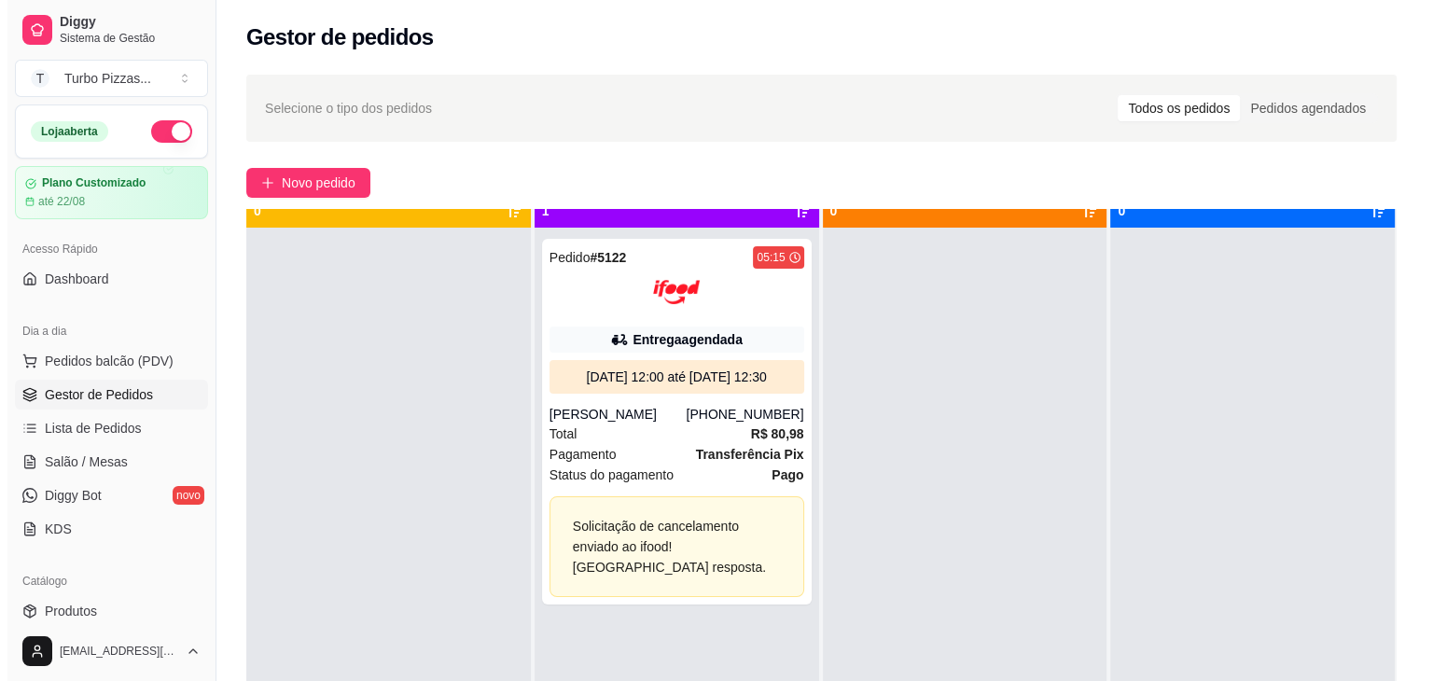
scroll to position [52, 0]
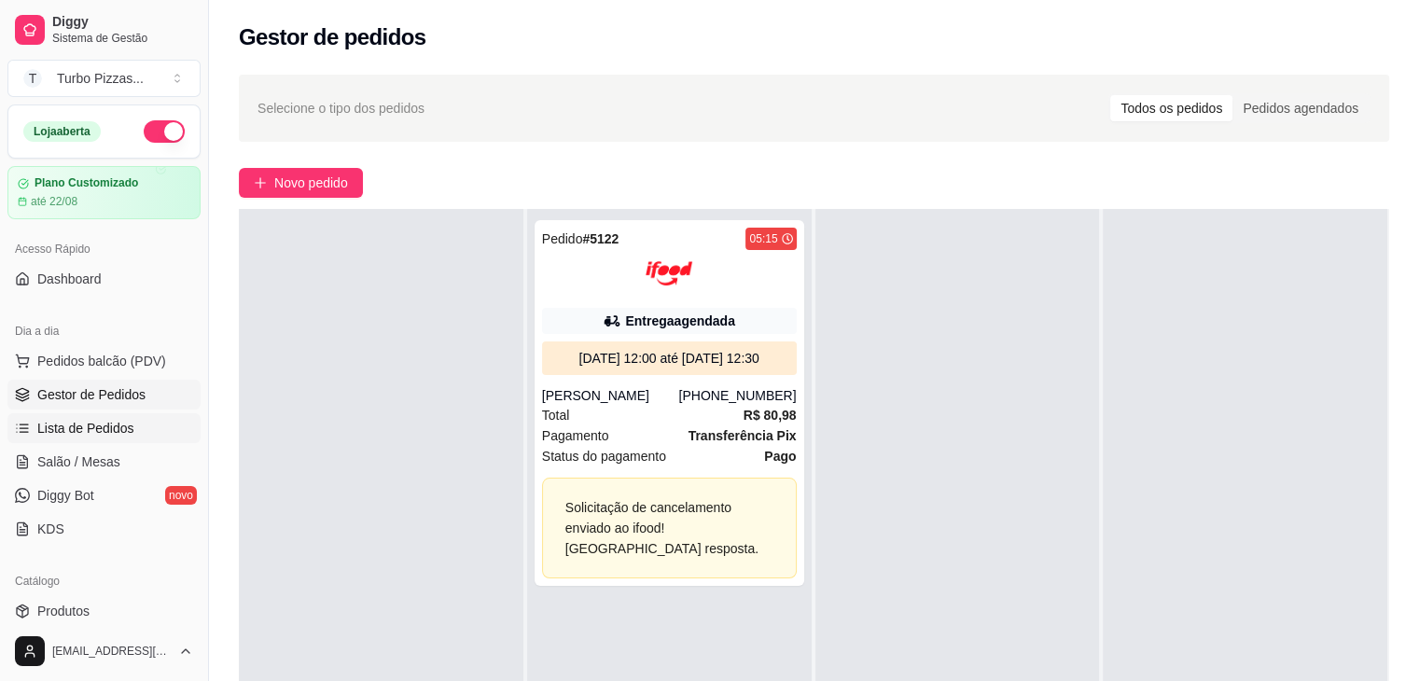
click at [97, 430] on span "Lista de Pedidos" at bounding box center [85, 428] width 97 height 19
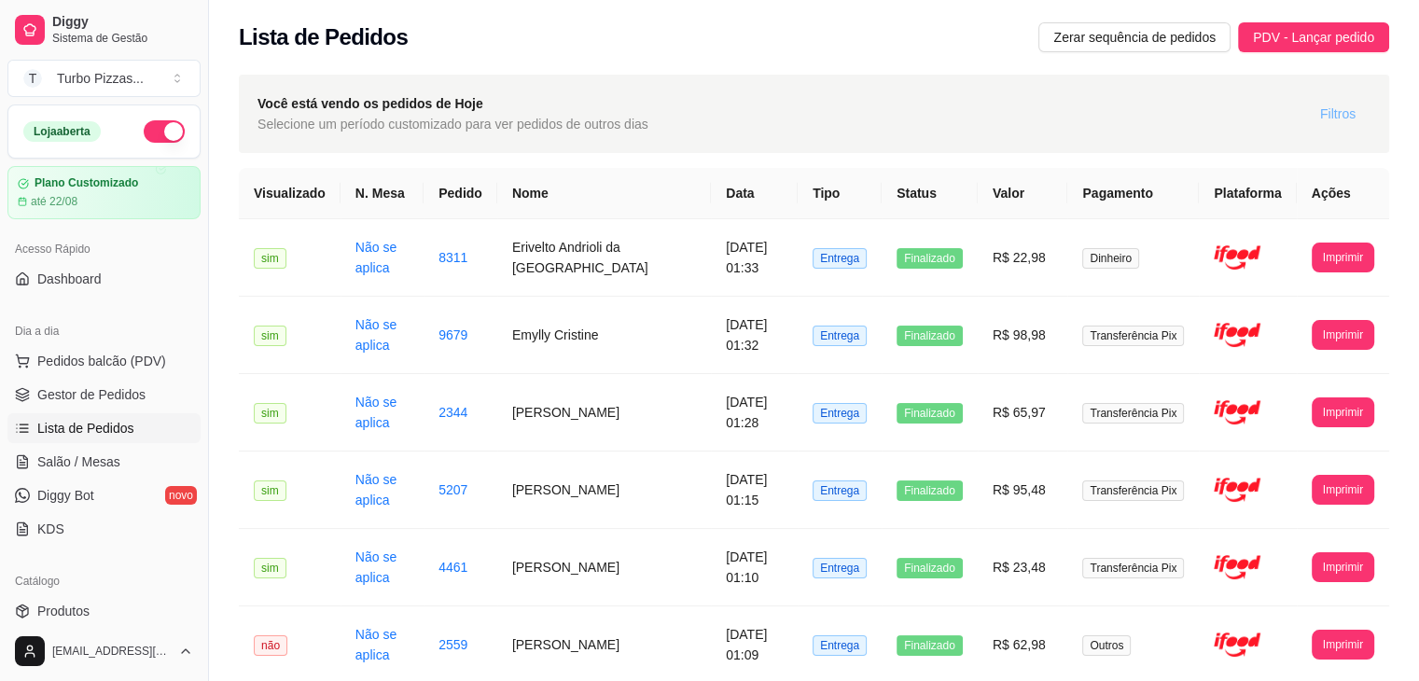
click at [1340, 111] on span "Filtros" at bounding box center [1337, 114] width 35 height 21
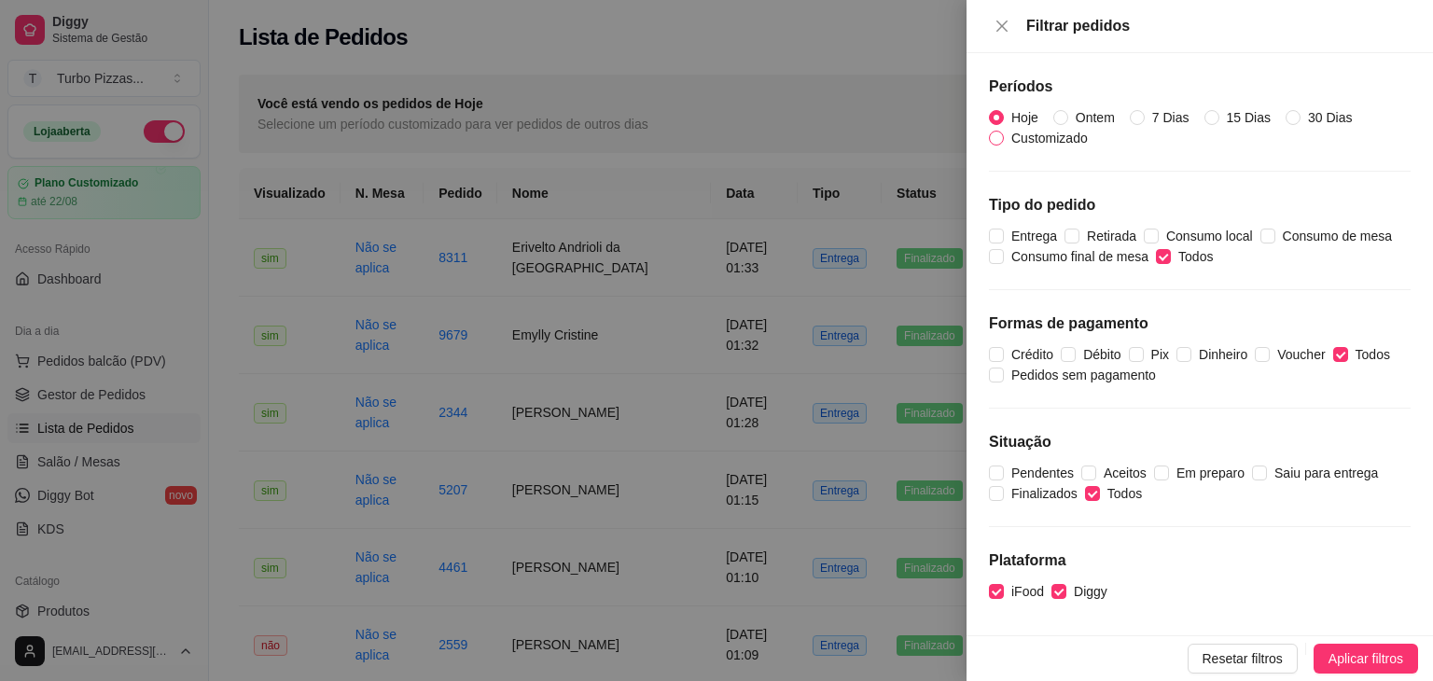
click at [994, 139] on input "Customizado" at bounding box center [996, 138] width 15 height 15
radio input "true"
radio input "false"
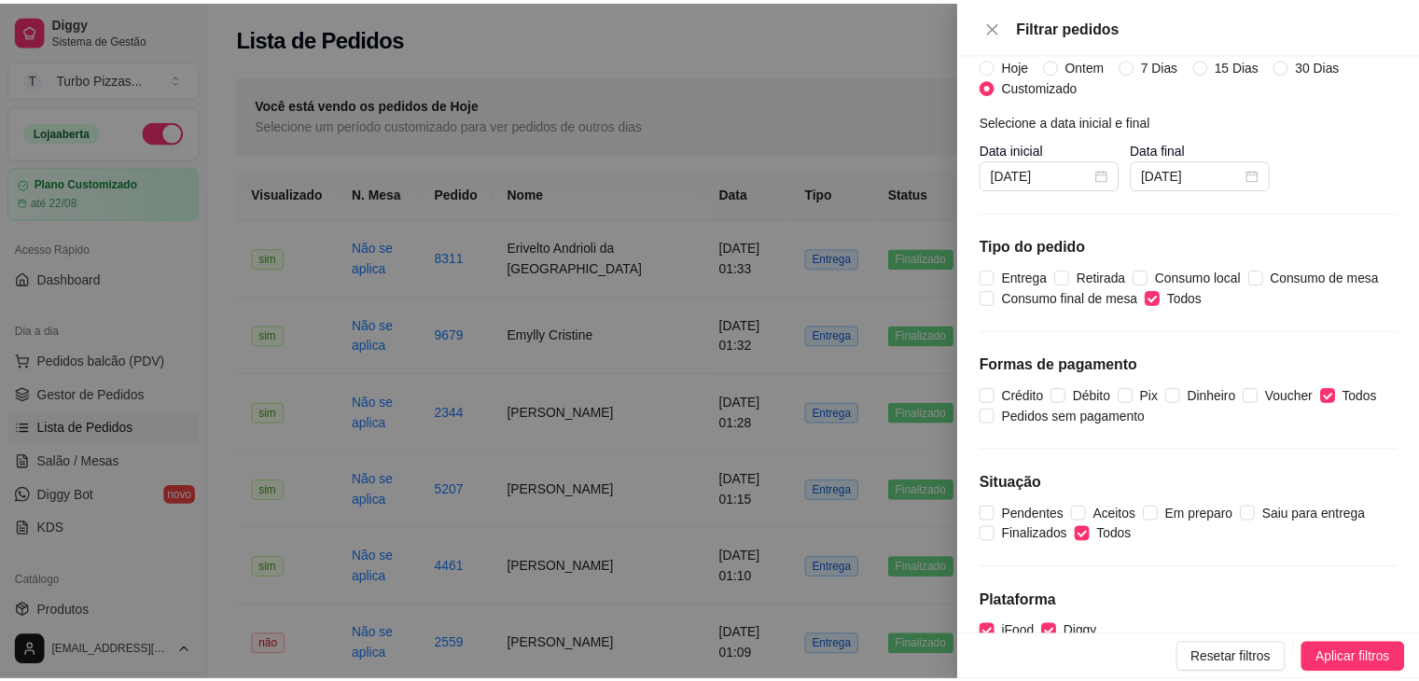
scroll to position [81, 0]
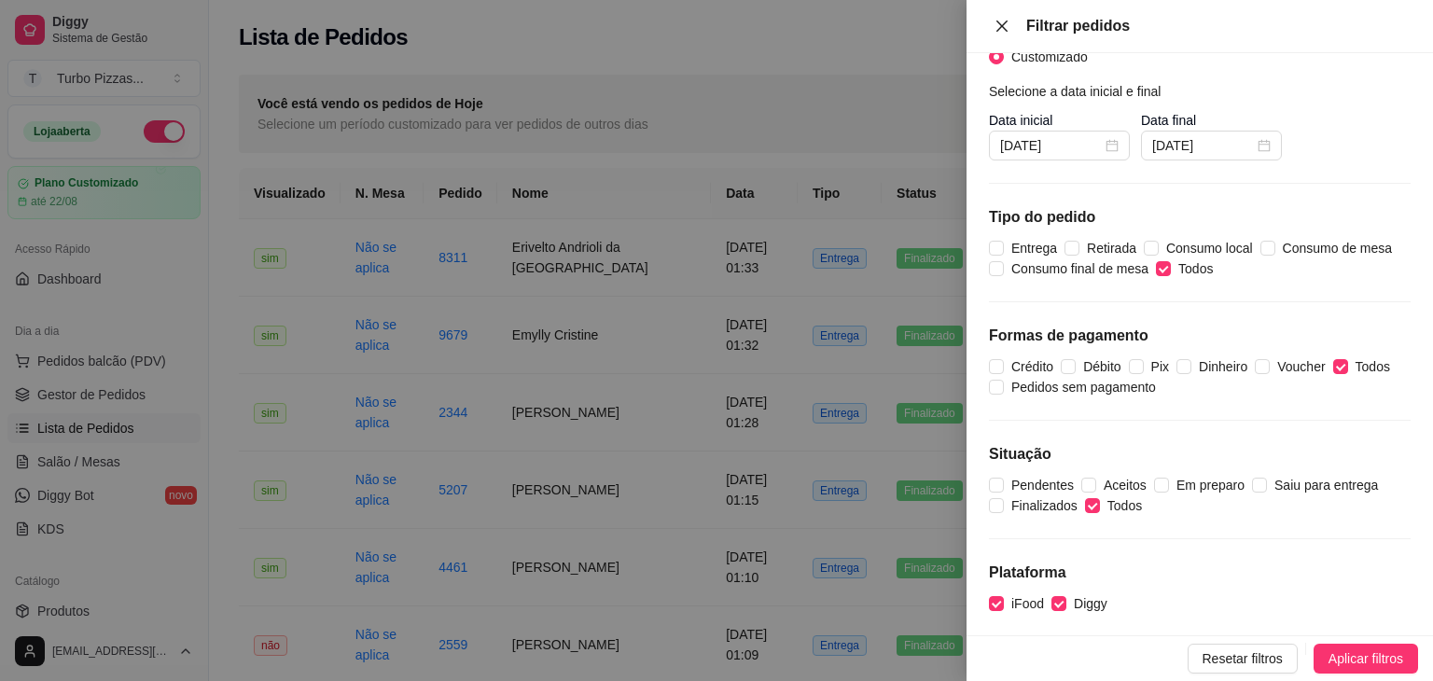
click at [1007, 25] on icon "close" at bounding box center [1001, 26] width 15 height 15
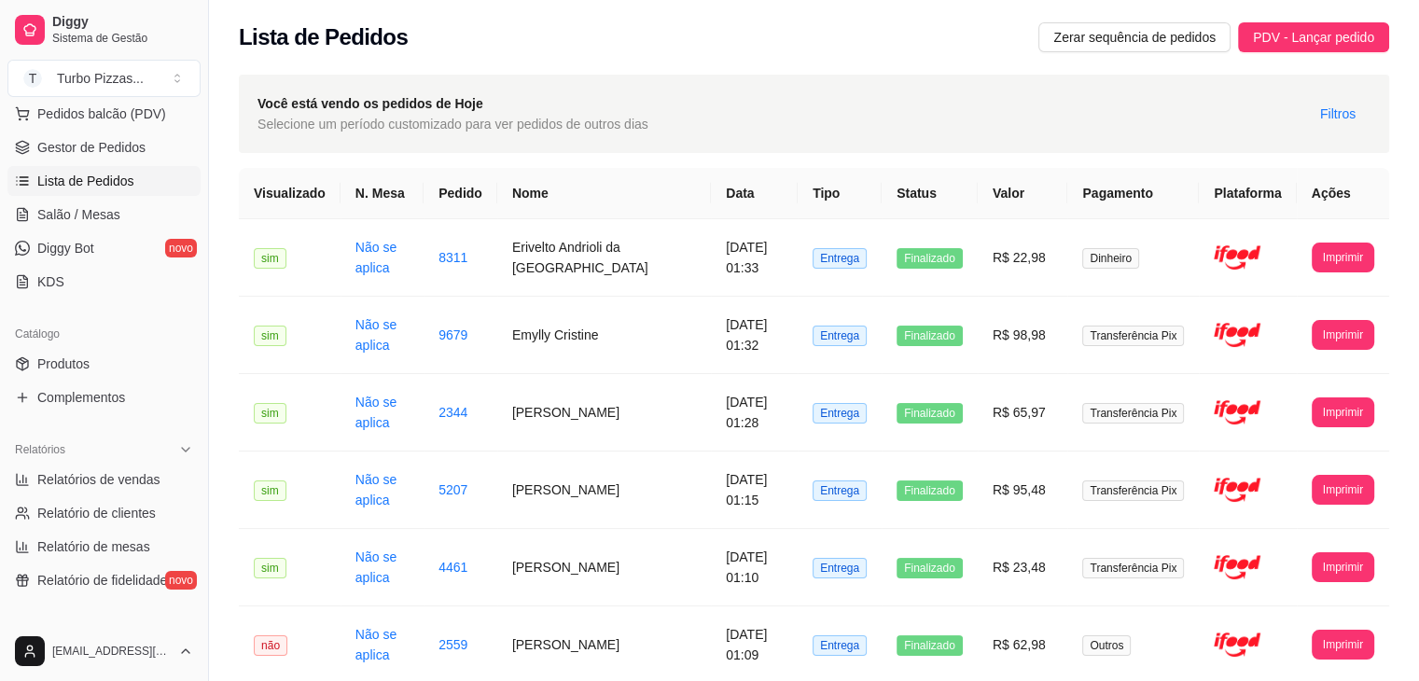
scroll to position [249, 0]
click at [136, 479] on span "Relatórios de vendas" at bounding box center [98, 477] width 123 height 19
select select "ALL"
select select "0"
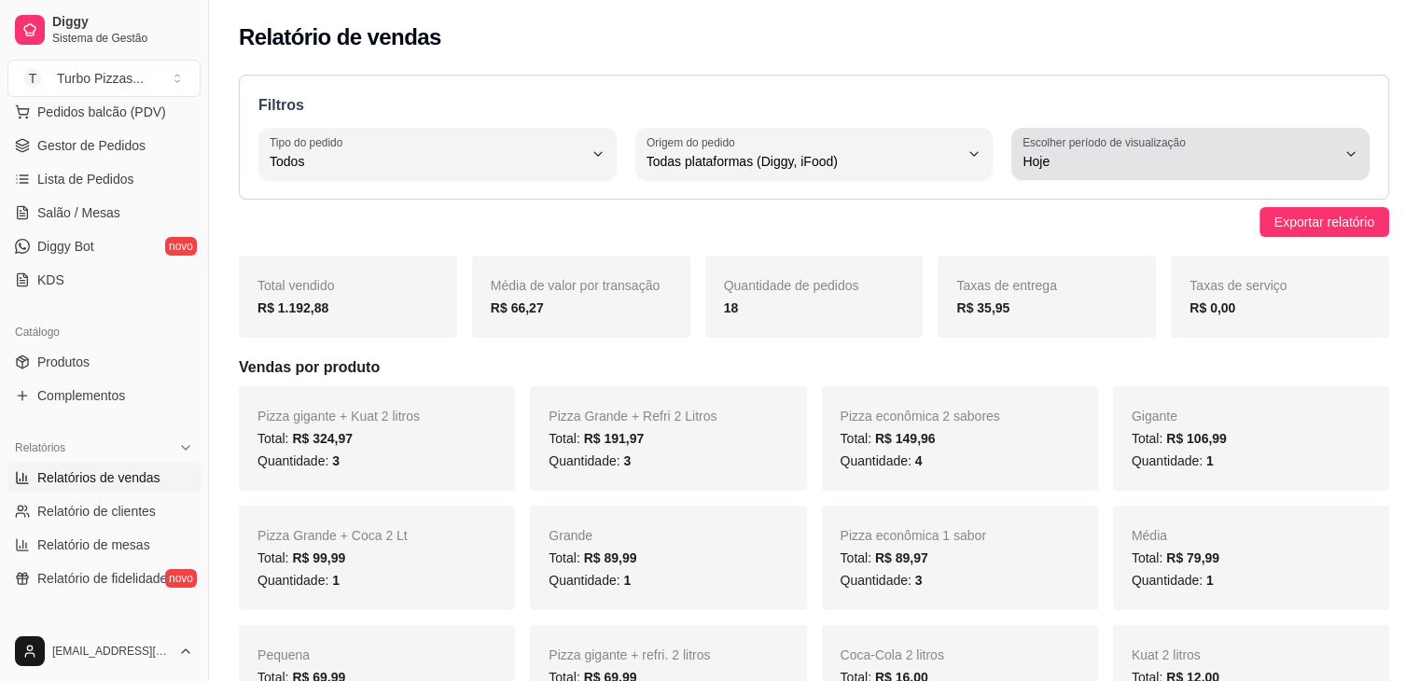
click at [1060, 168] on span "Hoje" at bounding box center [1178, 161] width 313 height 19
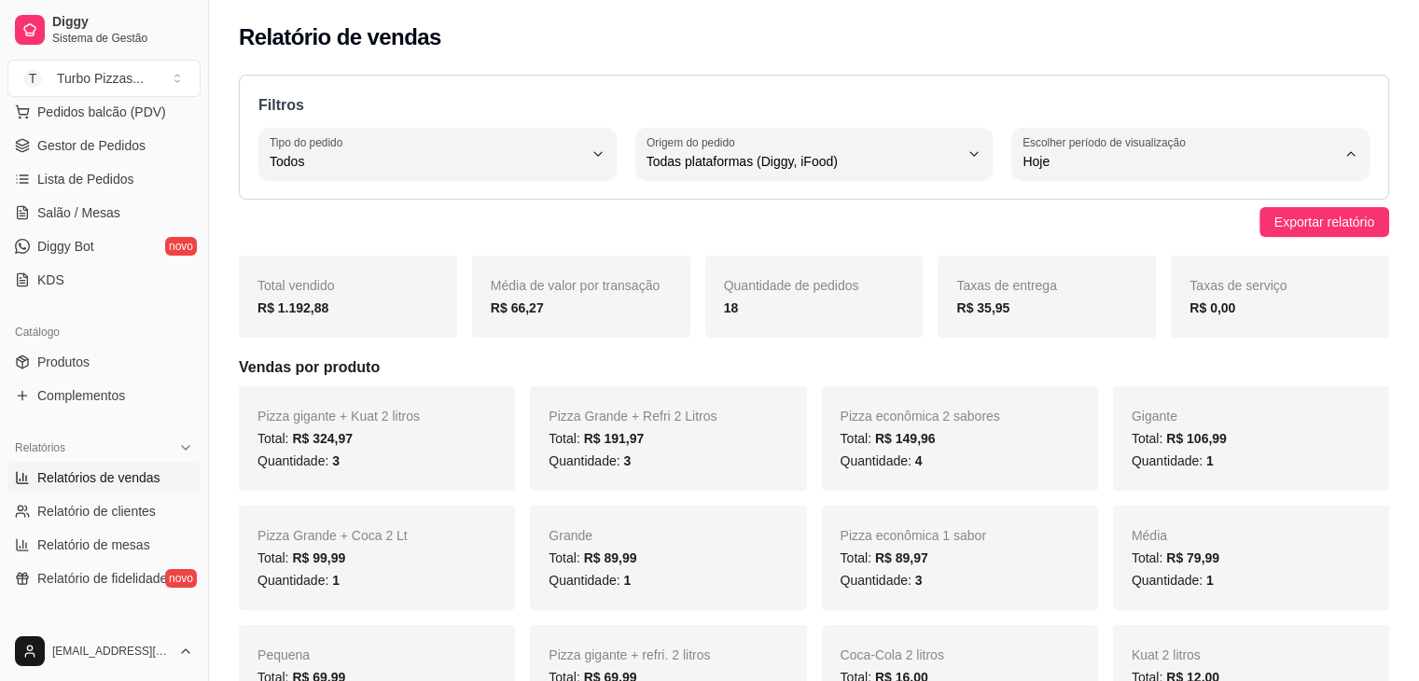
click at [1038, 396] on span "Customizado" at bounding box center [1181, 388] width 297 height 18
type input "-1"
select select "-1"
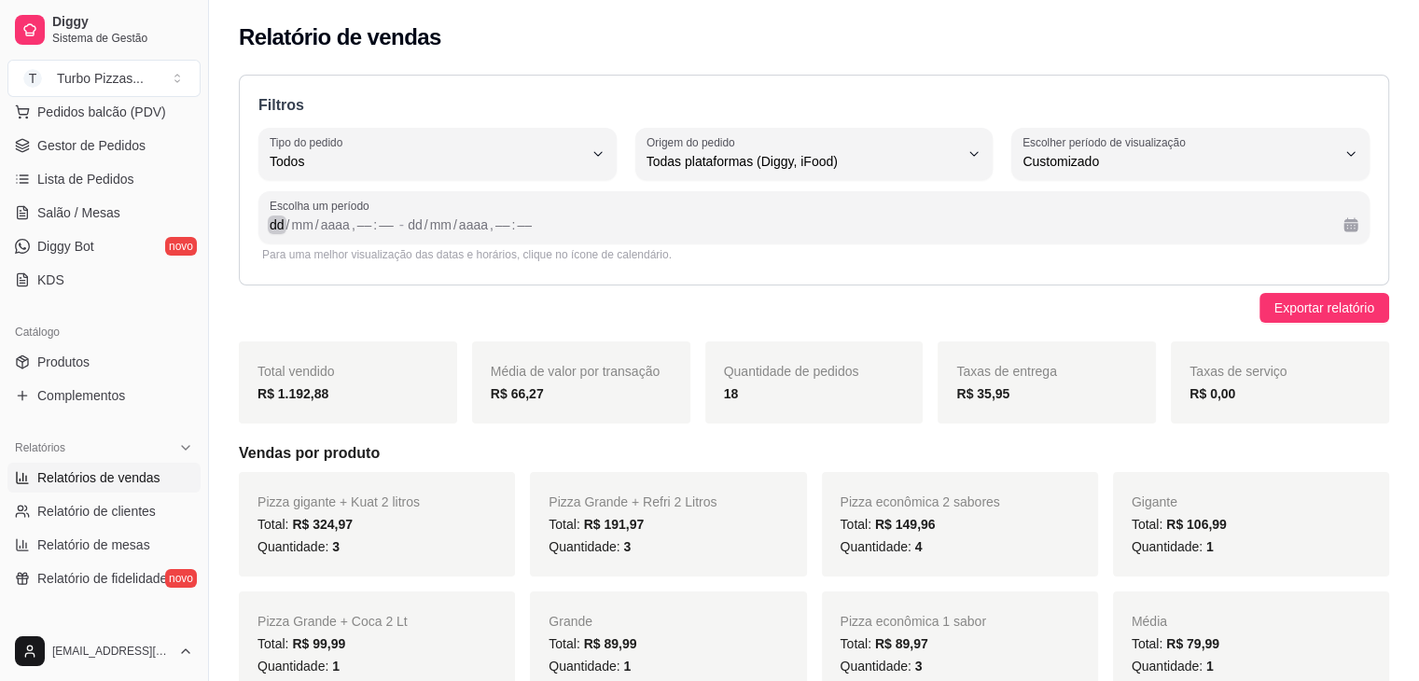
click at [285, 228] on div "/" at bounding box center [288, 224] width 7 height 19
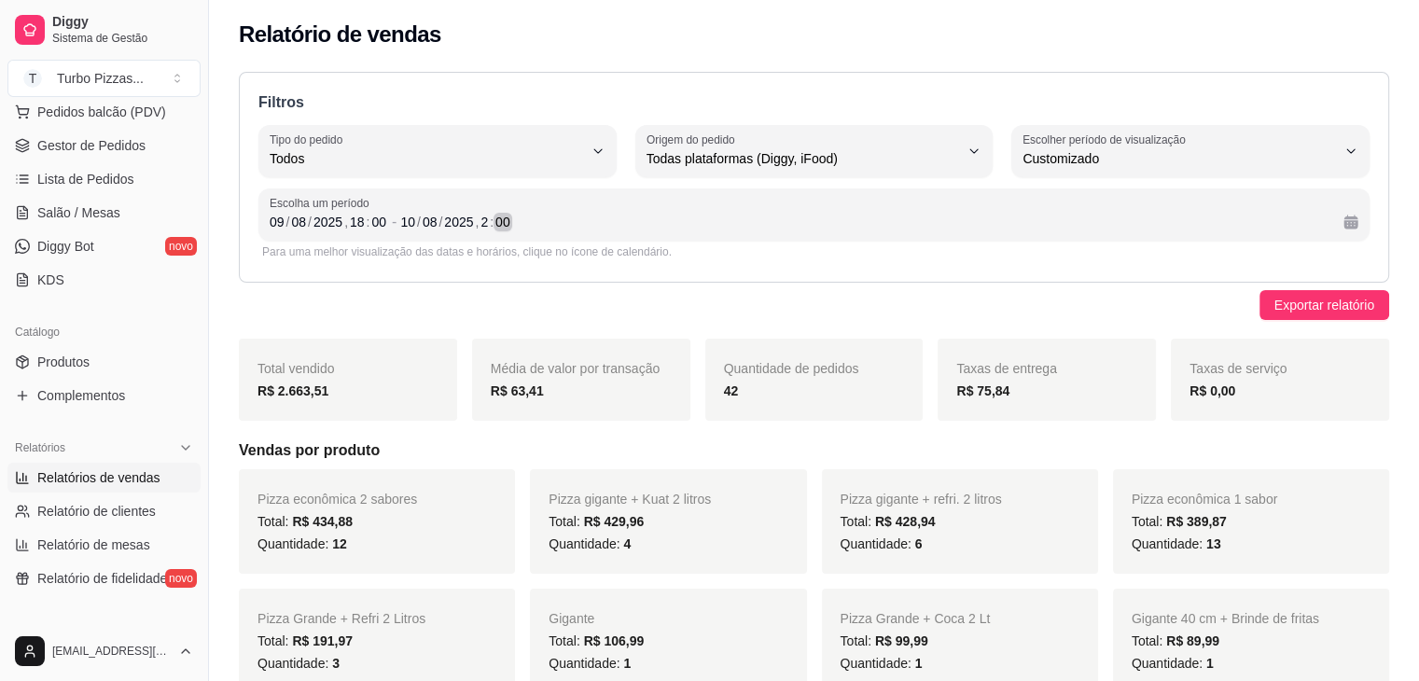
scroll to position [0, 0]
